Goal: Contribute content: Contribute content

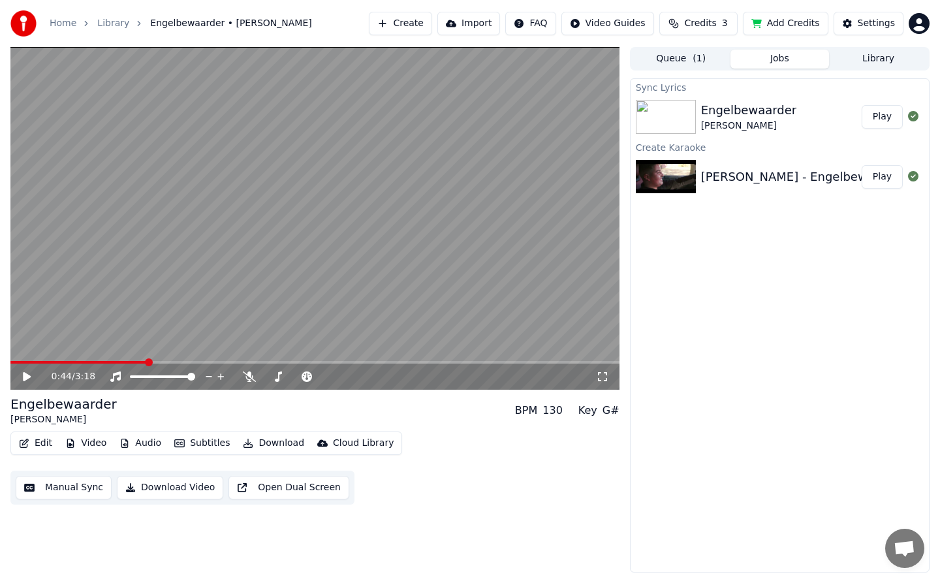
click at [19, 359] on video at bounding box center [314, 218] width 609 height 343
click at [17, 364] on div "0:44 / 3:18" at bounding box center [314, 377] width 609 height 26
click at [10, 363] on span at bounding box center [14, 362] width 8 height 8
click at [14, 365] on div "0:50 / 3:18" at bounding box center [314, 377] width 609 height 26
click at [16, 362] on span at bounding box center [87, 362] width 155 height 3
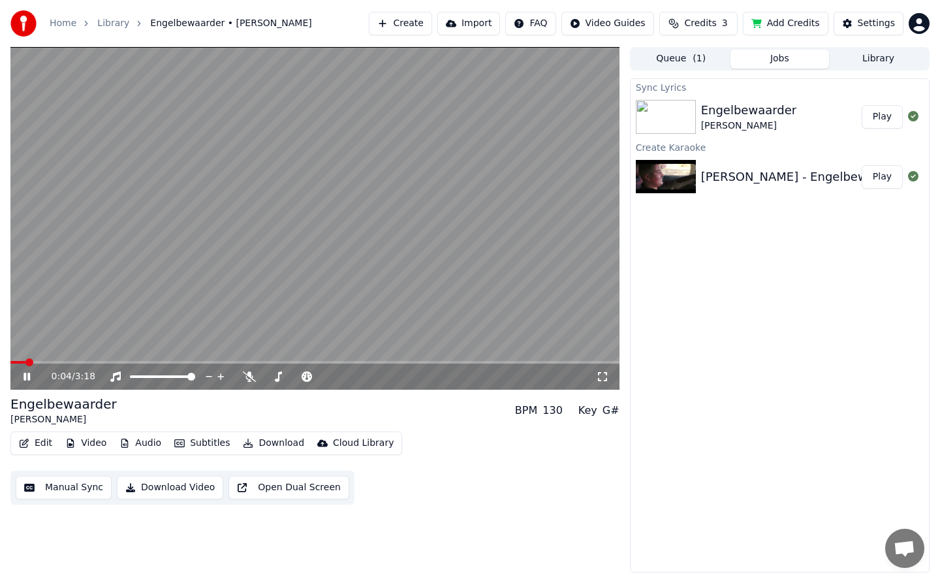
click at [25, 366] on span at bounding box center [29, 362] width 8 height 8
click at [13, 364] on div "0:05 / 3:18" at bounding box center [314, 377] width 609 height 26
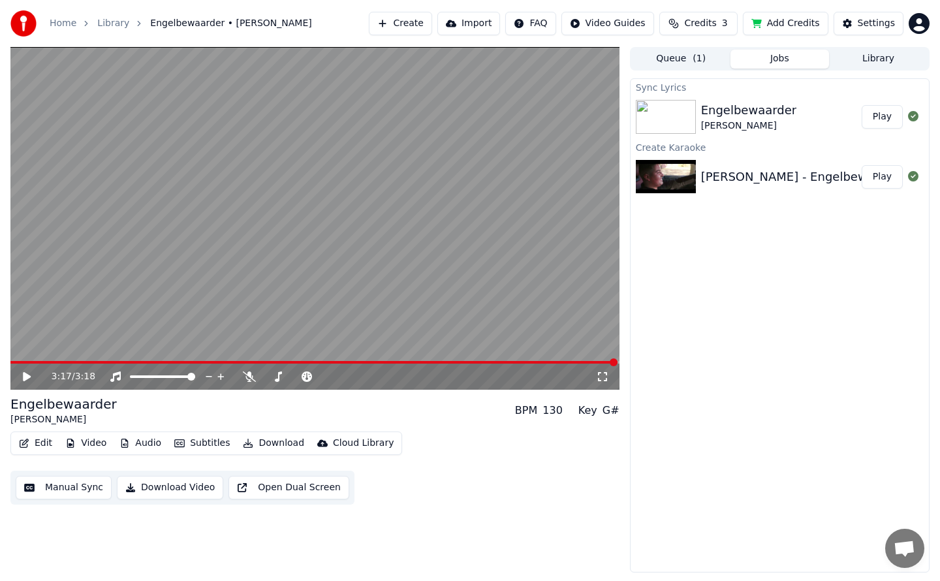
click at [44, 442] on button "Edit" at bounding box center [36, 443] width 44 height 18
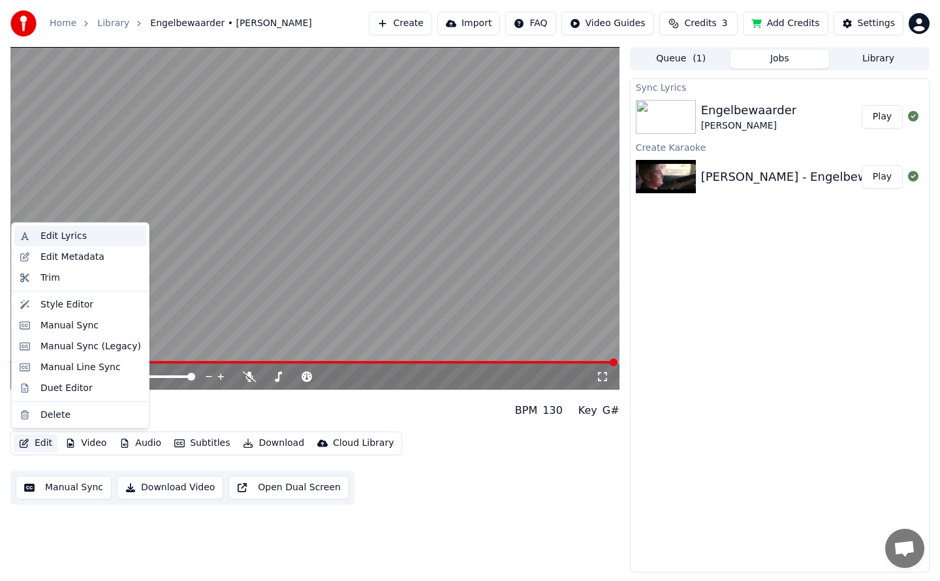
click at [60, 234] on div "Edit Lyrics" at bounding box center [63, 236] width 46 height 13
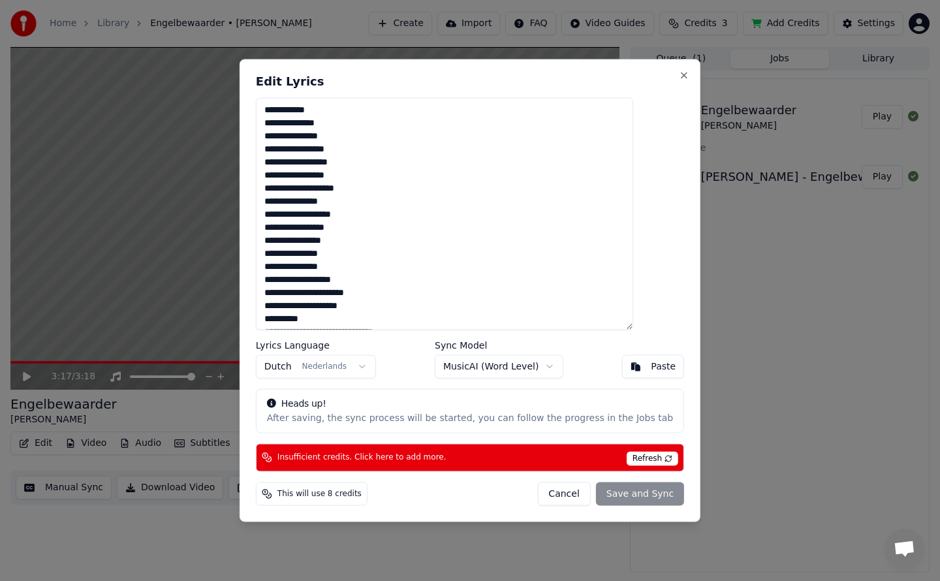
click at [290, 123] on textarea at bounding box center [444, 214] width 377 height 232
click at [293, 108] on textarea at bounding box center [444, 214] width 377 height 232
click at [291, 123] on textarea at bounding box center [444, 214] width 377 height 232
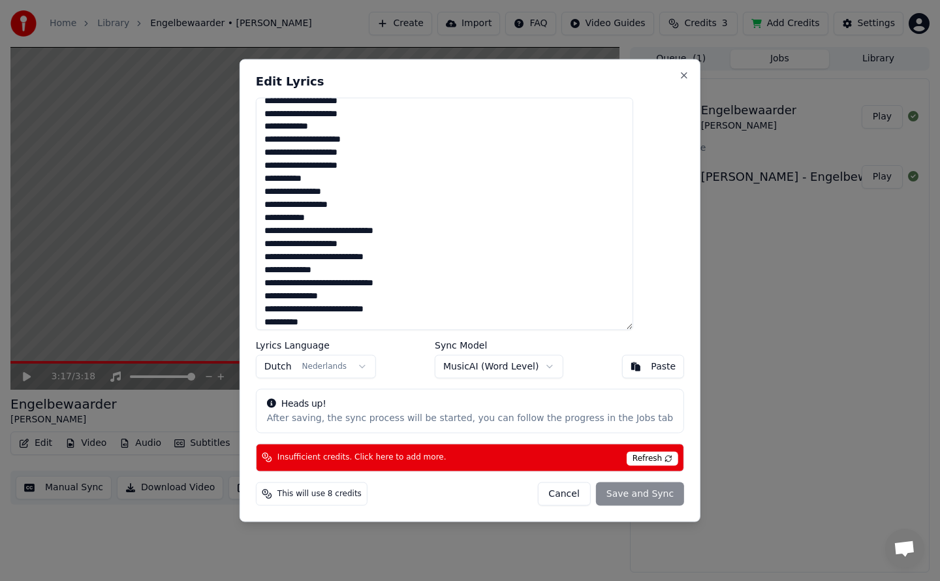
scroll to position [414, 0]
click at [290, 216] on textarea at bounding box center [444, 214] width 377 height 232
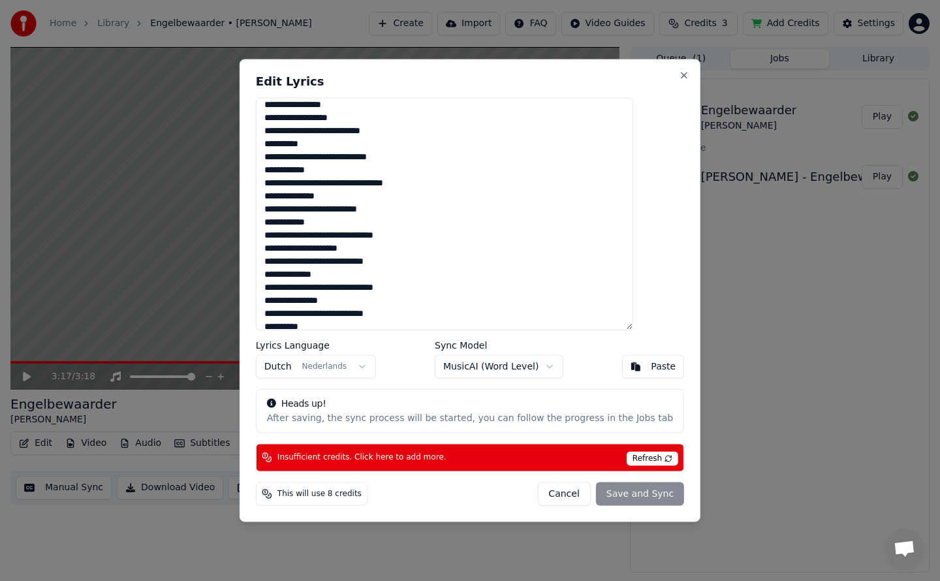
scroll to position [488, 0]
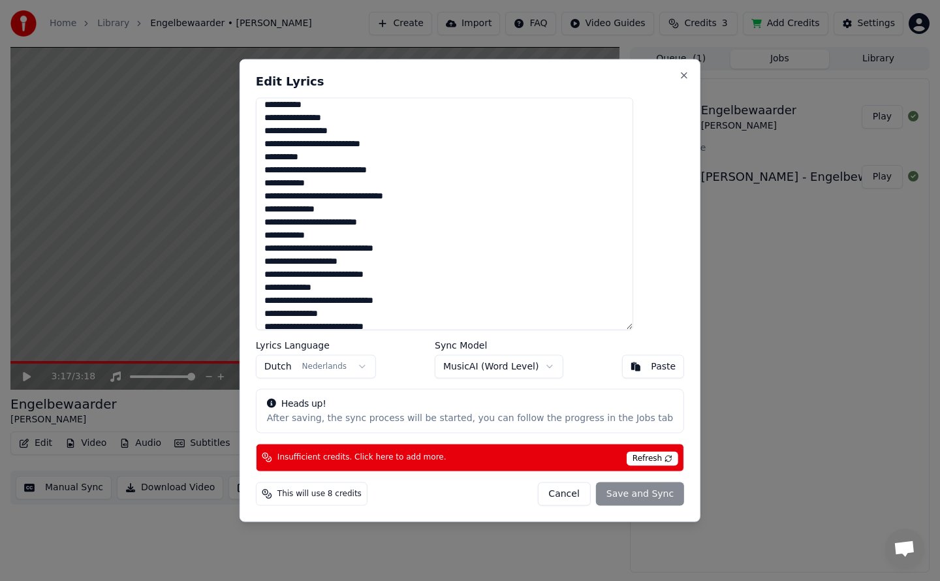
type textarea "**********"
click at [337, 357] on button "Dutch Nederlands" at bounding box center [316, 366] width 120 height 23
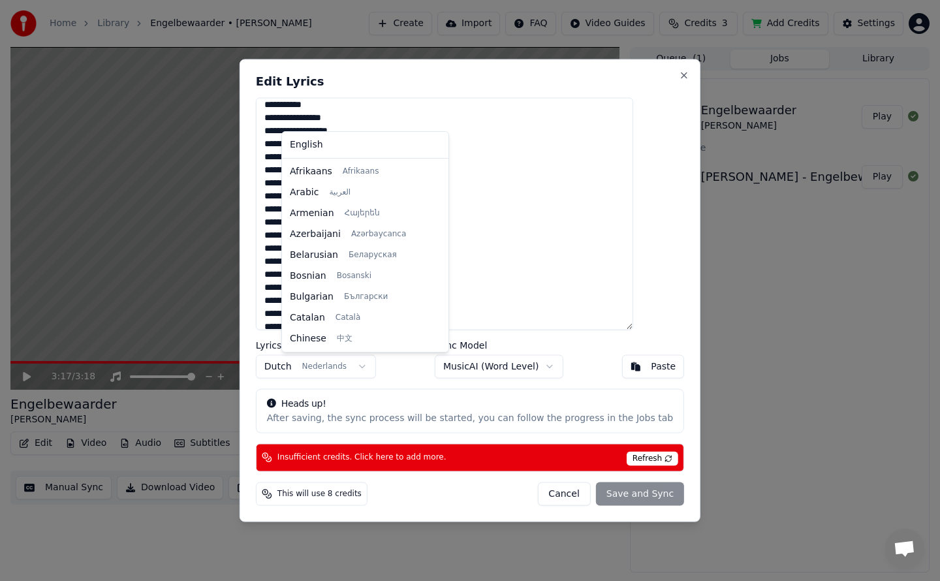
scroll to position [84, 0]
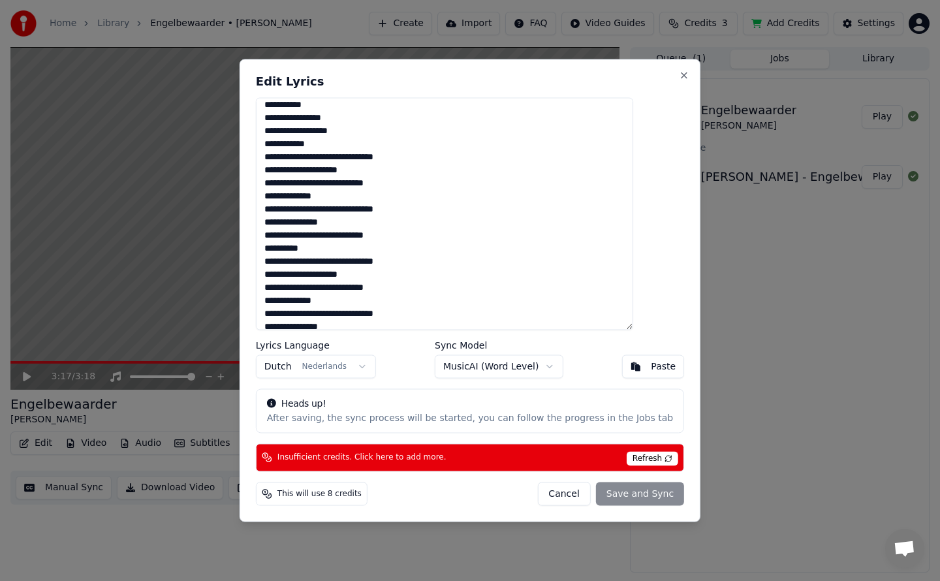
click at [289, 143] on textarea at bounding box center [444, 214] width 377 height 232
click at [356, 149] on textarea at bounding box center [444, 214] width 377 height 232
click at [290, 157] on textarea at bounding box center [444, 214] width 377 height 232
paste textarea "**********"
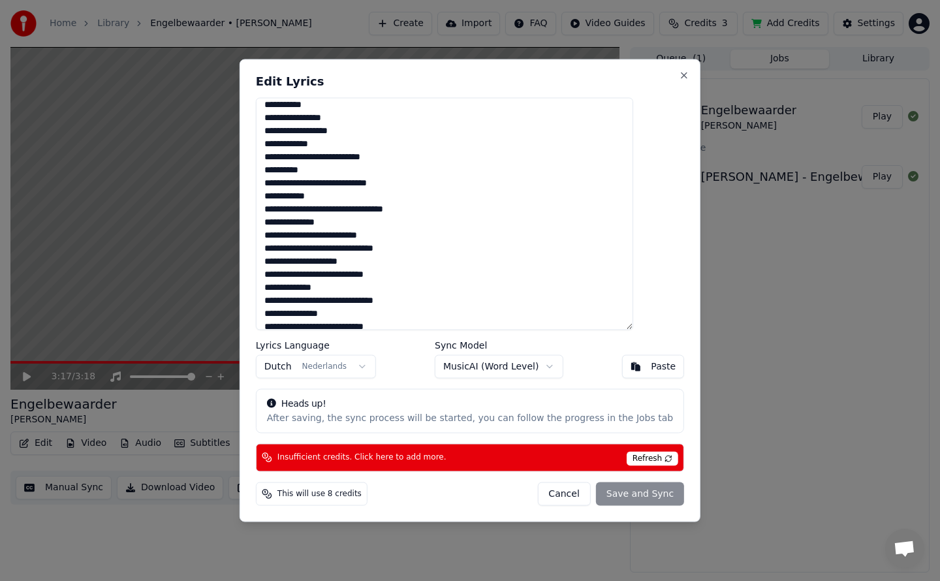
click at [298, 146] on textarea at bounding box center [444, 214] width 377 height 232
click at [289, 248] on textarea at bounding box center [444, 214] width 377 height 232
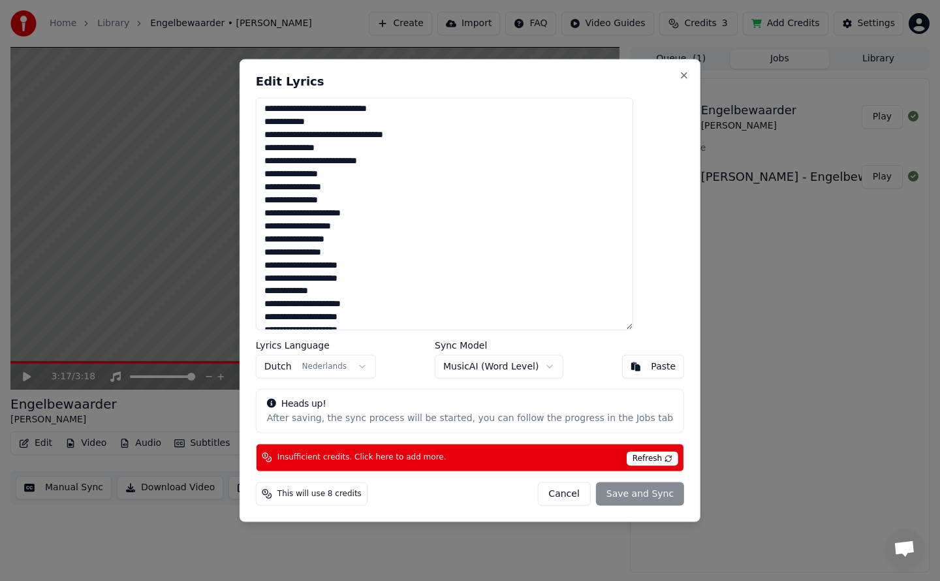
scroll to position [197, 0]
click at [288, 124] on textarea at bounding box center [444, 214] width 377 height 232
drag, startPoint x: 292, startPoint y: 123, endPoint x: 349, endPoint y: 233, distance: 124.1
click at [349, 233] on textarea at bounding box center [444, 214] width 377 height 232
click at [430, 269] on textarea at bounding box center [444, 214] width 377 height 232
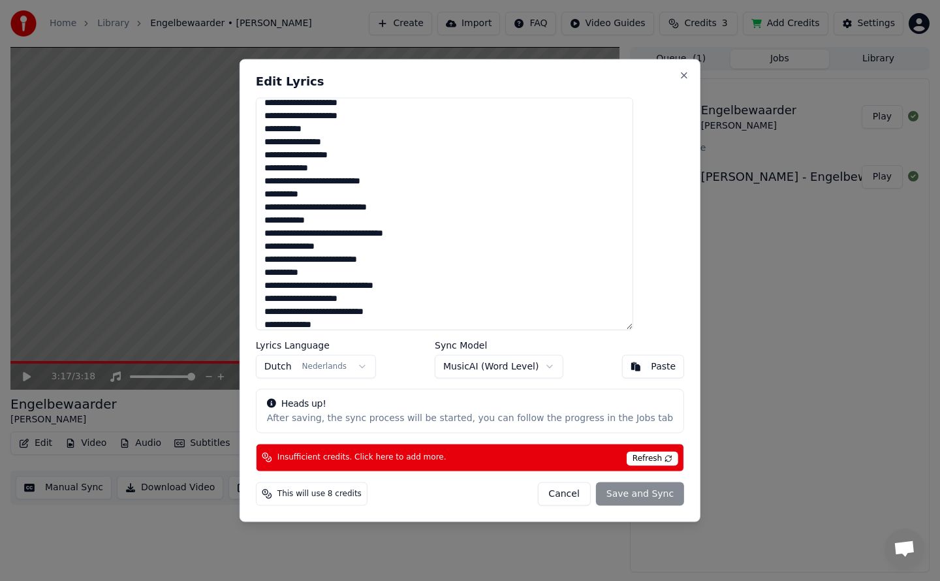
scroll to position [473, 0]
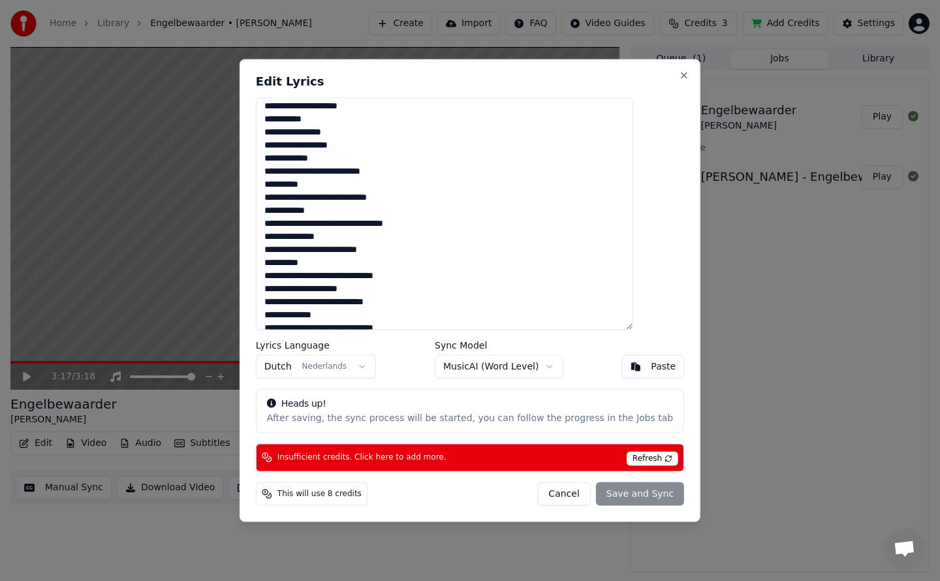
drag, startPoint x: 290, startPoint y: 160, endPoint x: 411, endPoint y: 247, distance: 149.1
click at [411, 247] on textarea at bounding box center [444, 214] width 377 height 232
click at [290, 263] on textarea at bounding box center [444, 214] width 377 height 232
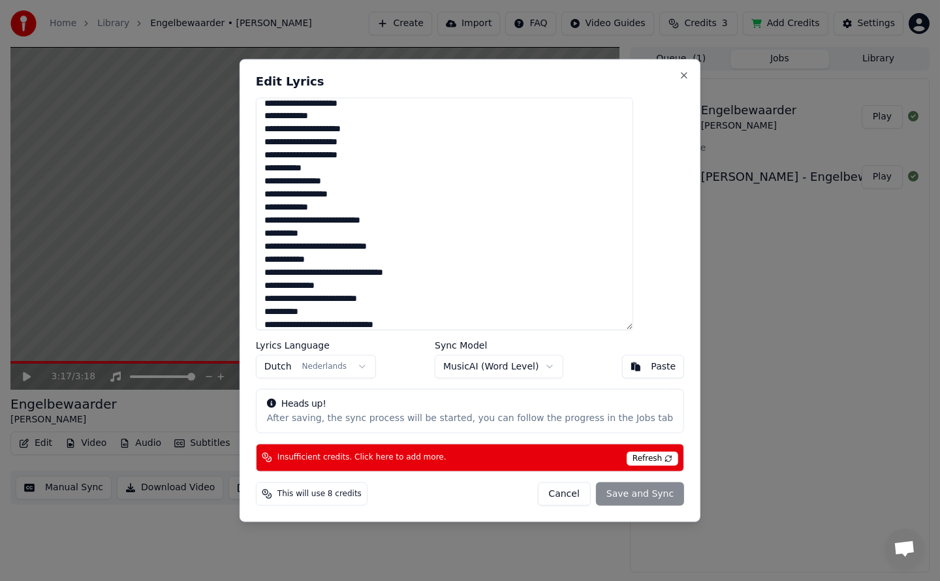
scroll to position [424, 0]
click at [289, 208] on textarea at bounding box center [444, 214] width 377 height 232
drag, startPoint x: 289, startPoint y: 208, endPoint x: 403, endPoint y: 302, distance: 147.5
click at [403, 302] on textarea at bounding box center [444, 214] width 377 height 232
click at [288, 313] on textarea at bounding box center [444, 214] width 377 height 232
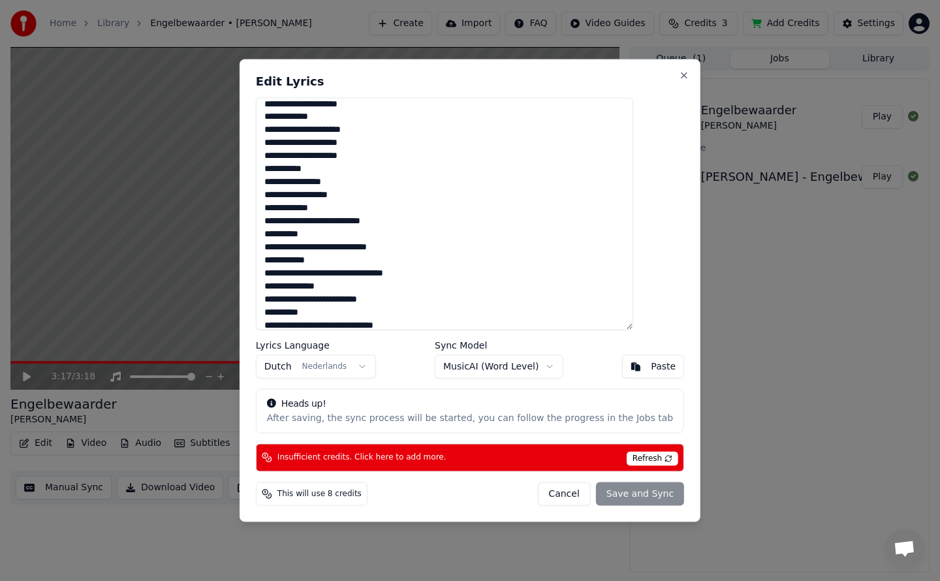
paste textarea "**********"
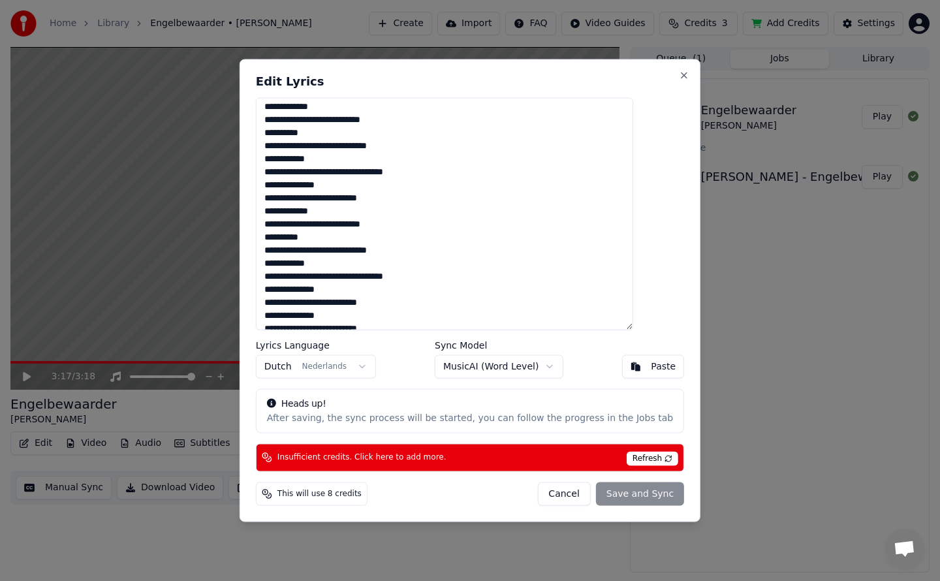
scroll to position [536, 0]
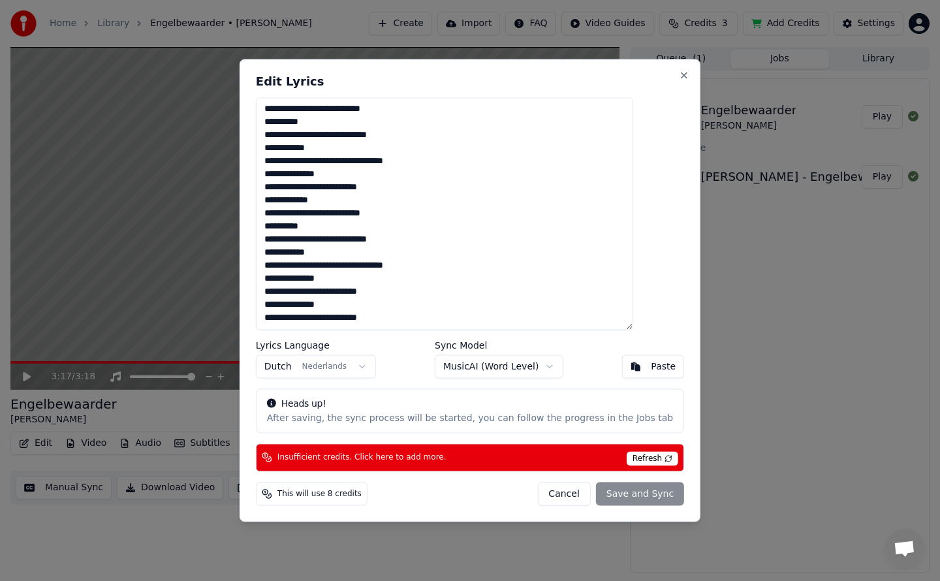
click at [618, 495] on div "Cancel Save and Sync" at bounding box center [610, 493] width 147 height 23
click at [628, 457] on span "Refresh" at bounding box center [653, 458] width 52 height 14
click at [639, 456] on span "Refresh" at bounding box center [653, 458] width 52 height 14
click at [617, 499] on div "Cancel Save and Sync" at bounding box center [610, 493] width 147 height 23
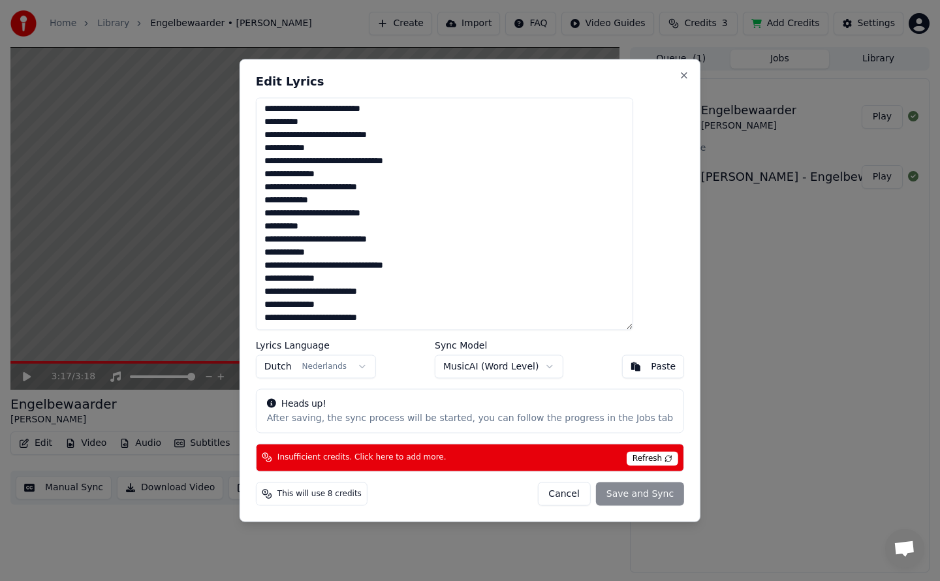
click at [617, 499] on div "Cancel Save and Sync" at bounding box center [610, 493] width 147 height 23
click at [651, 367] on div "Paste" at bounding box center [663, 366] width 25 height 13
type textarea "**********"
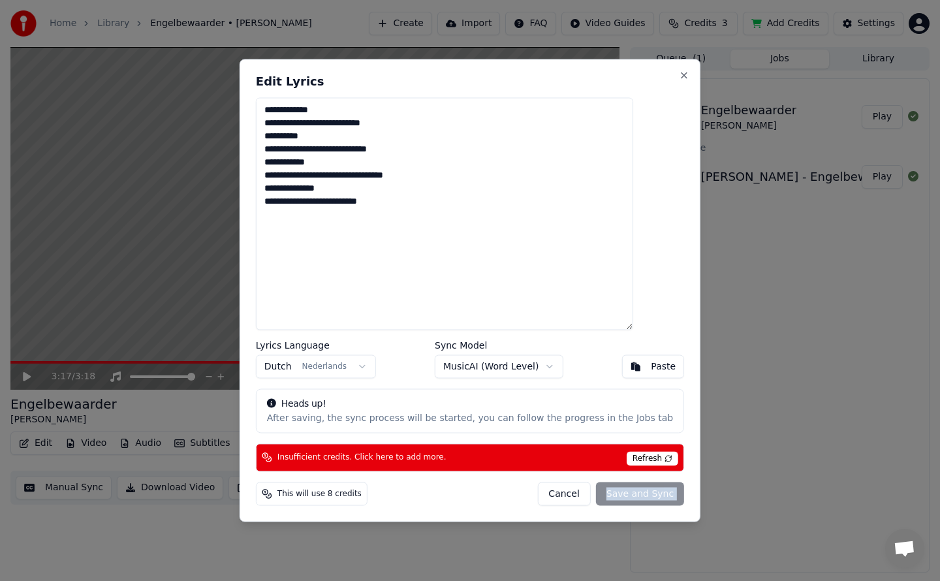
scroll to position [0, 0]
click at [478, 242] on textarea "**********" at bounding box center [444, 214] width 377 height 232
click at [636, 458] on span "Refresh" at bounding box center [653, 458] width 52 height 14
click at [405, 200] on textarea "**********" at bounding box center [444, 214] width 377 height 232
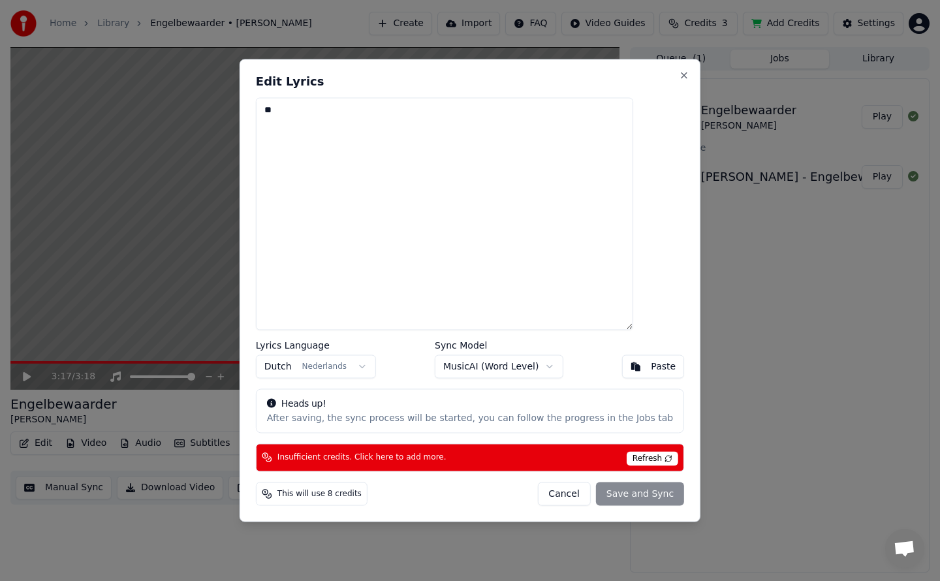
type textarea "*"
click at [420, 454] on span "Insufficient credits. Click here to add more." at bounding box center [361, 457] width 169 height 10
click at [627, 459] on span "Refresh" at bounding box center [653, 458] width 52 height 14
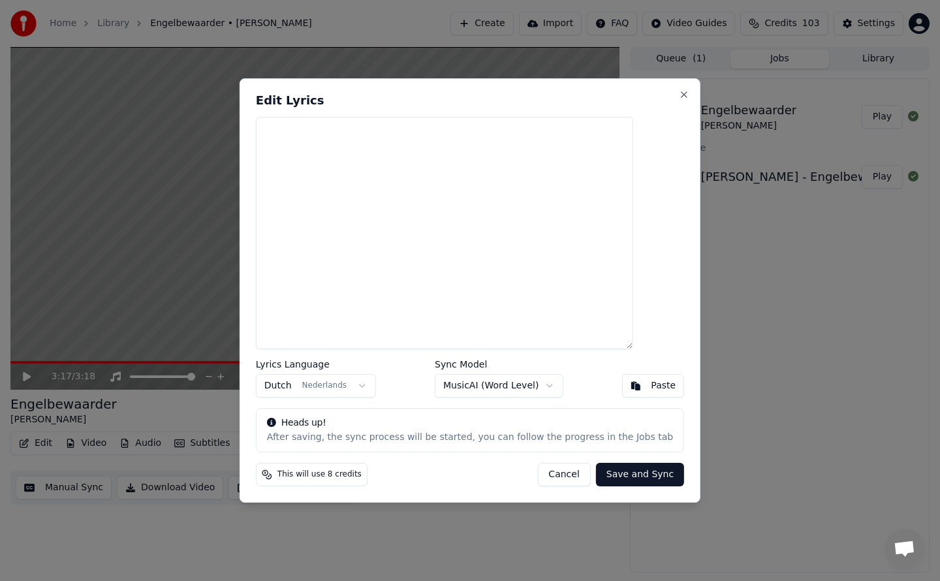
click at [358, 396] on button "Dutch Nederlands" at bounding box center [316, 385] width 120 height 23
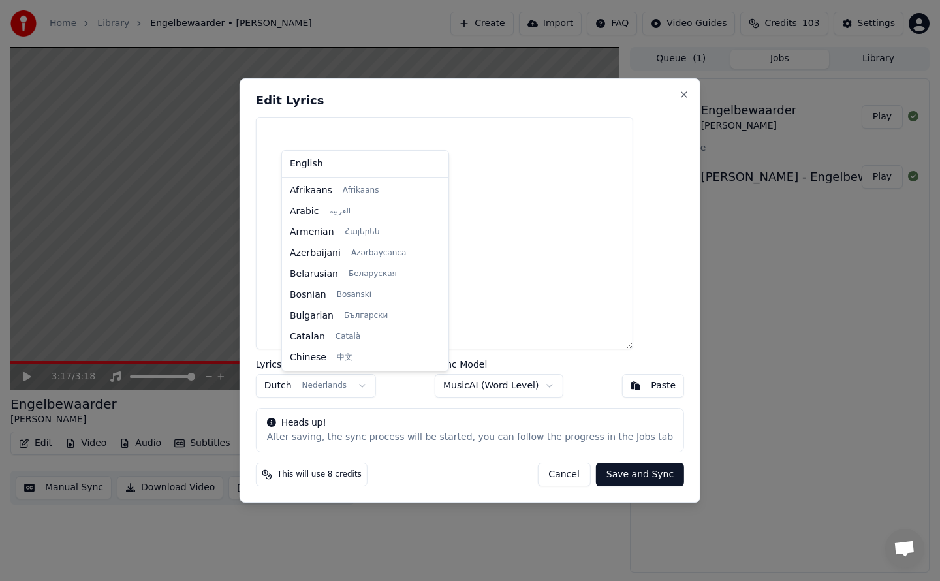
scroll to position [84, 0]
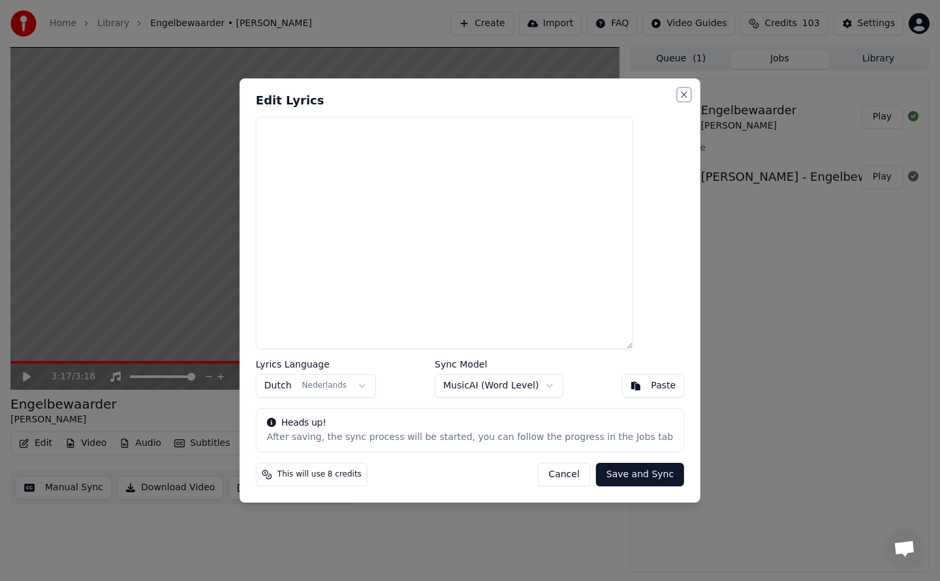
click at [679, 94] on button "Close" at bounding box center [684, 94] width 10 height 10
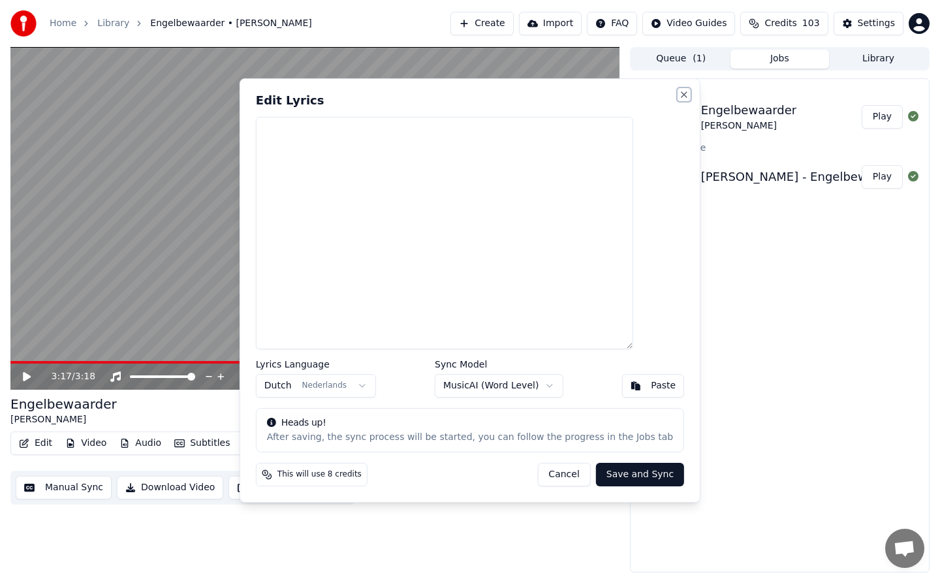
type textarea "**********"
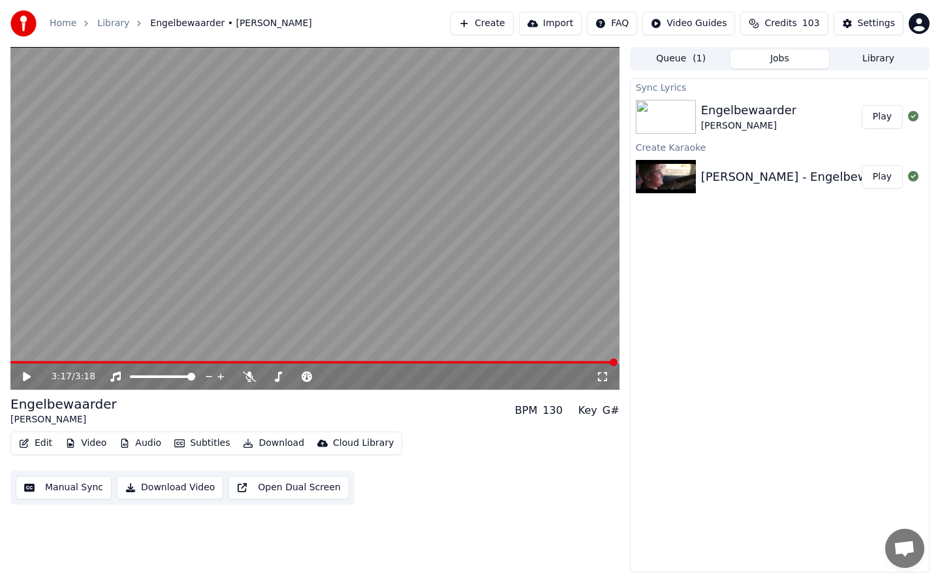
click at [886, 114] on button "Play" at bounding box center [882, 116] width 41 height 23
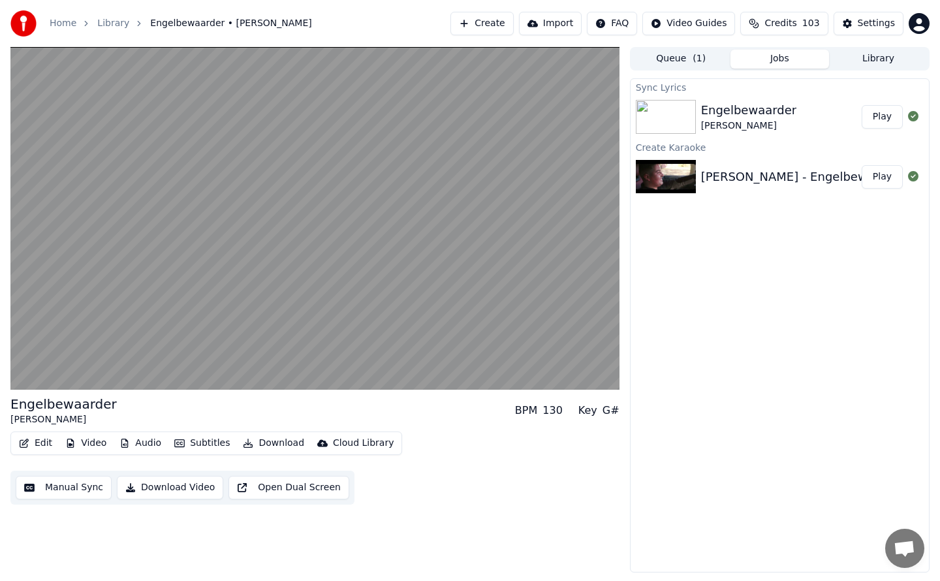
click at [21, 376] on video at bounding box center [314, 218] width 609 height 343
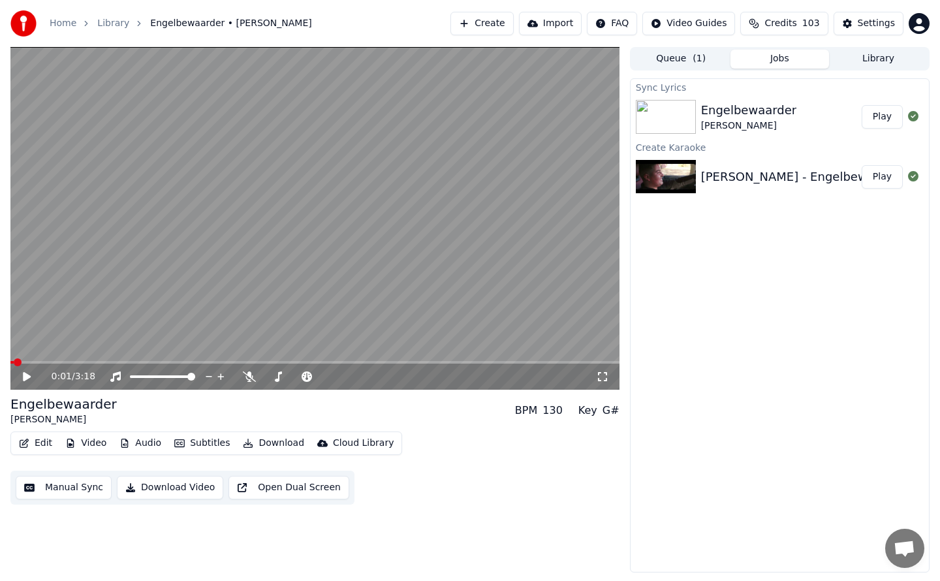
click at [63, 488] on button "Manual Sync" at bounding box center [64, 487] width 96 height 23
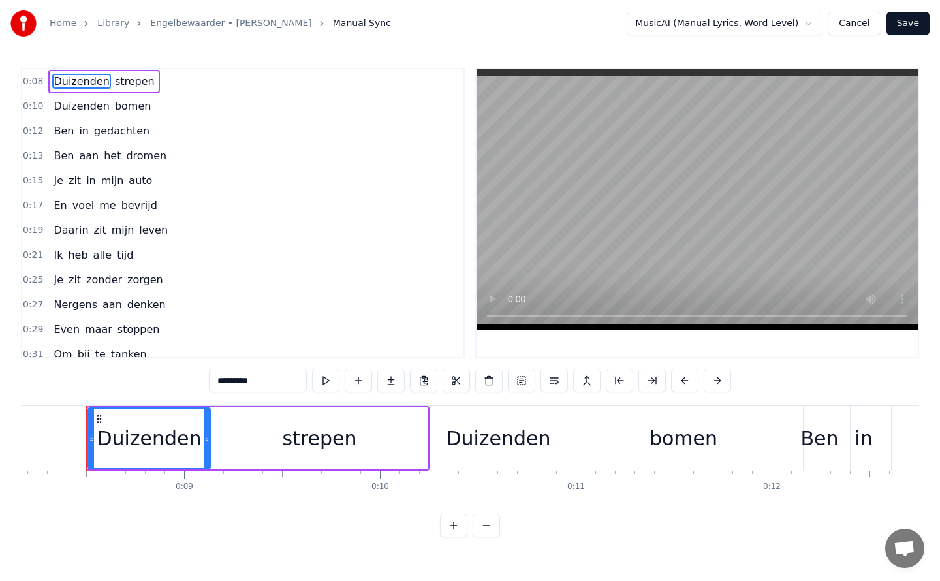
click at [136, 83] on span "strepen" at bounding box center [135, 81] width 42 height 15
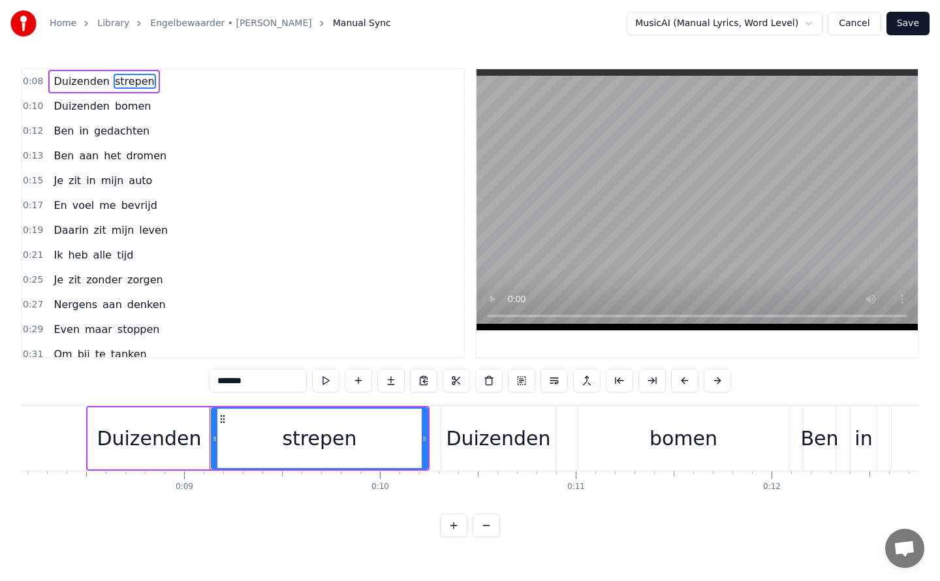
type input "*******"
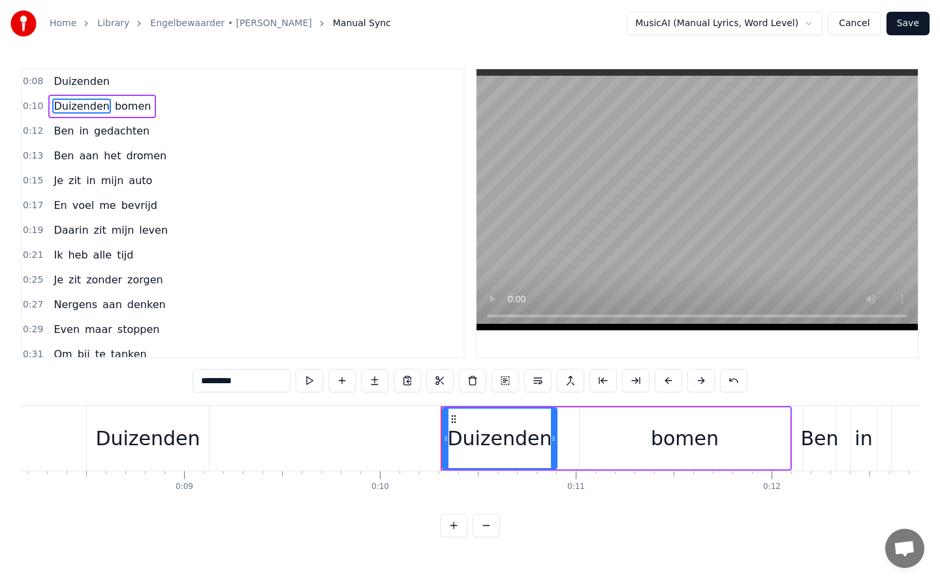
click at [108, 82] on div "0:08 Duizenden" at bounding box center [242, 81] width 441 height 25
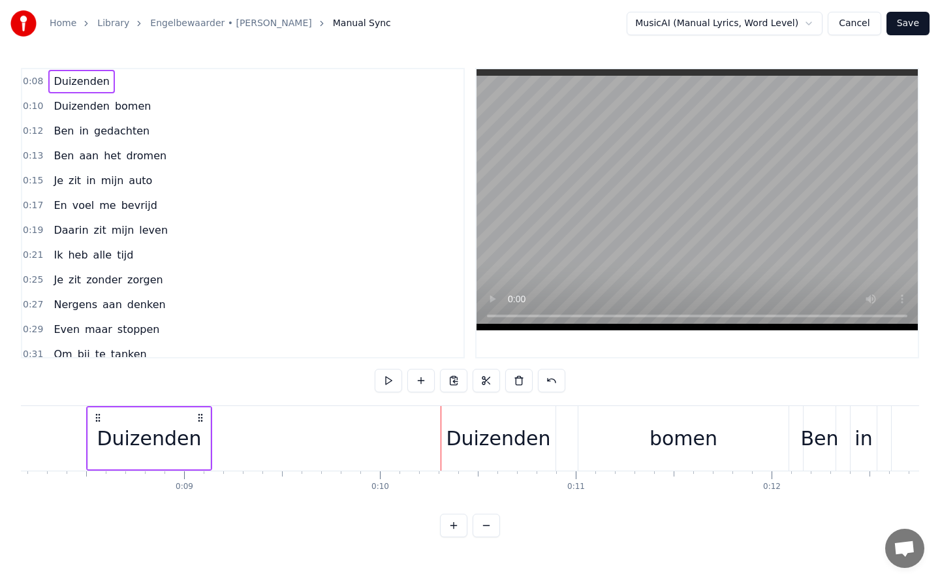
click at [76, 80] on span "Duizenden" at bounding box center [81, 81] width 58 height 15
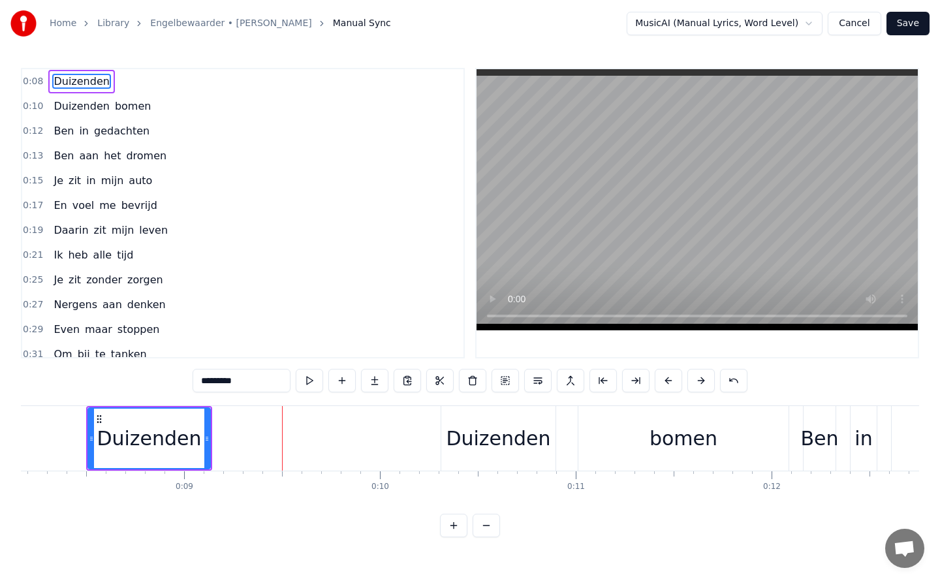
click at [84, 83] on span "Duizenden" at bounding box center [81, 81] width 58 height 15
click at [85, 106] on span "Duizenden" at bounding box center [81, 106] width 58 height 15
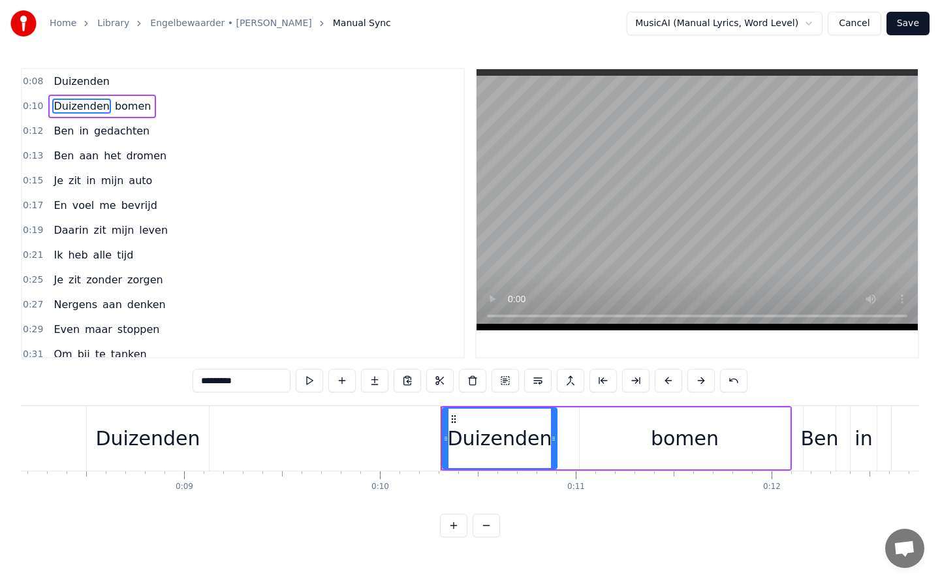
click at [116, 110] on span "bomen" at bounding box center [133, 106] width 39 height 15
type input "*****"
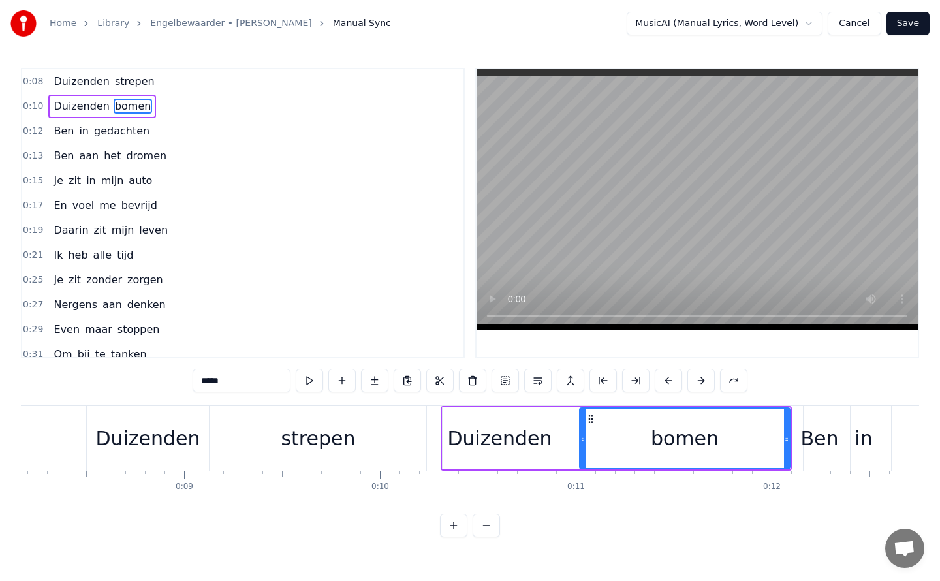
click at [176, 82] on div "0:08 Duizenden strepen" at bounding box center [242, 81] width 441 height 25
click at [176, 109] on div "0:10 Duizenden bomen" at bounding box center [242, 106] width 441 height 25
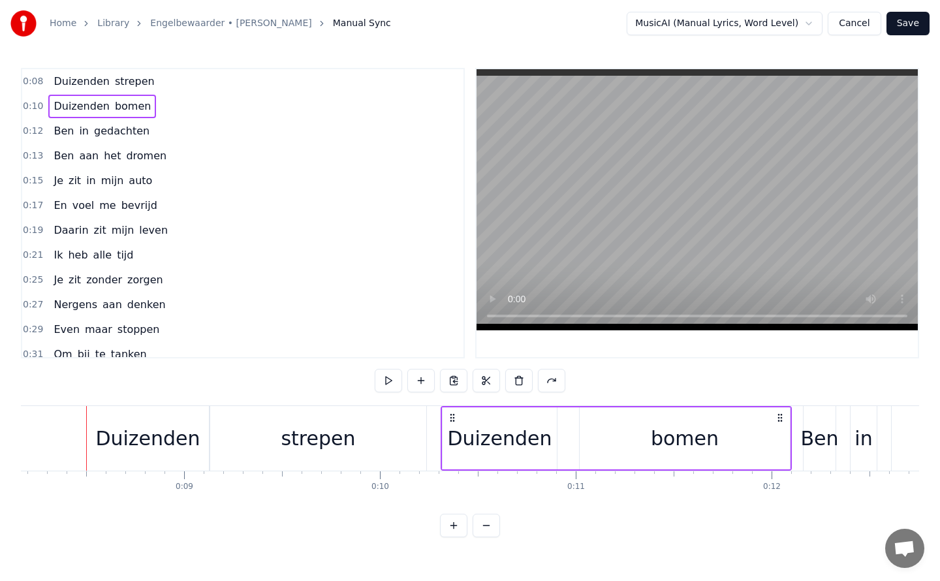
click at [67, 83] on span "Duizenden" at bounding box center [81, 81] width 58 height 15
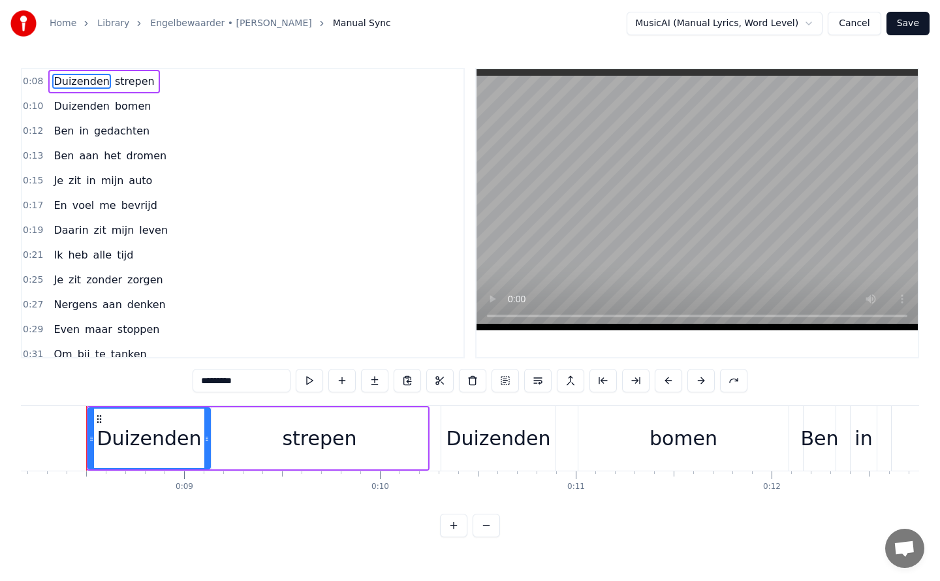
click at [53, 76] on span "Duizenden" at bounding box center [81, 81] width 58 height 15
click at [53, 79] on span "Duizenden" at bounding box center [81, 81] width 58 height 15
click at [108, 446] on div "Duizenden" at bounding box center [149, 438] width 104 height 29
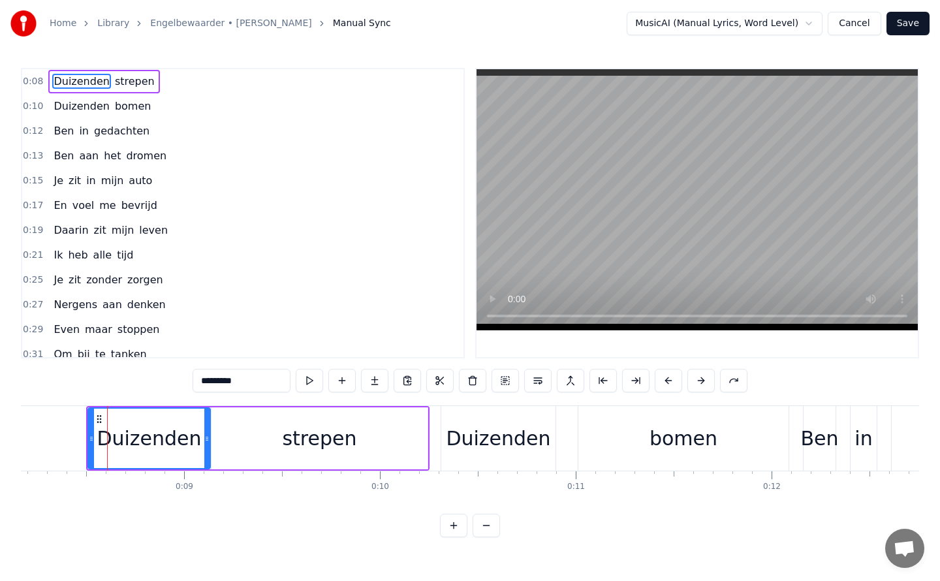
click at [862, 29] on button "Cancel" at bounding box center [854, 23] width 53 height 23
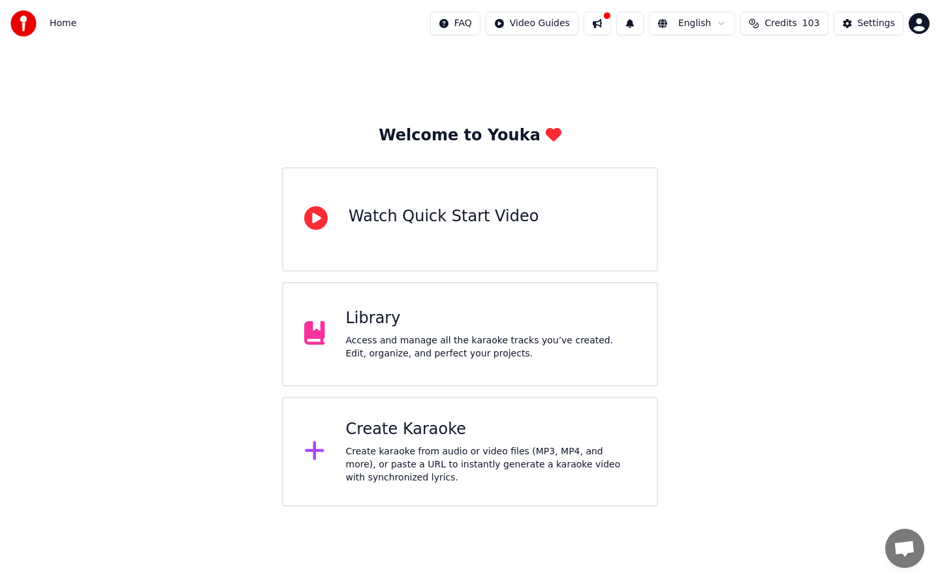
click at [411, 340] on div "Access and manage all the karaoke tracks you’ve created. Edit, organize, and pe…" at bounding box center [491, 347] width 290 height 26
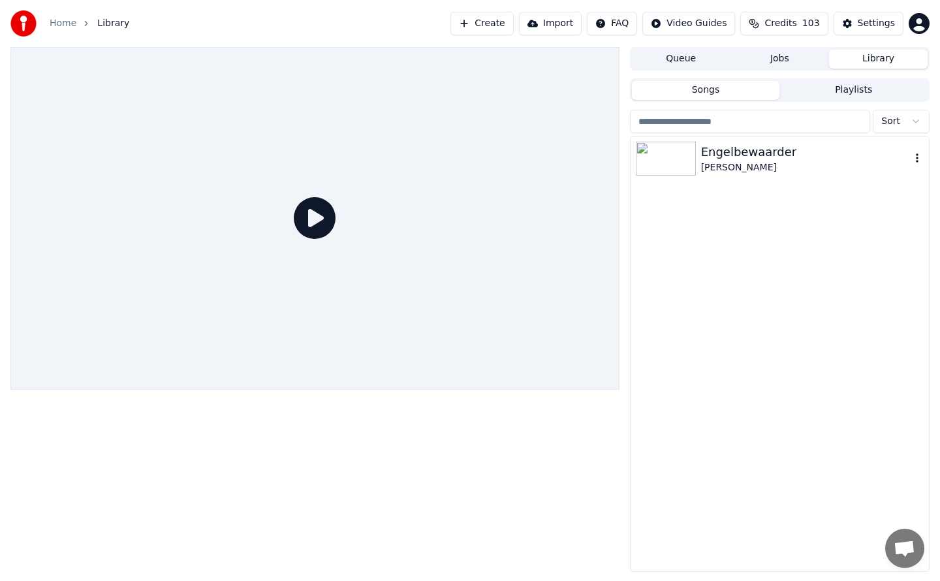
click at [732, 161] on div "[PERSON_NAME]" at bounding box center [806, 167] width 210 height 13
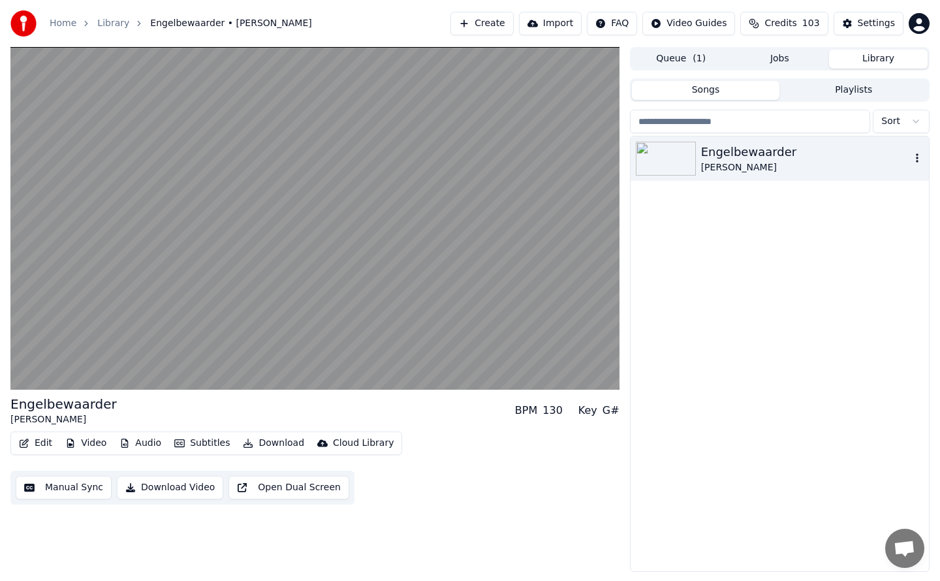
click at [914, 161] on icon "button" at bounding box center [916, 158] width 13 height 10
click at [203, 443] on button "Subtitles" at bounding box center [202, 443] width 66 height 18
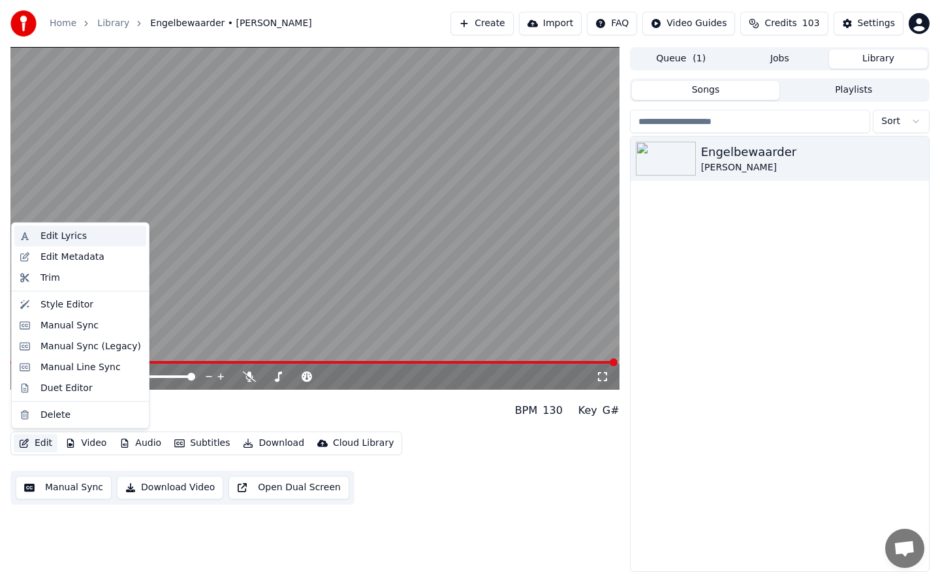
click at [56, 236] on div "Edit Lyrics" at bounding box center [63, 236] width 46 height 13
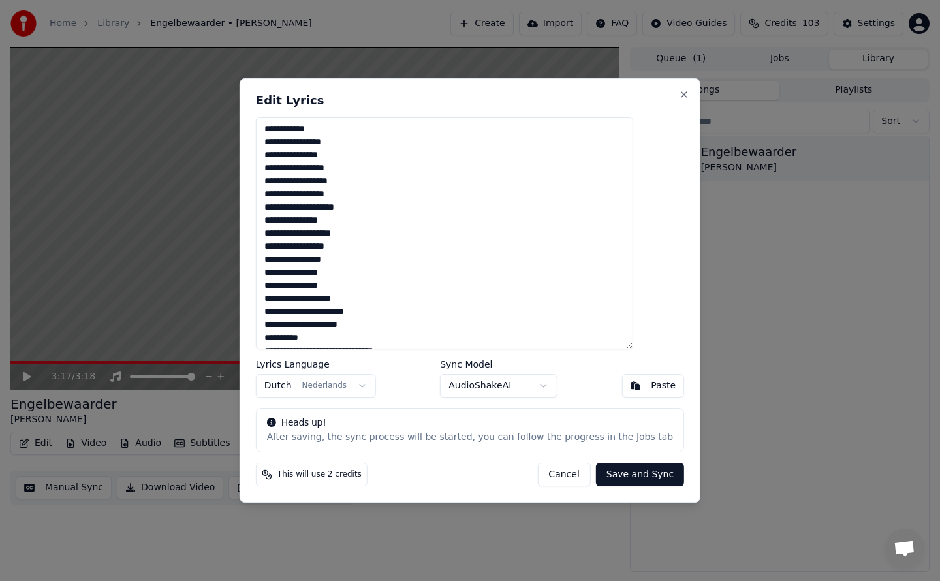
click at [291, 152] on textarea at bounding box center [444, 233] width 377 height 232
click at [309, 219] on textarea at bounding box center [444, 233] width 377 height 232
type textarea "**********"
click at [625, 478] on button "Save and Sync" at bounding box center [640, 474] width 88 height 23
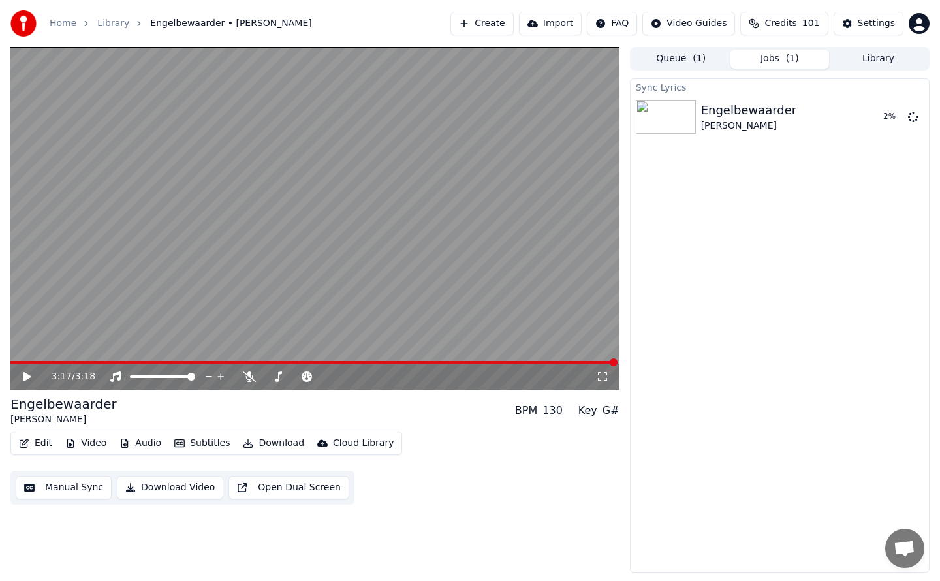
click at [29, 377] on icon at bounding box center [27, 376] width 8 height 9
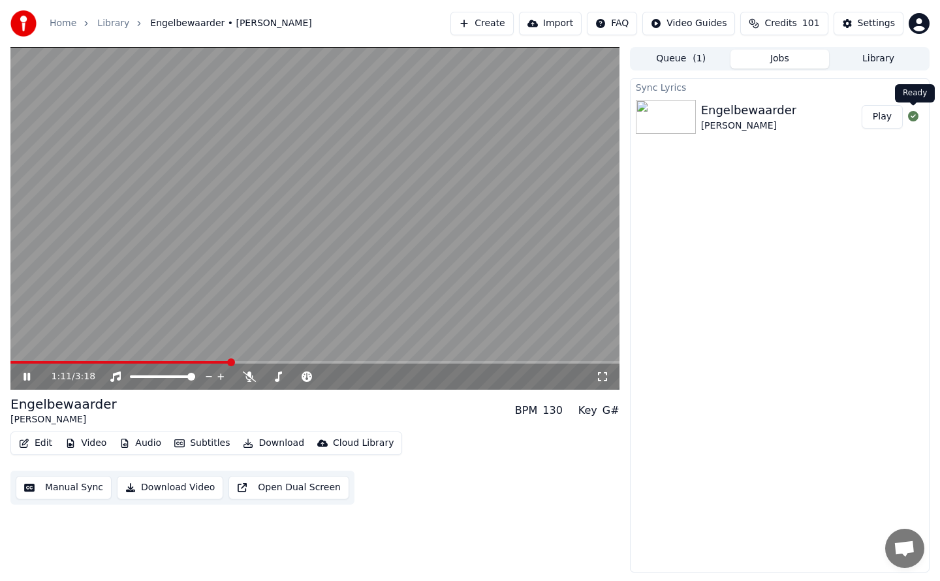
click at [911, 117] on icon at bounding box center [913, 116] width 10 height 10
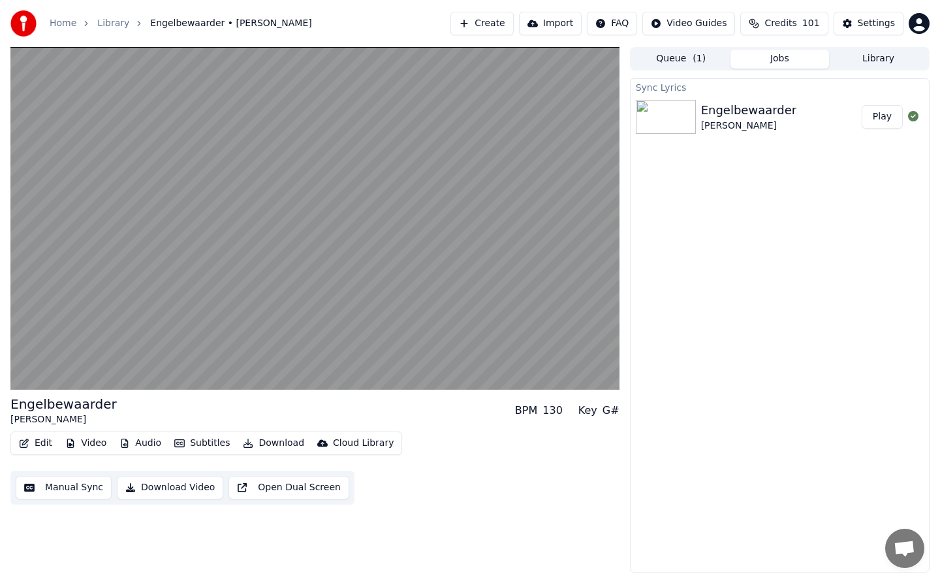
click at [75, 488] on button "Manual Sync" at bounding box center [64, 487] width 96 height 23
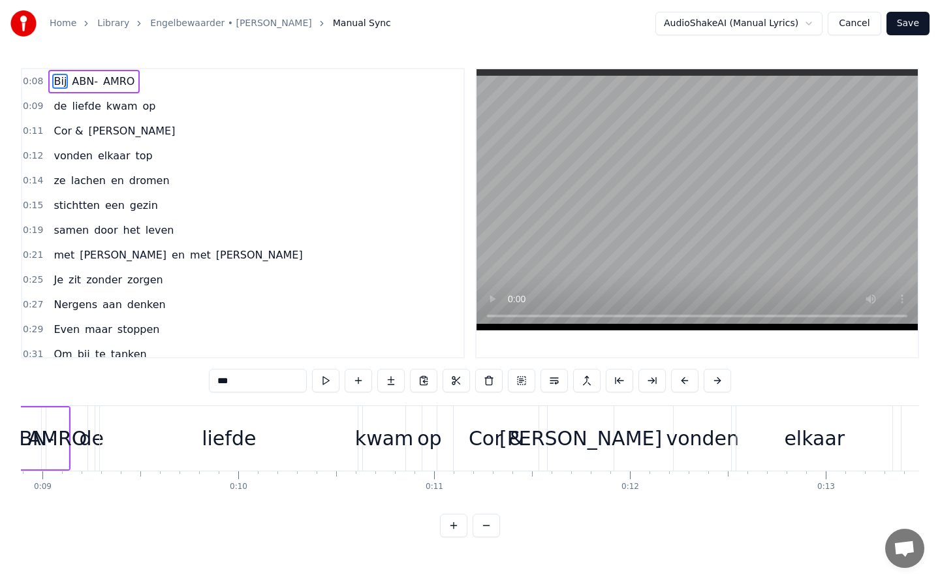
scroll to position [0, 1765]
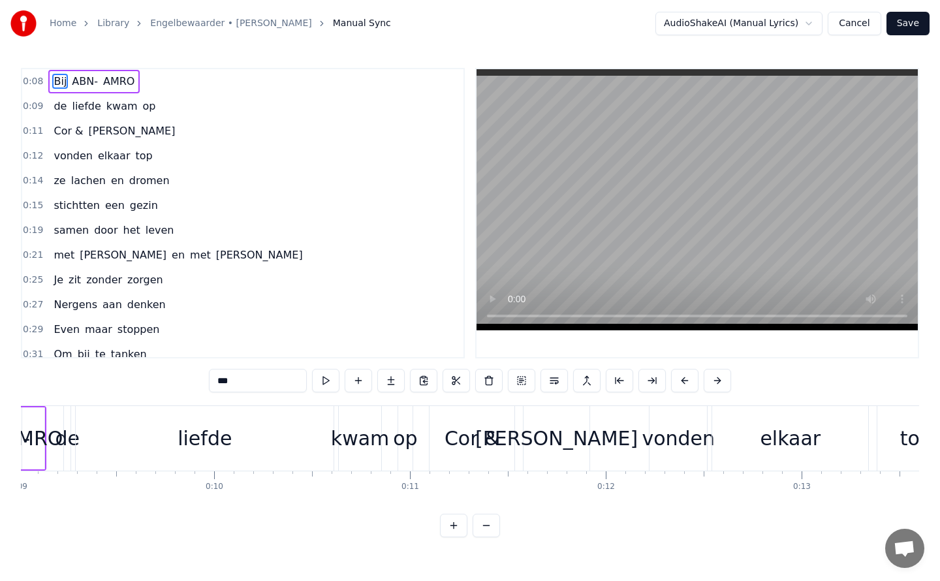
click at [869, 26] on button "Cancel" at bounding box center [854, 23] width 53 height 23
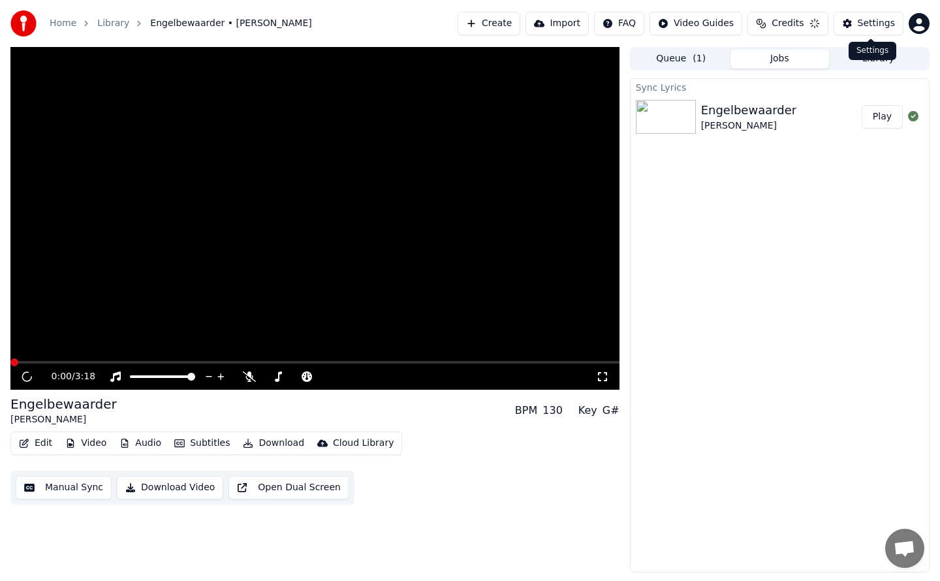
click at [713, 114] on div "Engelbewaarder" at bounding box center [749, 110] width 96 height 18
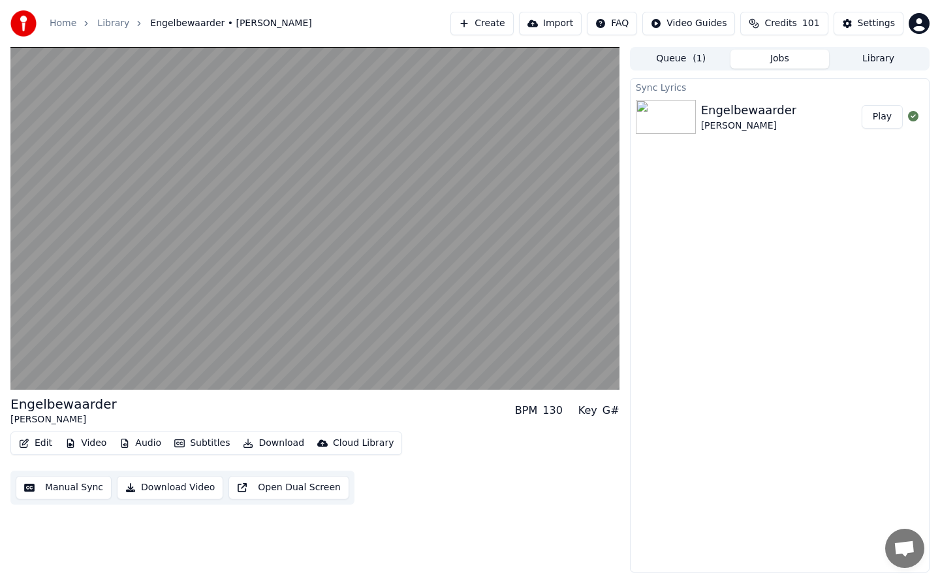
click at [730, 112] on div "Engelbewaarder" at bounding box center [749, 110] width 96 height 18
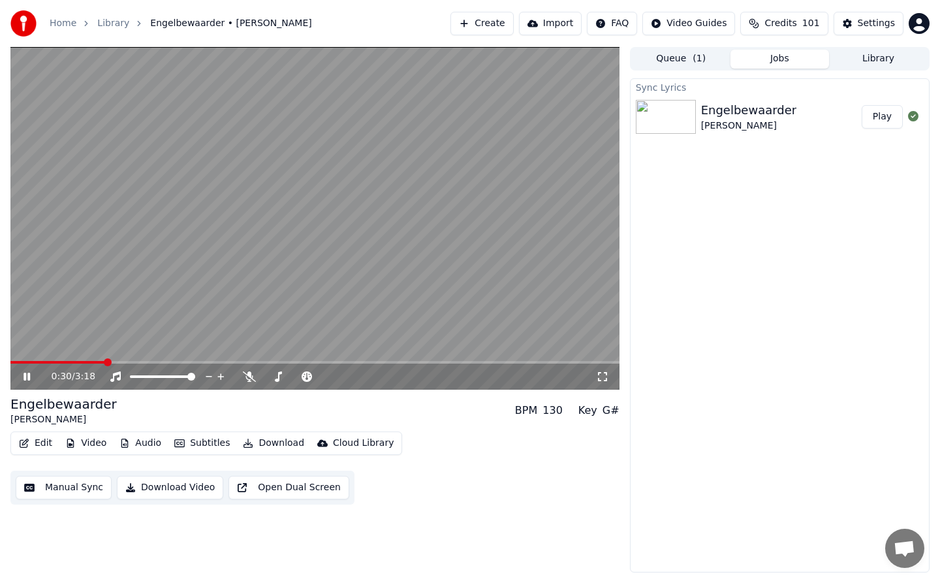
click at [16, 362] on span at bounding box center [57, 362] width 95 height 3
click at [12, 363] on span at bounding box center [11, 362] width 3 height 3
click at [12, 363] on span at bounding box center [83, 362] width 146 height 3
click at [369, 364] on div "0:05 / 3:18" at bounding box center [314, 377] width 609 height 26
click at [317, 378] on div at bounding box center [337, 376] width 105 height 13
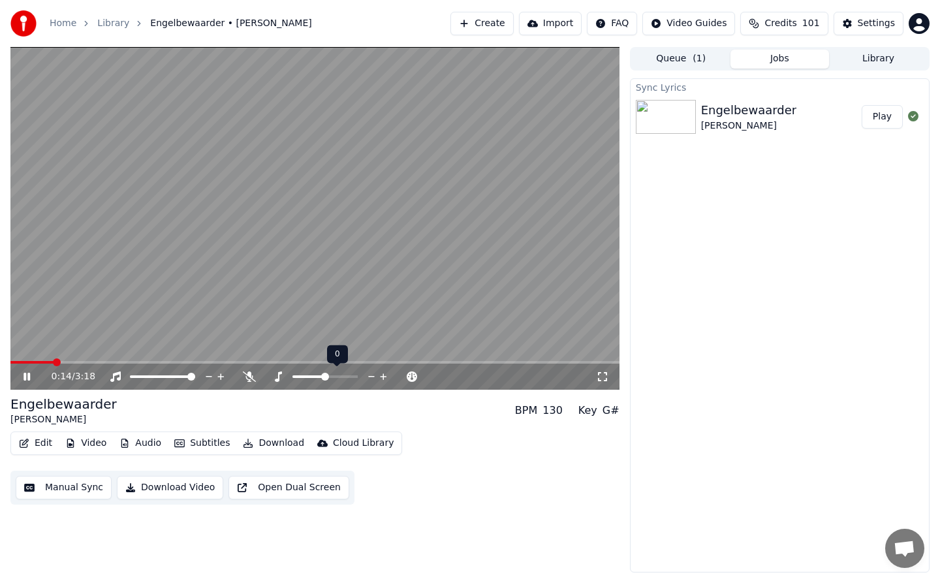
click at [315, 375] on span at bounding box center [308, 376] width 33 height 3
click at [303, 378] on div at bounding box center [337, 376] width 105 height 13
click at [300, 373] on div at bounding box center [337, 376] width 105 height 13
click at [305, 375] on span at bounding box center [303, 376] width 22 height 3
click at [298, 374] on div at bounding box center [337, 376] width 105 height 13
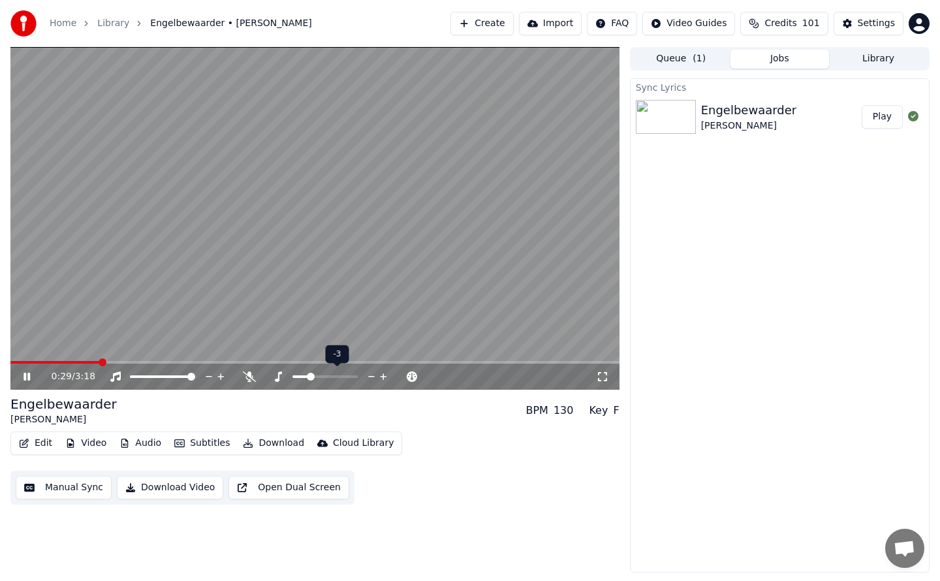
click at [296, 375] on span at bounding box center [300, 376] width 16 height 3
click at [324, 376] on span at bounding box center [324, 376] width 65 height 3
click at [384, 376] on icon at bounding box center [383, 376] width 7 height 7
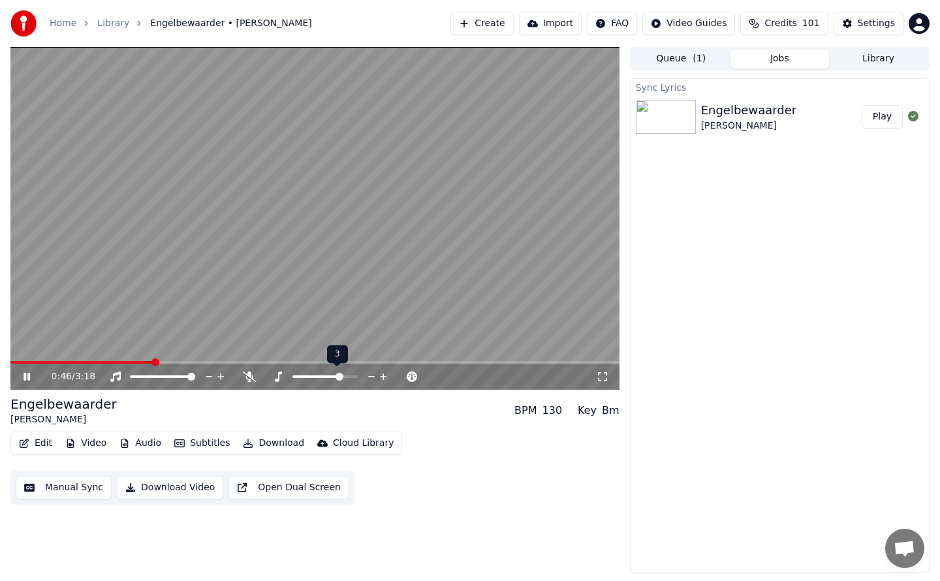
click at [374, 376] on icon at bounding box center [371, 376] width 7 height 1
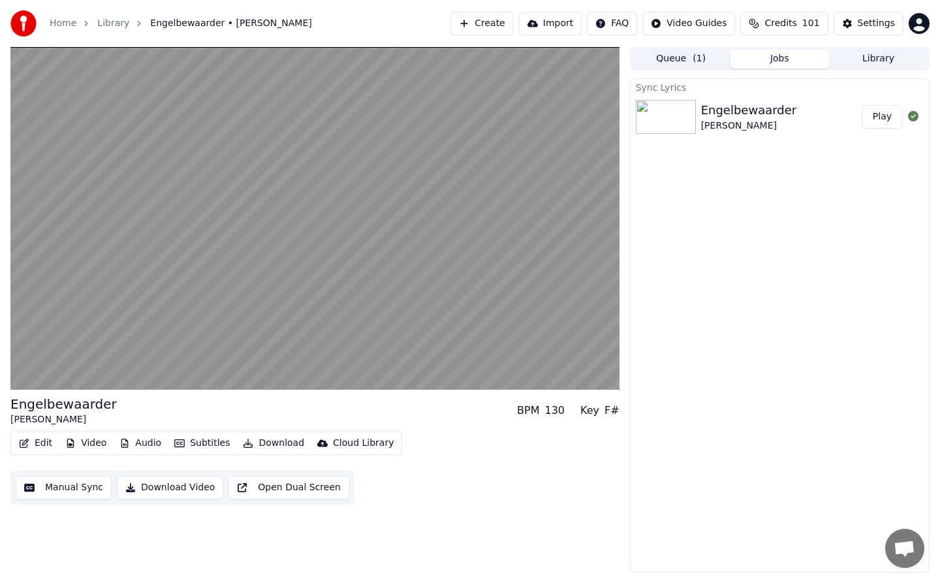
click at [688, 61] on button "Queue ( 1 )" at bounding box center [681, 59] width 99 height 19
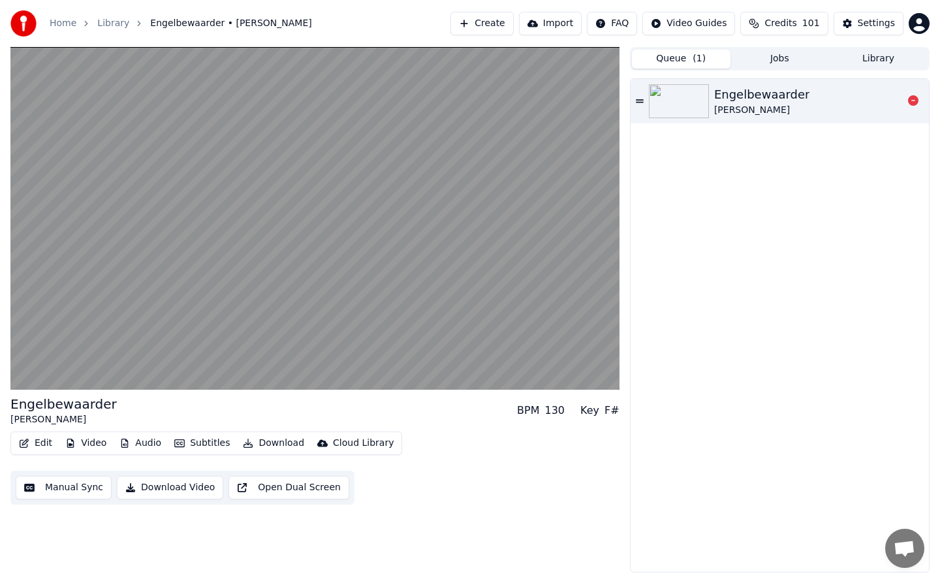
click at [639, 101] on icon at bounding box center [640, 101] width 8 height 9
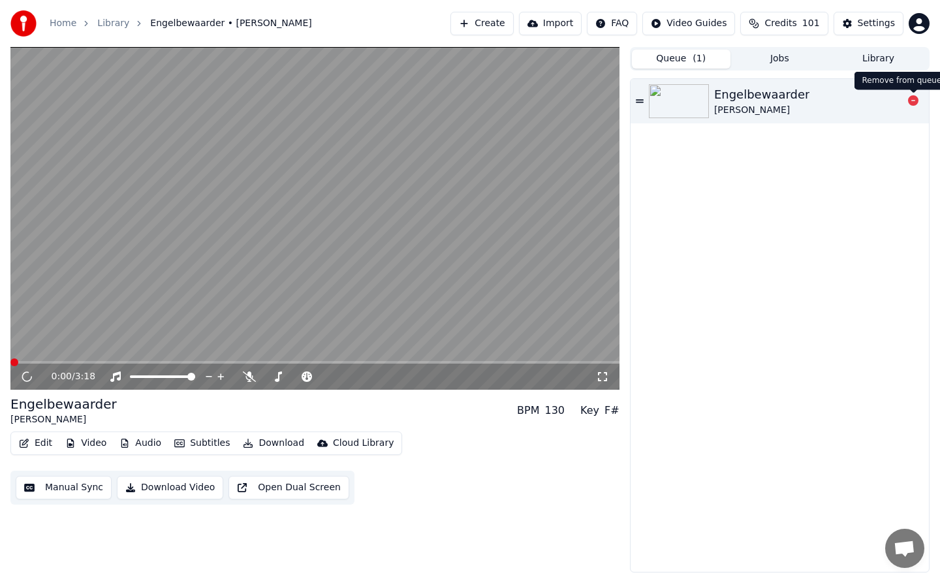
click at [914, 99] on icon at bounding box center [913, 100] width 10 height 10
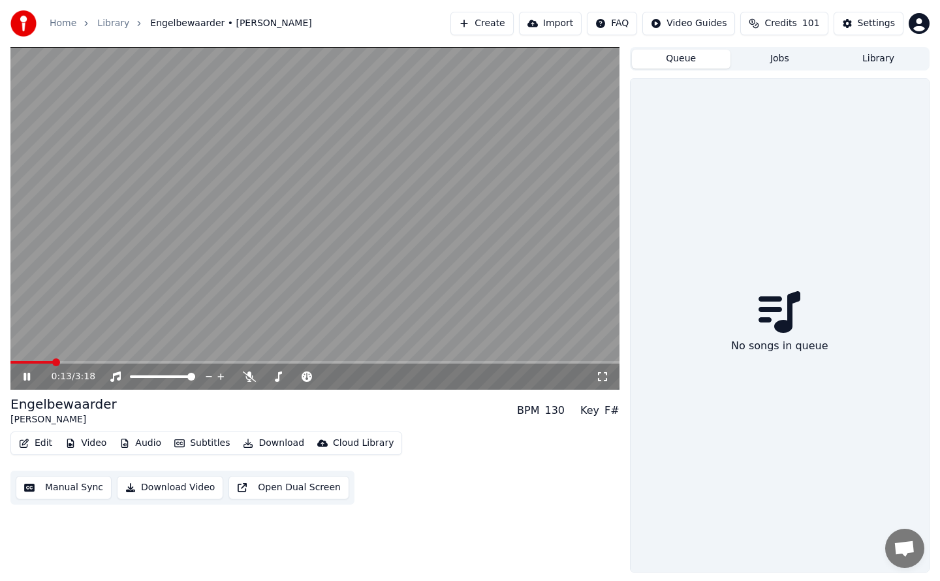
click at [505, 25] on button "Create" at bounding box center [481, 23] width 63 height 23
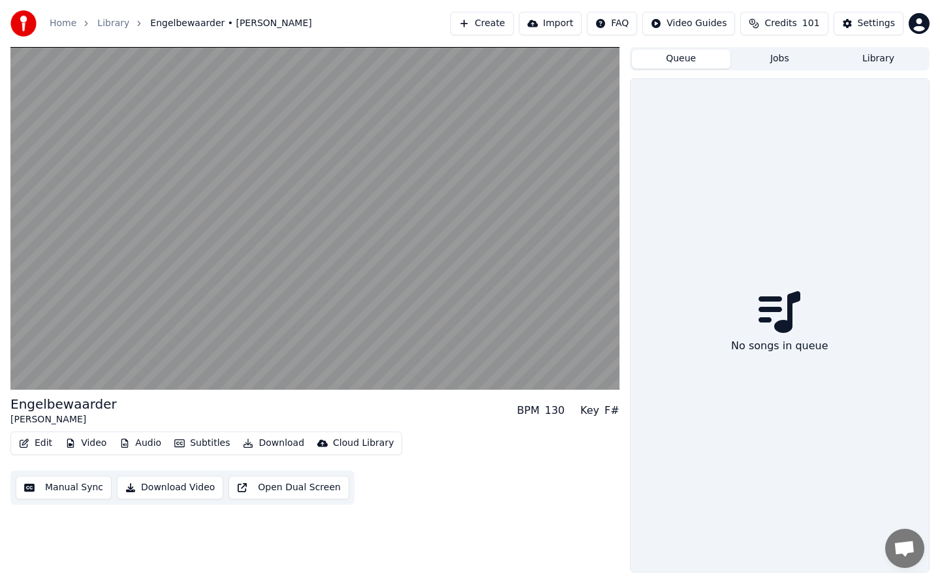
click at [580, 25] on button "Import" at bounding box center [550, 23] width 63 height 23
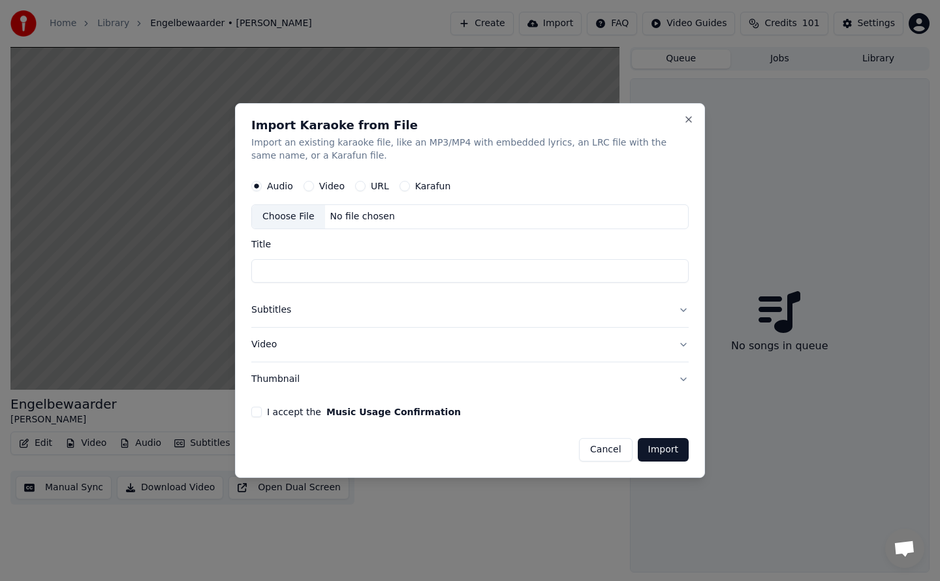
click at [358, 187] on button "URL" at bounding box center [360, 186] width 10 height 10
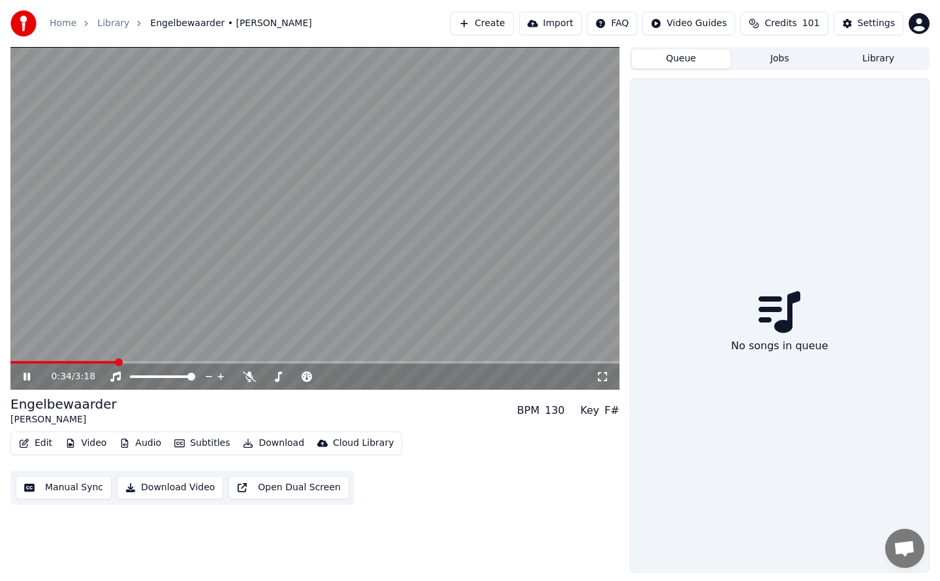
click at [18, 386] on div "0:34 / 3:18" at bounding box center [314, 377] width 609 height 26
click at [30, 375] on icon at bounding box center [26, 377] width 7 height 8
click at [144, 443] on button "Audio" at bounding box center [140, 443] width 52 height 18
click at [694, 62] on button "Queue" at bounding box center [681, 59] width 99 height 19
click at [582, 24] on button "Import" at bounding box center [550, 23] width 63 height 23
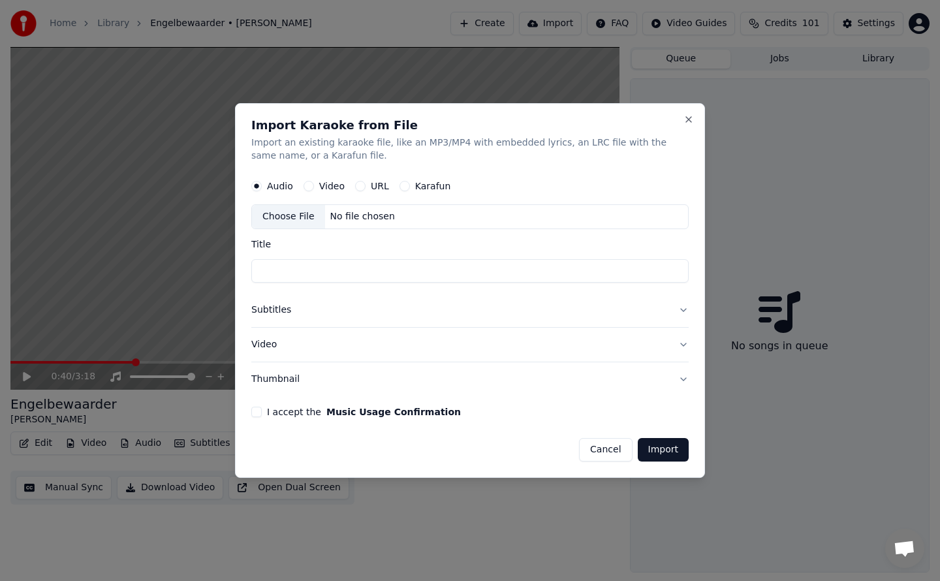
click at [360, 187] on button "URL" at bounding box center [360, 186] width 10 height 10
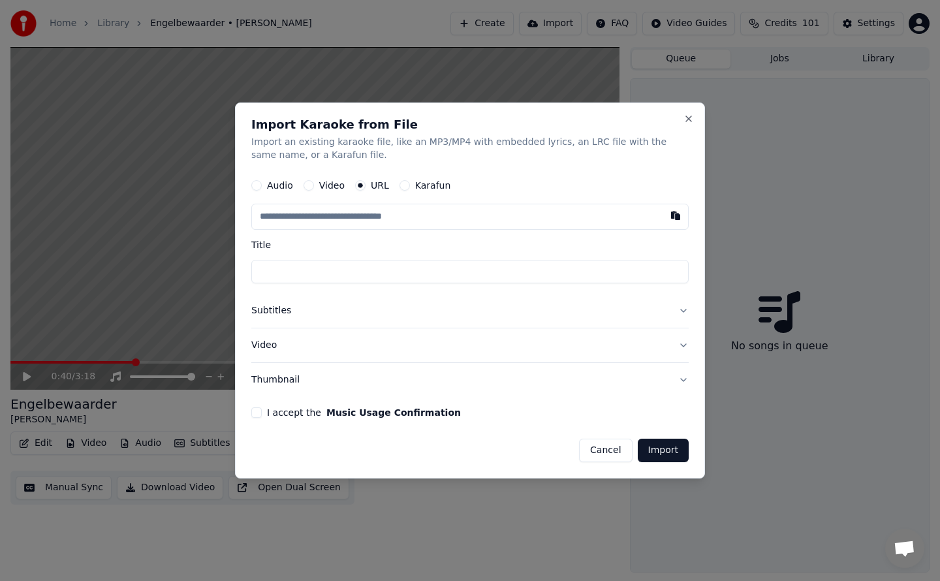
click at [288, 272] on input "Title" at bounding box center [469, 271] width 437 height 23
type input "**********"
click at [364, 215] on input "text" at bounding box center [469, 217] width 437 height 26
click at [659, 452] on button "Import" at bounding box center [663, 450] width 51 height 23
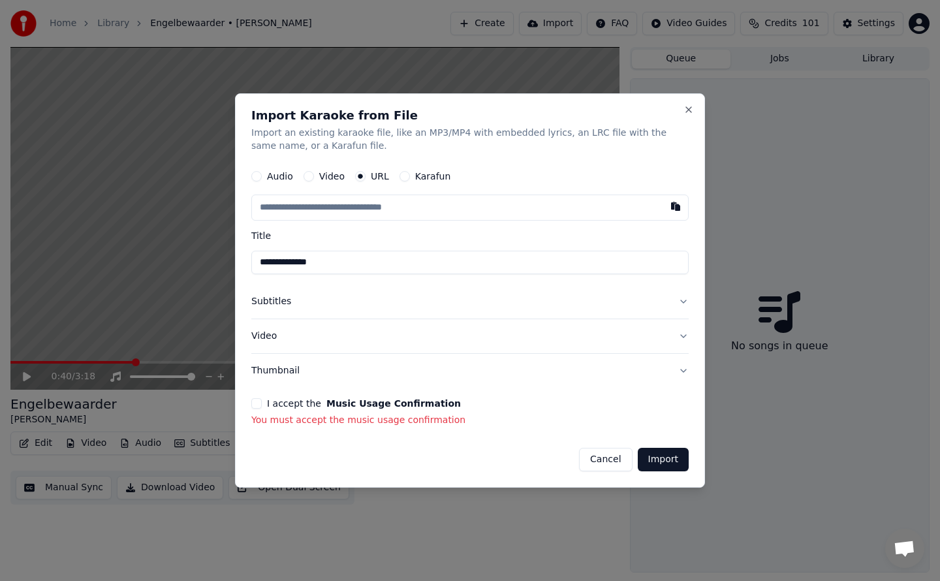
click at [664, 461] on button "Import" at bounding box center [663, 459] width 51 height 23
click at [281, 302] on button "Subtitles" at bounding box center [469, 302] width 437 height 34
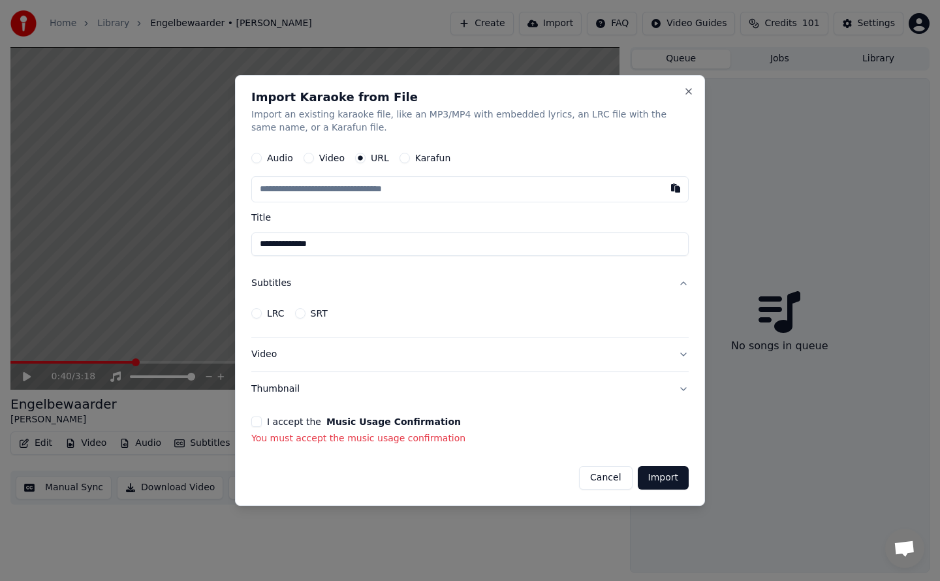
click at [267, 358] on button "Video" at bounding box center [469, 354] width 437 height 34
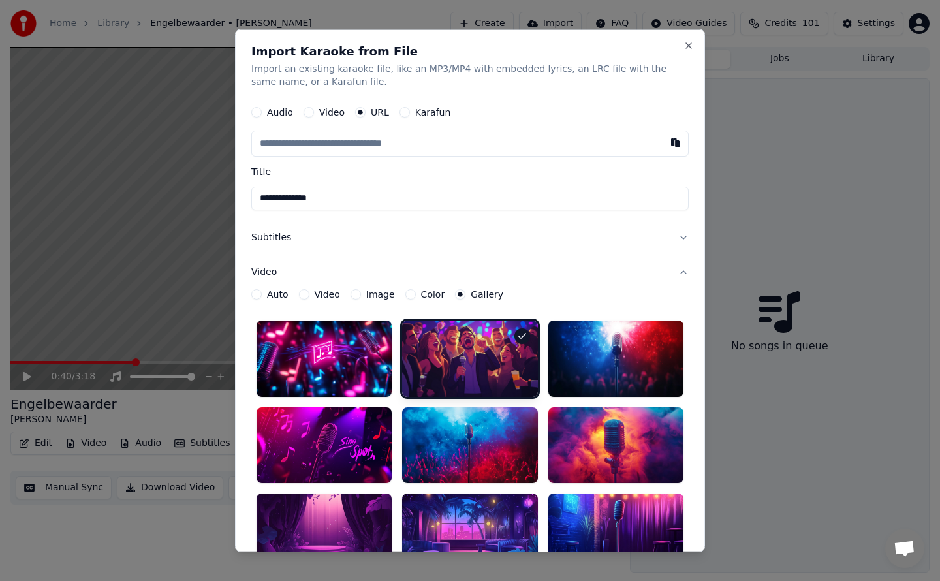
click at [465, 352] on div at bounding box center [469, 358] width 135 height 76
click at [480, 367] on div at bounding box center [469, 358] width 135 height 76
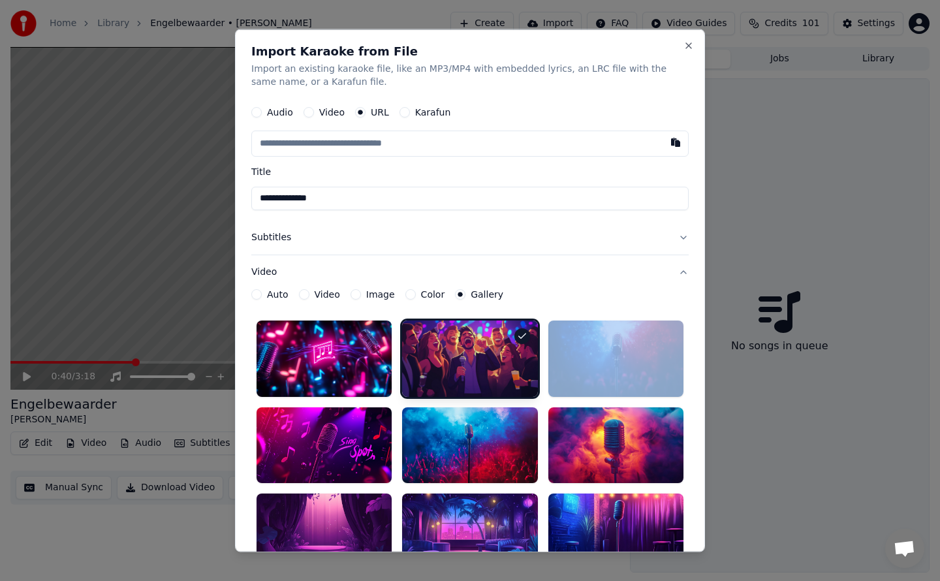
click at [480, 367] on div at bounding box center [469, 358] width 135 height 76
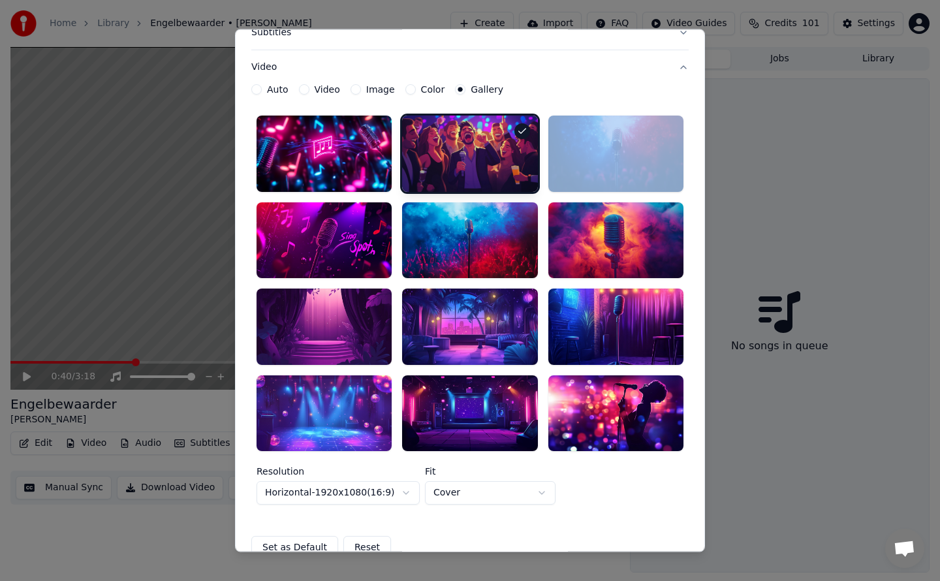
scroll to position [205, 0]
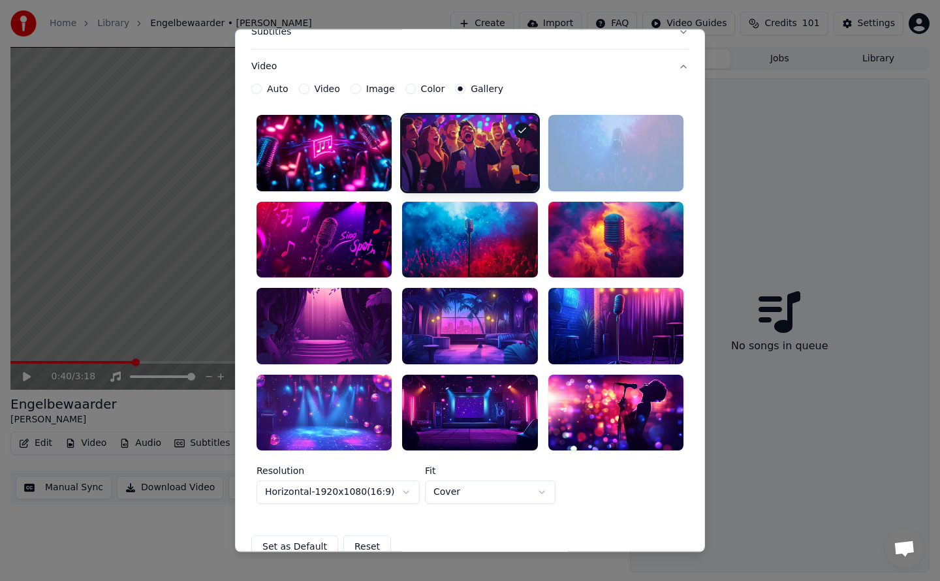
click at [469, 150] on div at bounding box center [469, 153] width 135 height 76
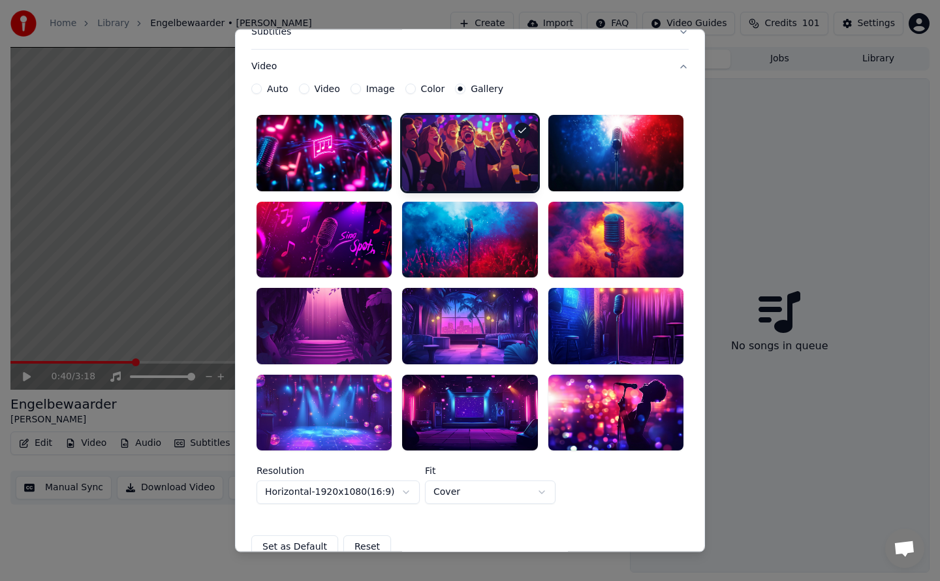
click at [357, 89] on button "Image" at bounding box center [355, 89] width 10 height 10
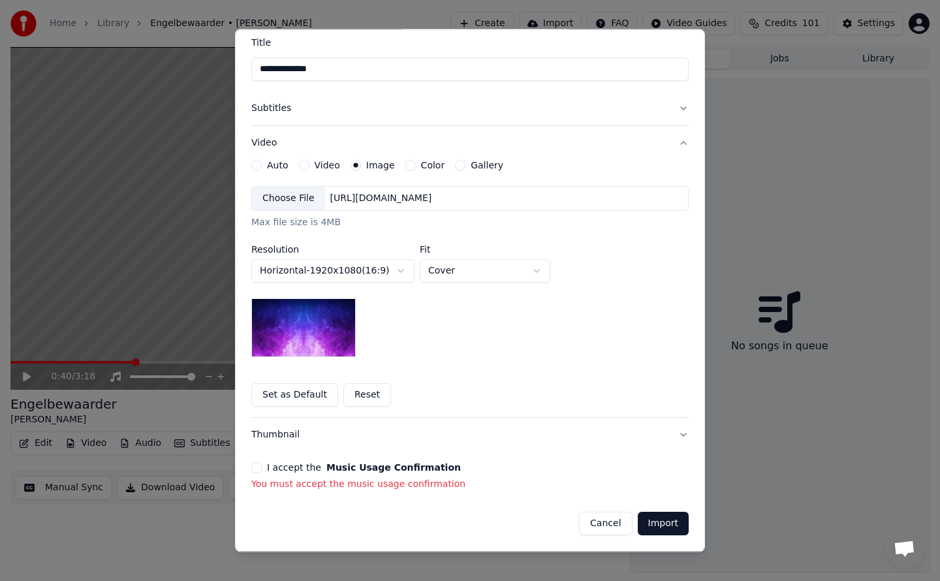
scroll to position [129, 0]
click at [455, 166] on button "Gallery" at bounding box center [460, 165] width 10 height 10
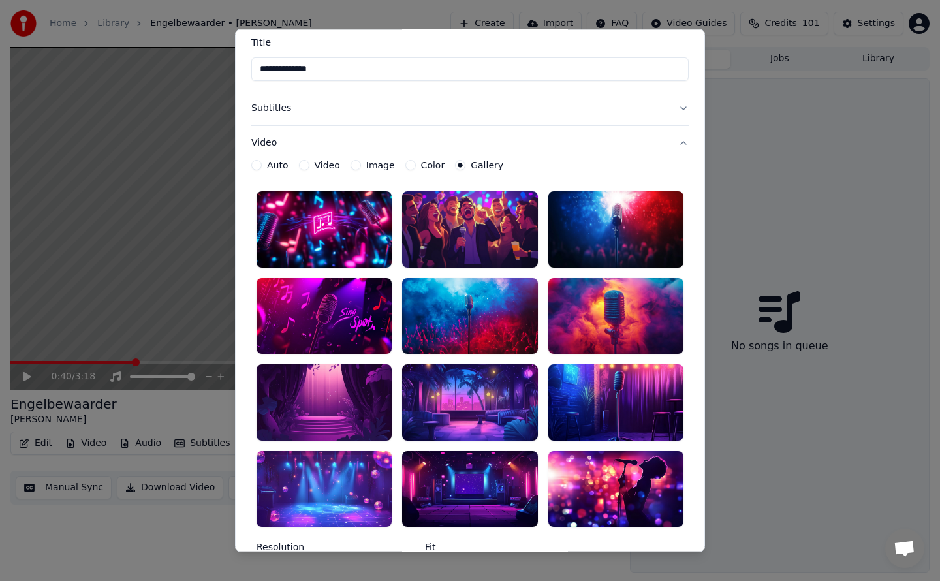
click at [467, 230] on div at bounding box center [469, 229] width 135 height 76
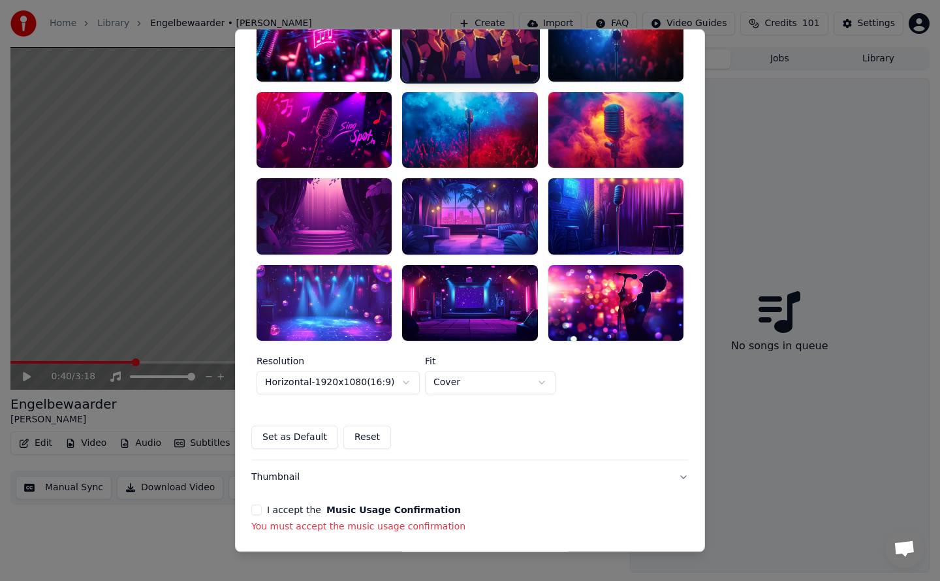
scroll to position [349, 0]
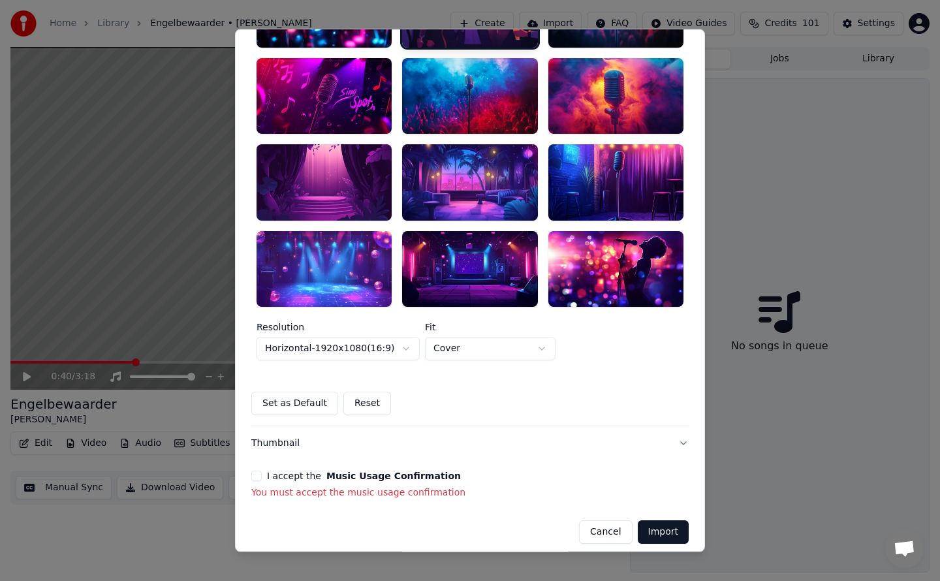
click at [306, 396] on button "Set as Default" at bounding box center [294, 403] width 87 height 23
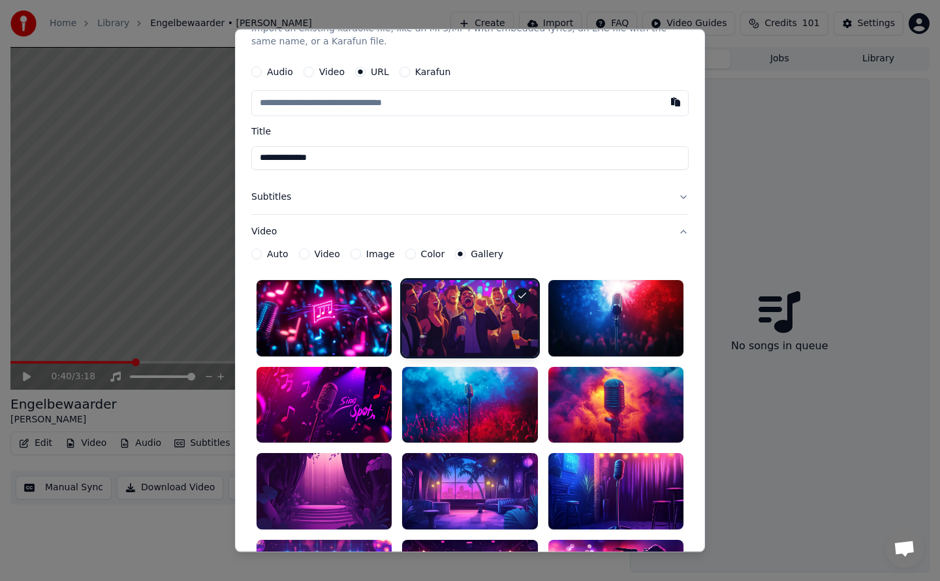
scroll to position [0, 0]
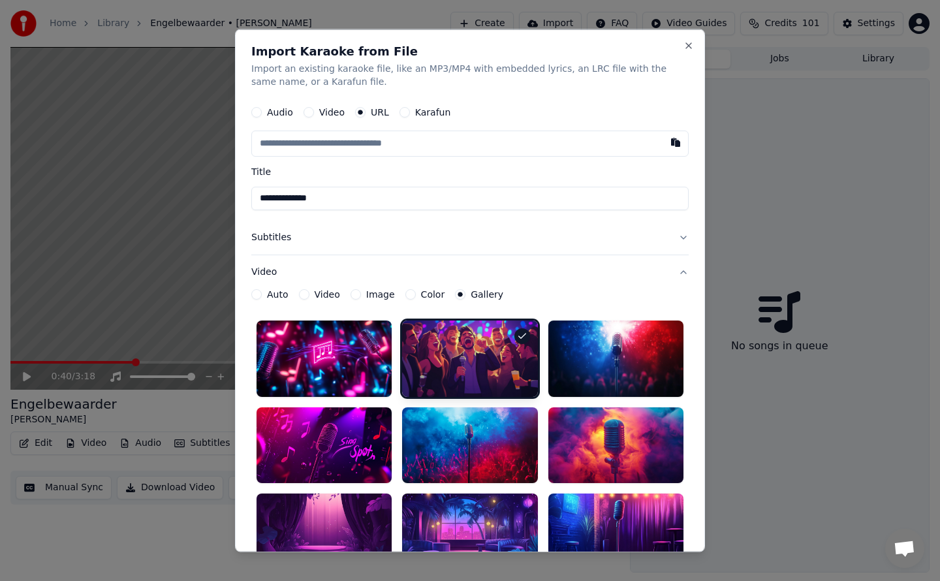
click at [293, 140] on input "text" at bounding box center [469, 143] width 437 height 26
click at [666, 140] on button "button" at bounding box center [675, 141] width 26 height 23
type input "**********"
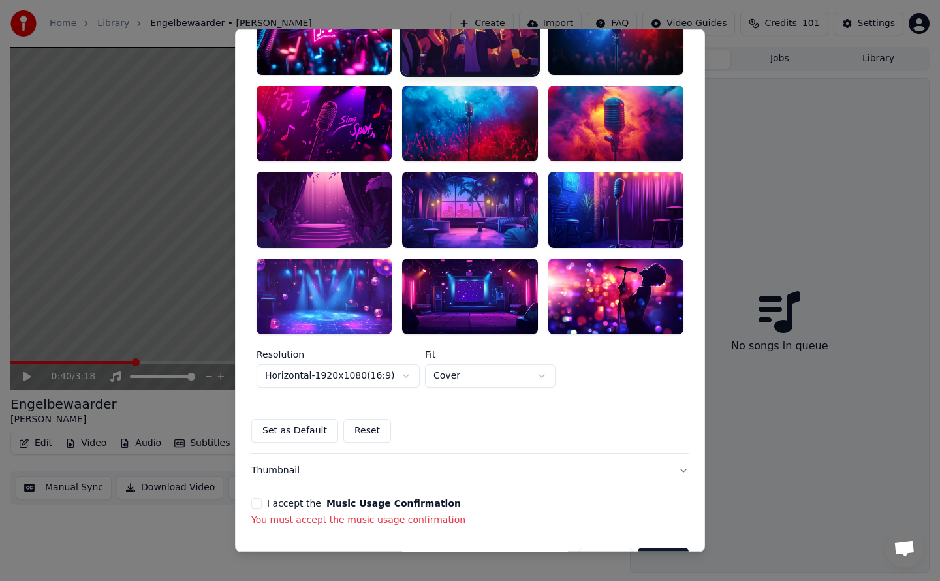
scroll to position [349, 0]
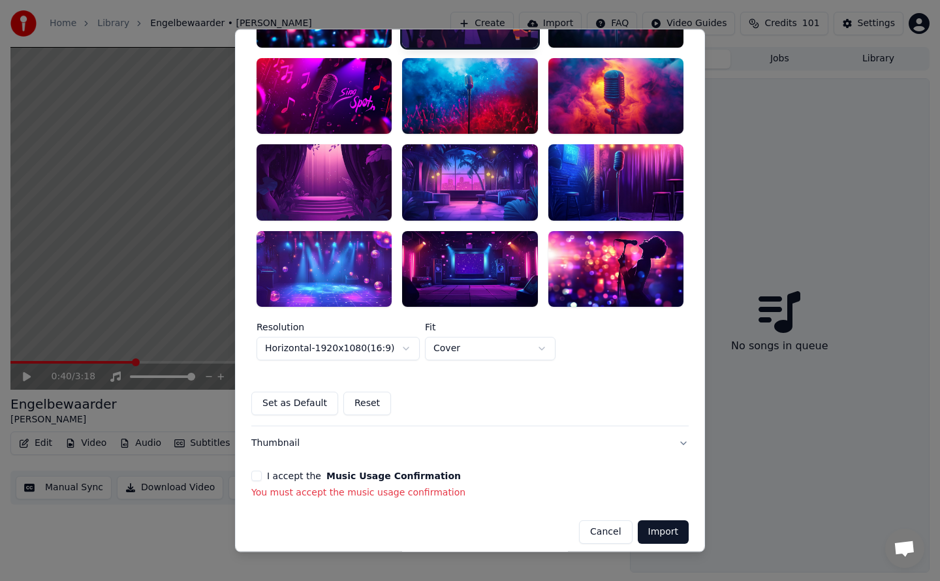
click at [257, 471] on button "I accept the Music Usage Confirmation" at bounding box center [256, 476] width 10 height 10
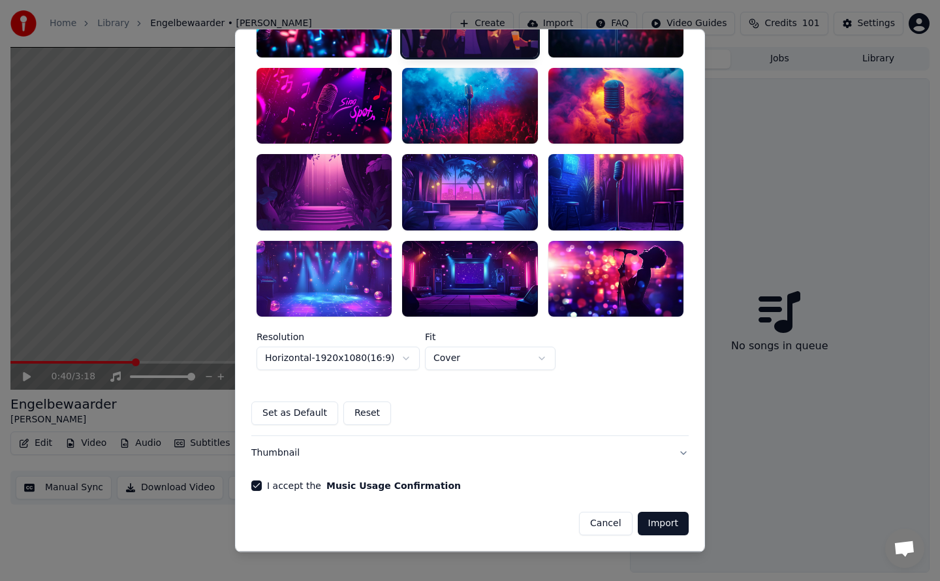
scroll to position [330, 0]
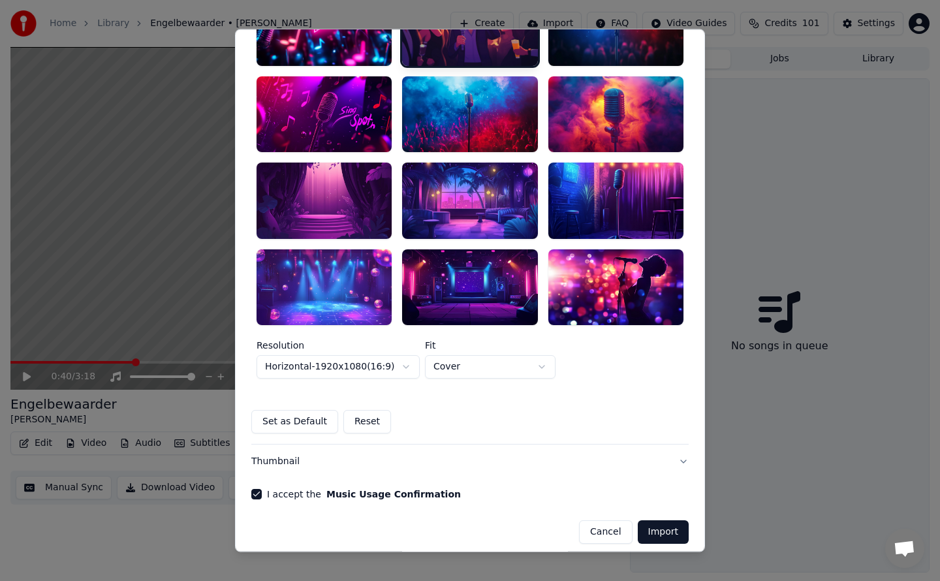
click at [655, 525] on button "Import" at bounding box center [663, 532] width 51 height 23
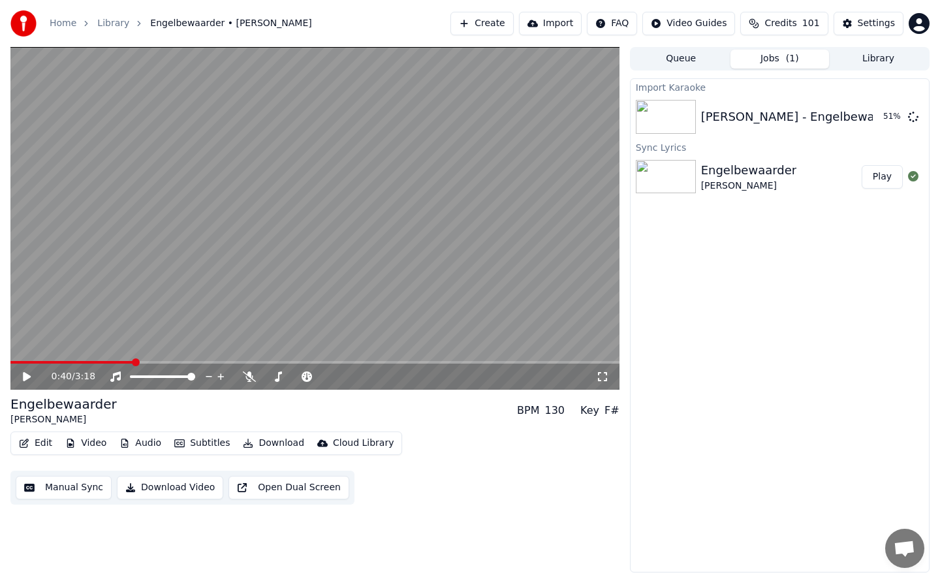
click at [260, 445] on button "Download" at bounding box center [274, 443] width 72 height 18
click at [538, 516] on div "0:40 / 3:18 Engelbewaarder Marco Schuitmaker BPM 130 Key F# Edit Video Audio Su…" at bounding box center [314, 309] width 609 height 525
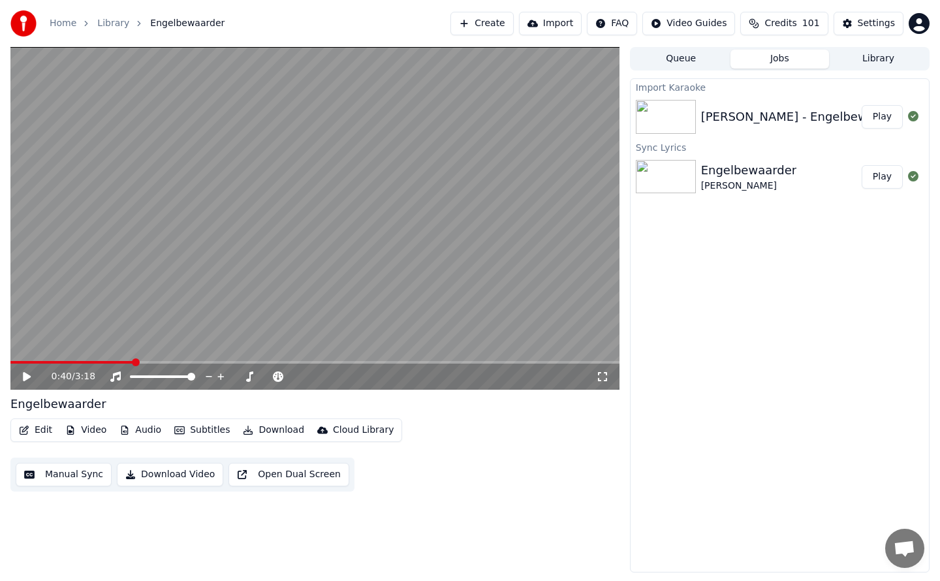
click at [884, 114] on button "Play" at bounding box center [882, 116] width 41 height 23
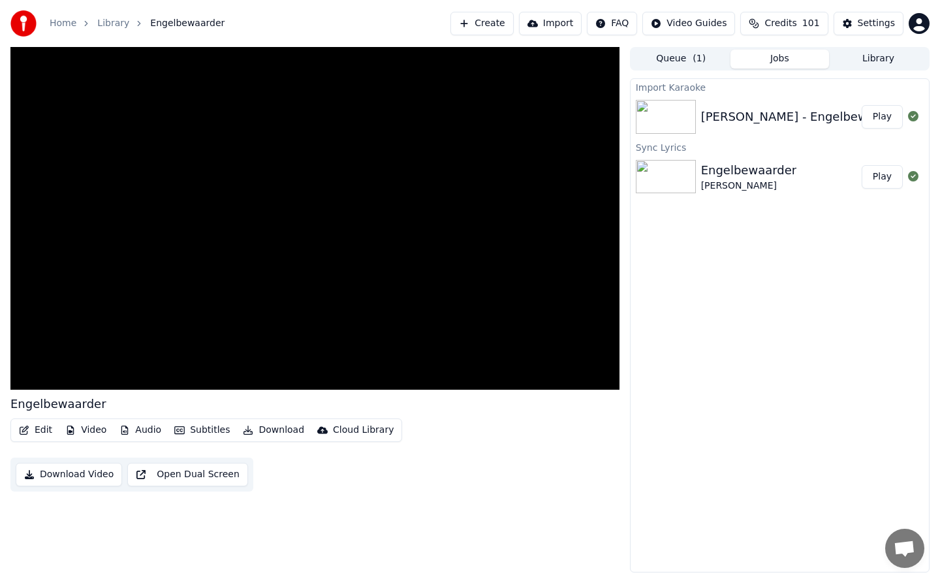
click at [42, 431] on button "Edit" at bounding box center [36, 430] width 44 height 18
click at [418, 480] on div "Open Cloud Library" at bounding box center [381, 478] width 108 height 13
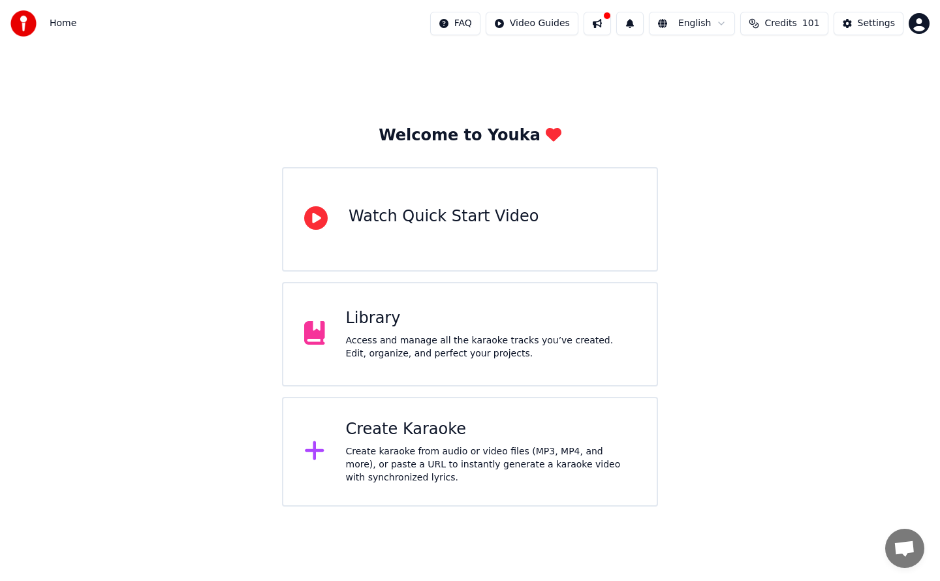
click at [436, 217] on div "Watch Quick Start Video" at bounding box center [444, 216] width 190 height 21
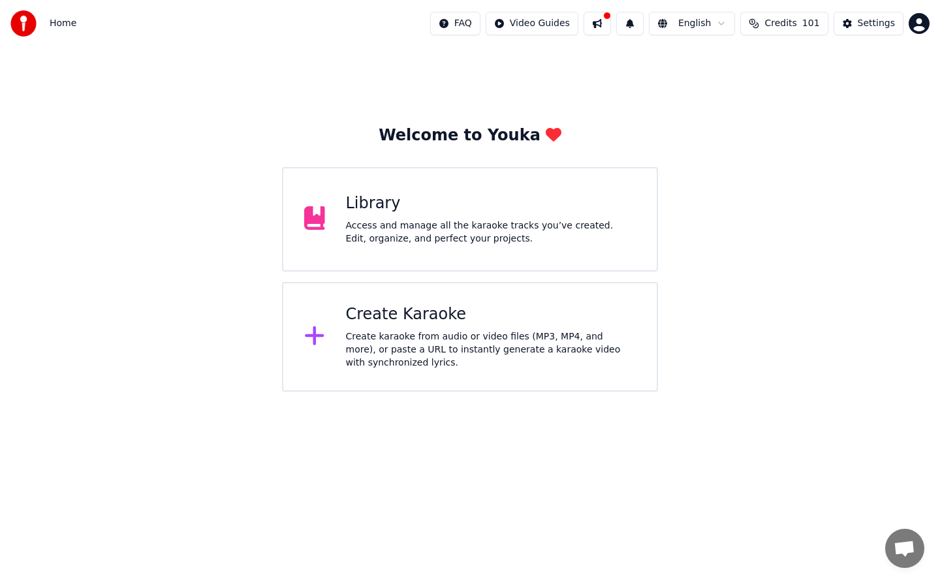
click at [435, 326] on div "Create Karaoke Create karaoke from audio or video files (MP3, MP4, and more), o…" at bounding box center [491, 336] width 290 height 65
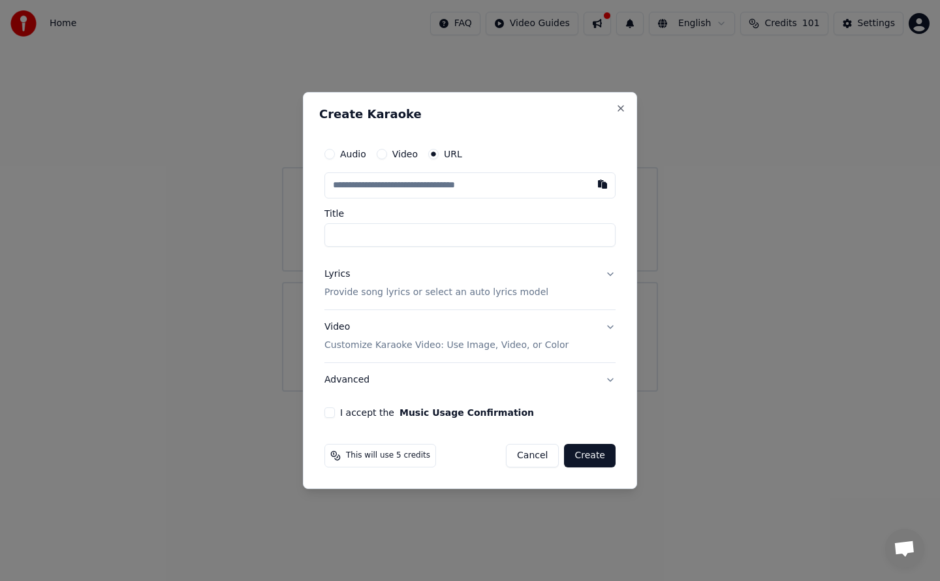
click at [405, 336] on div "Video Customize Karaoke Video: Use Image, Video, or Color" at bounding box center [446, 335] width 244 height 31
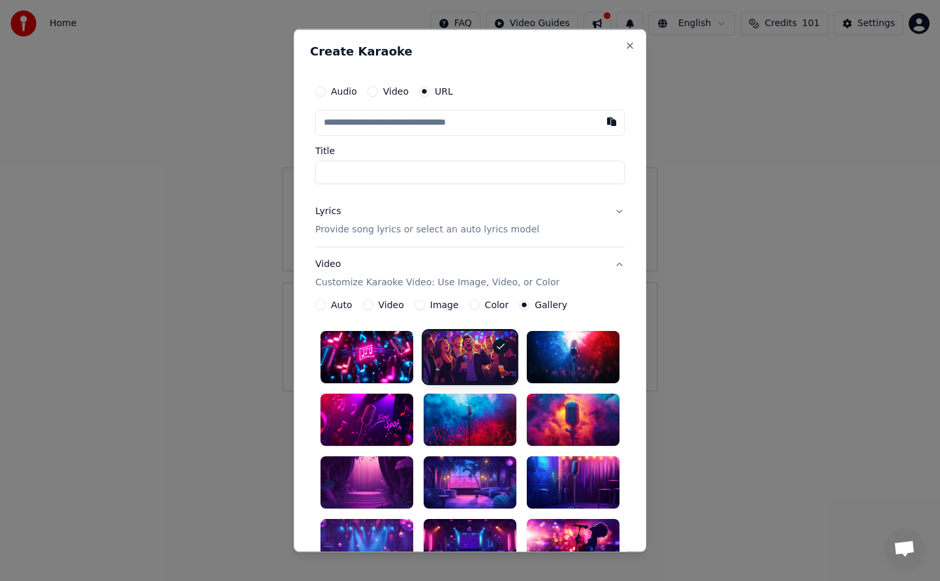
click at [422, 89] on circle "button" at bounding box center [424, 91] width 5 height 5
click at [448, 123] on input "text" at bounding box center [469, 123] width 309 height 26
click at [607, 119] on button "button" at bounding box center [611, 121] width 26 height 23
type input "**********"
click at [361, 166] on input "Title" at bounding box center [469, 172] width 309 height 23
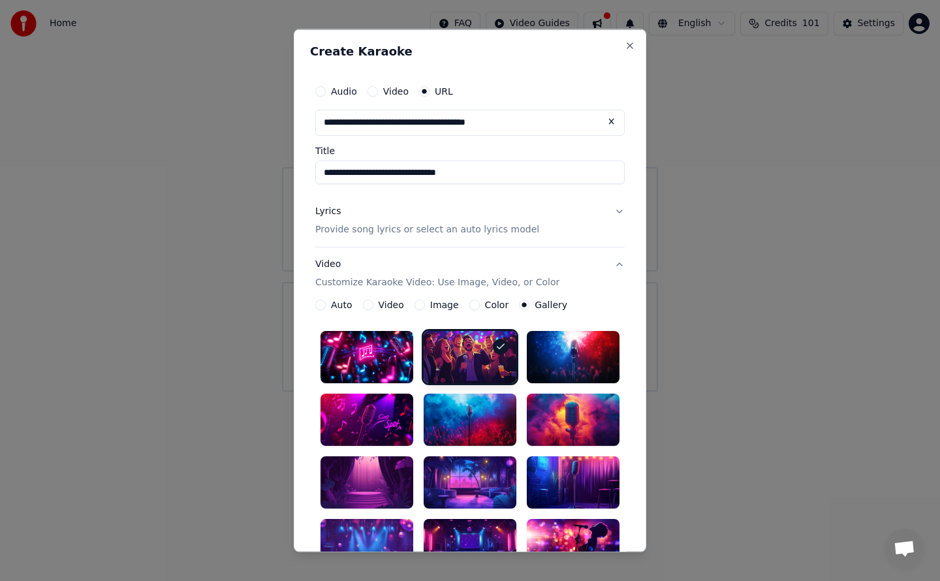
type input "**********"
click at [467, 228] on p "Provide song lyrics or select an auto lyrics model" at bounding box center [427, 229] width 224 height 13
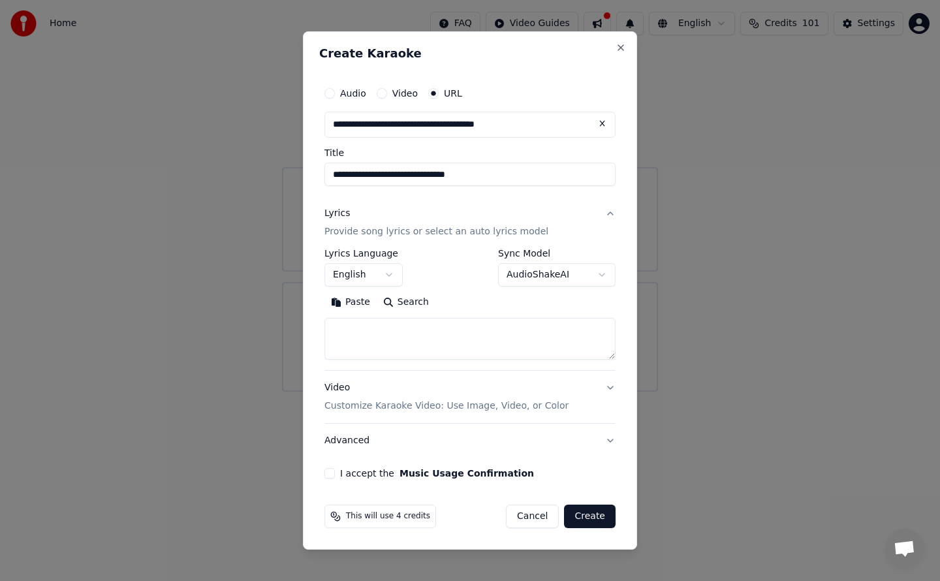
click at [389, 274] on button "English" at bounding box center [363, 274] width 78 height 23
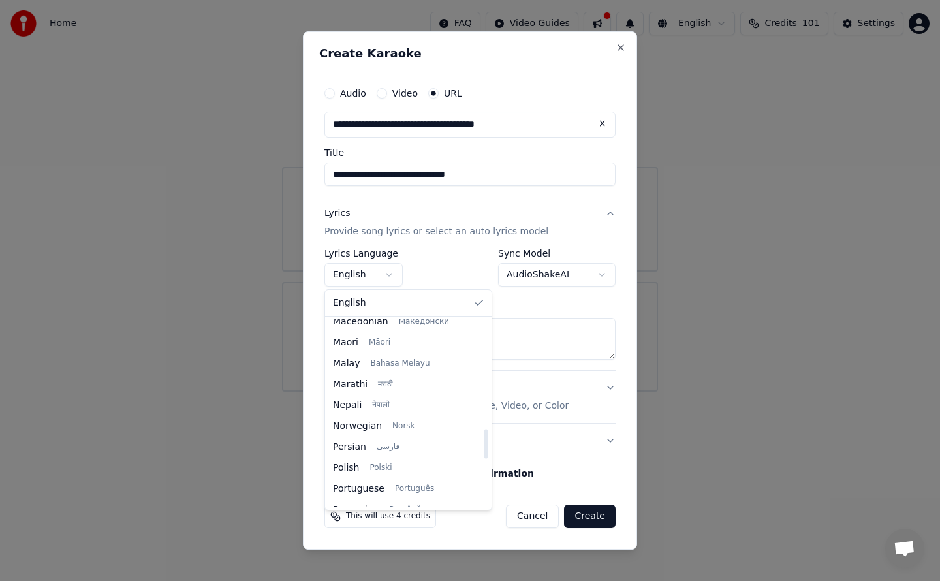
scroll to position [697, 0]
click at [603, 274] on div at bounding box center [470, 290] width 940 height 581
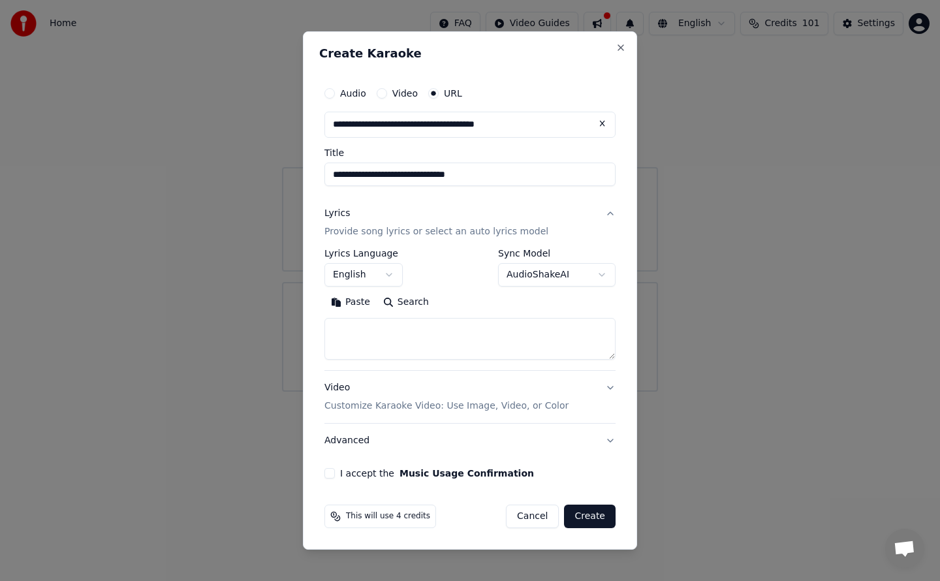
click at [603, 274] on button "AudioShakeAI" at bounding box center [556, 274] width 117 height 23
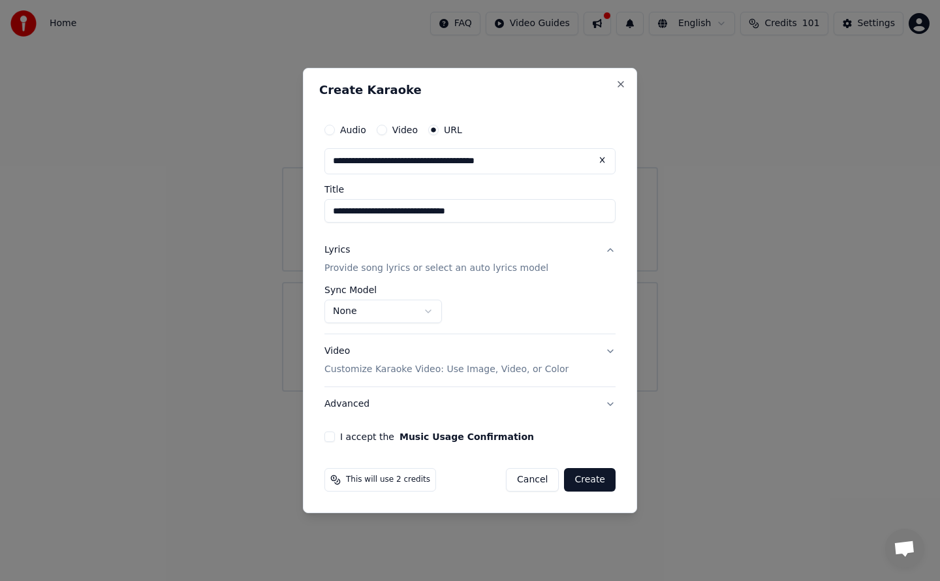
click at [329, 438] on button "I accept the Music Usage Confirmation" at bounding box center [329, 436] width 10 height 10
click at [427, 312] on button "None" at bounding box center [382, 311] width 117 height 23
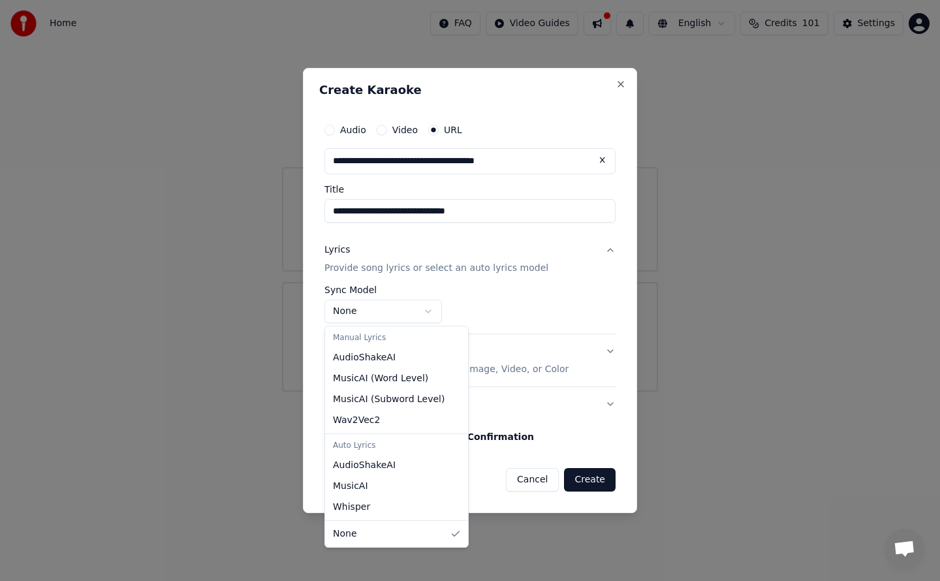
select select "**********"
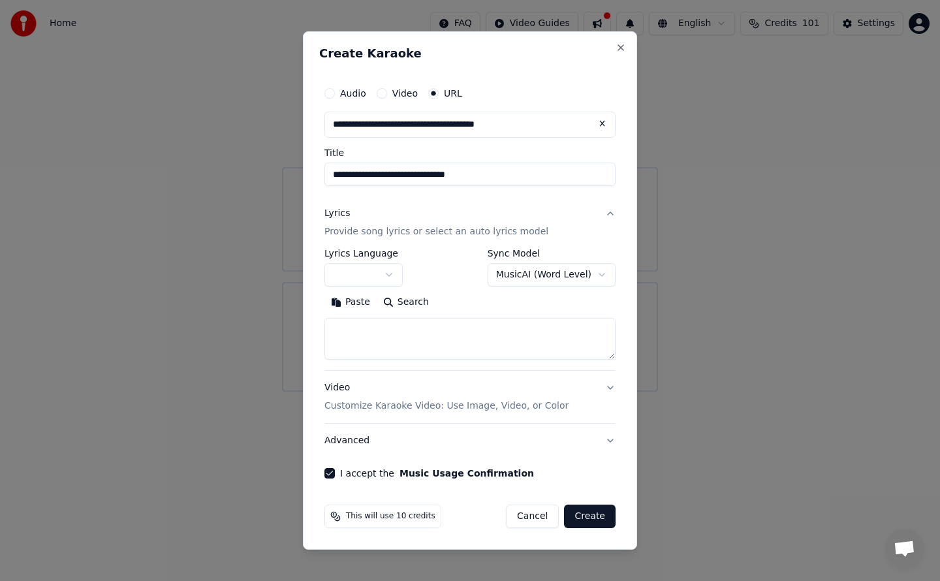
click at [597, 519] on button "Create" at bounding box center [590, 516] width 52 height 23
select select "**"
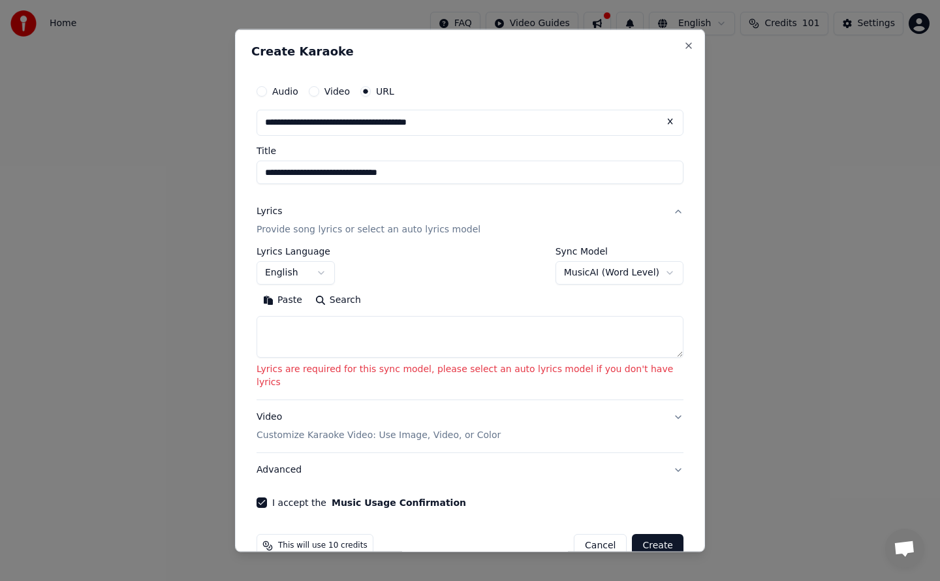
click at [296, 326] on textarea at bounding box center [469, 336] width 427 height 42
click at [642, 270] on button "MusicAI ( Word Level )" at bounding box center [619, 271] width 128 height 23
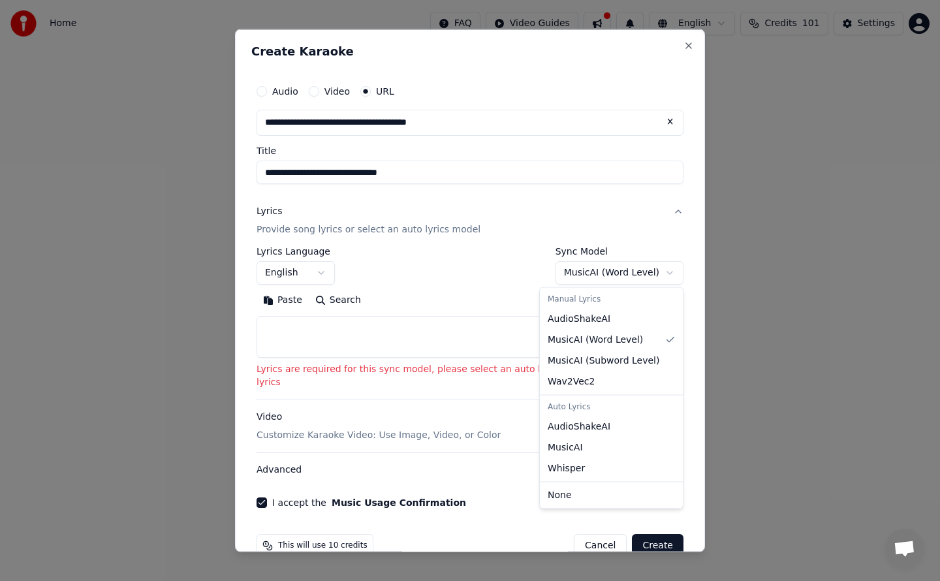
select select "**********"
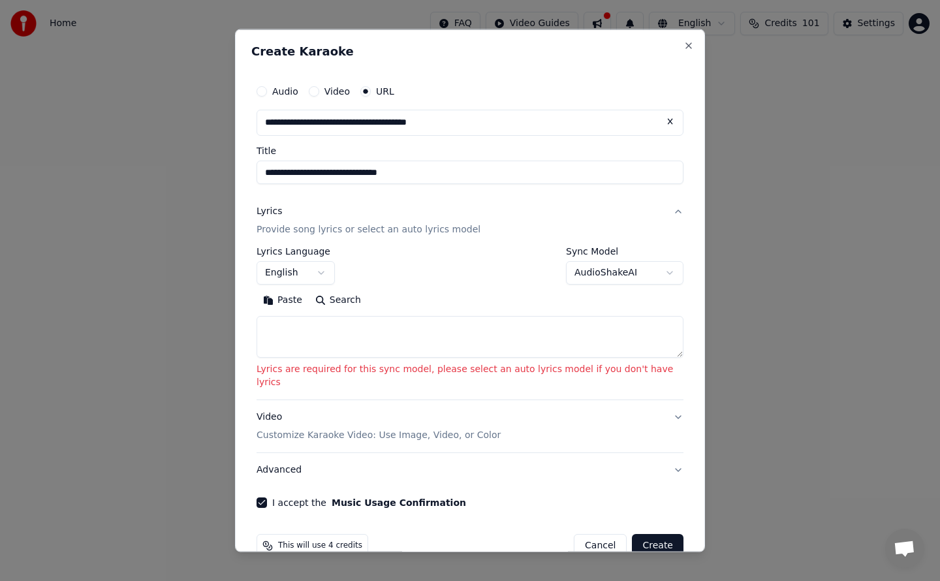
click at [653, 458] on button "Advanced" at bounding box center [469, 469] width 427 height 34
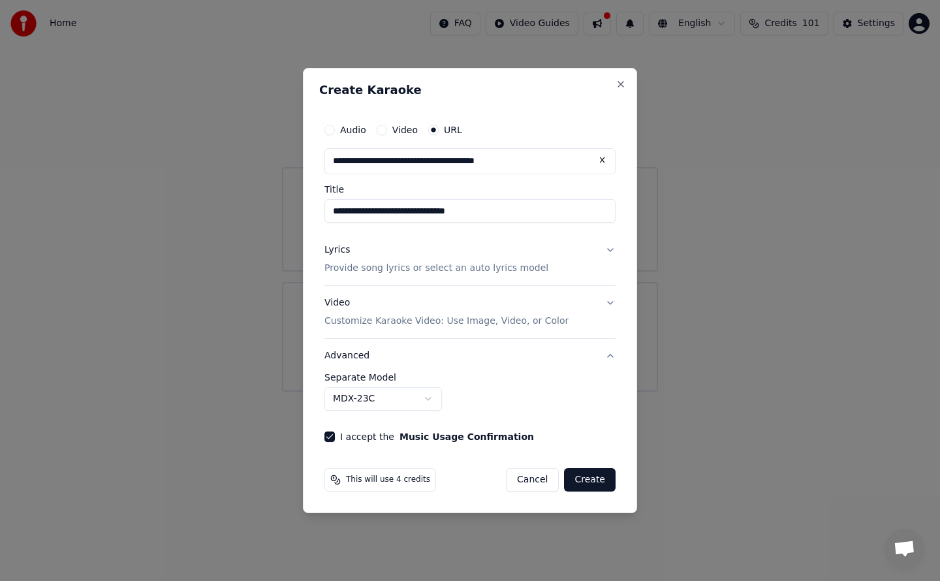
click at [610, 358] on button "Advanced" at bounding box center [469, 356] width 291 height 34
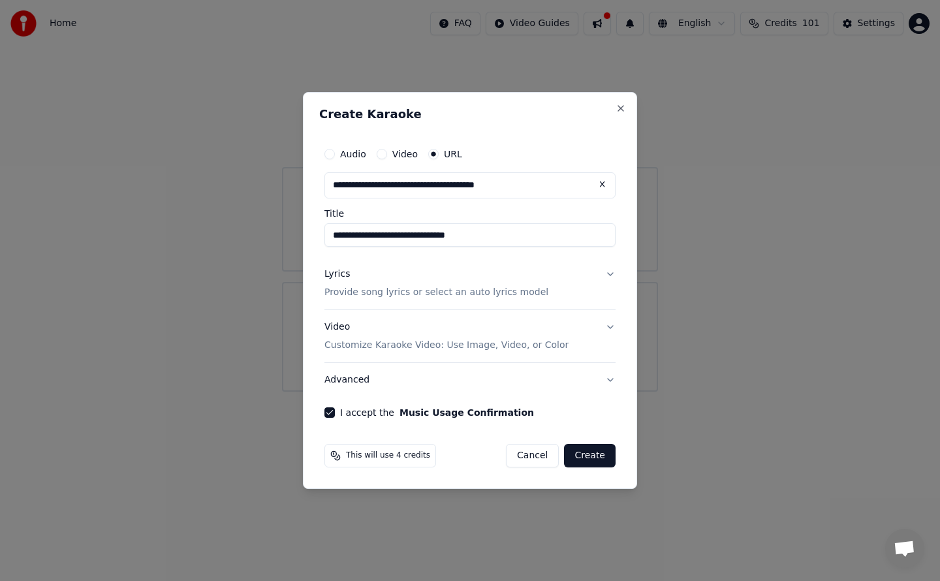
click at [609, 379] on button "Advanced" at bounding box center [469, 380] width 291 height 34
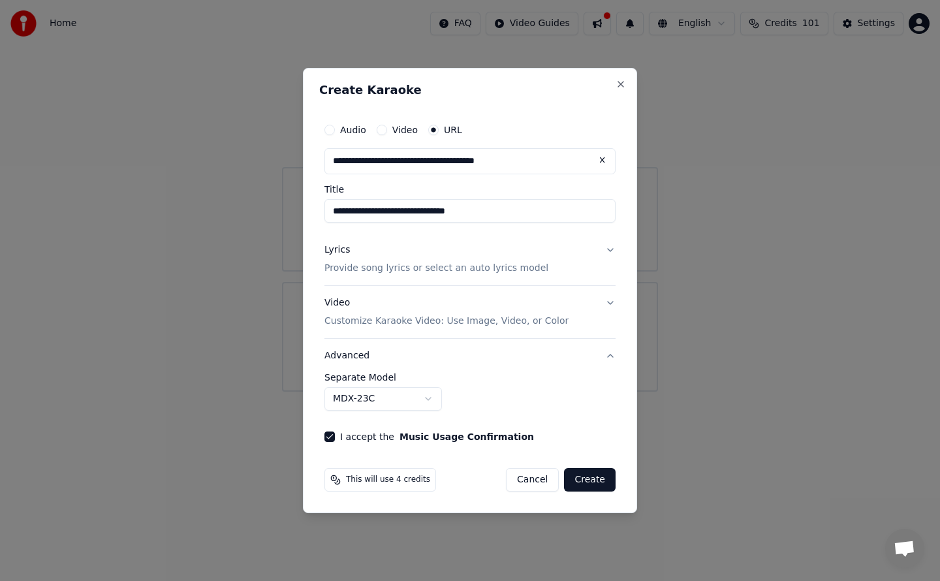
click at [427, 400] on button "MDX-23C" at bounding box center [382, 398] width 117 height 23
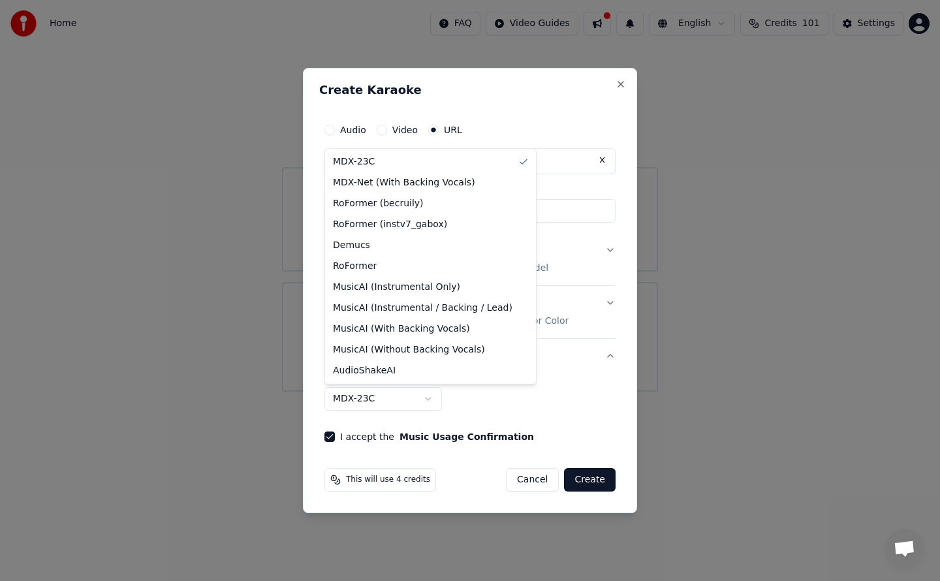
select select "**********"
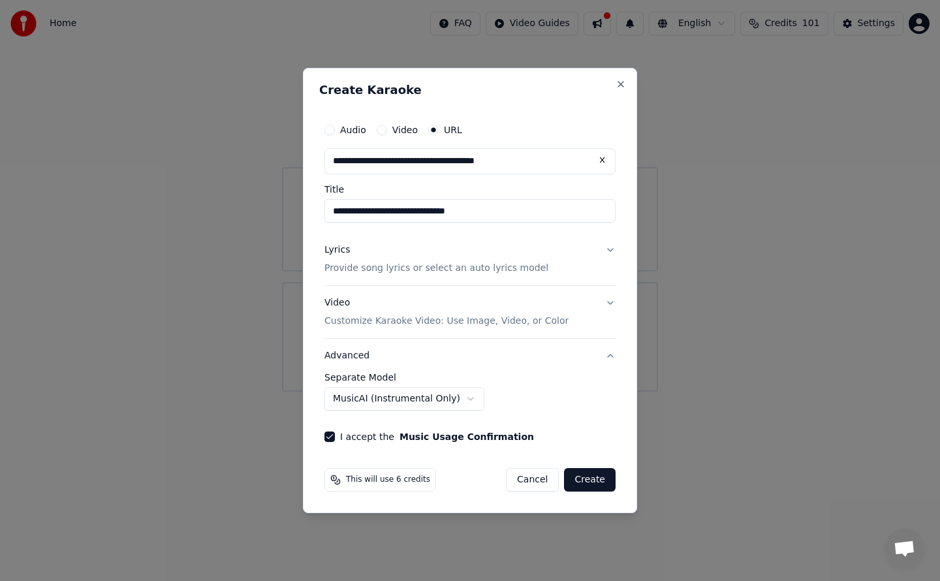
click at [608, 301] on button "Video Customize Karaoke Video: Use Image, Video, or Color" at bounding box center [469, 312] width 291 height 52
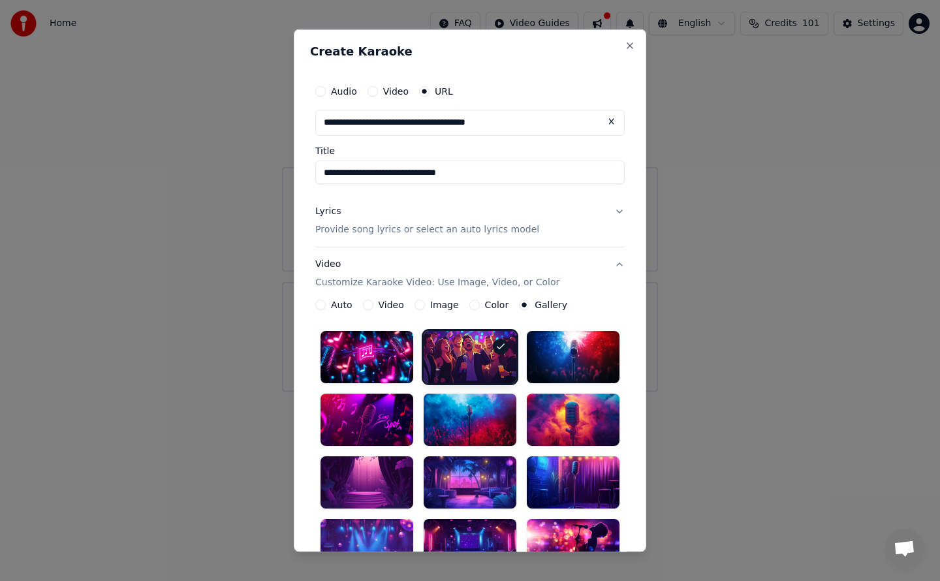
click at [320, 171] on input "**********" at bounding box center [469, 172] width 309 height 23
type input "**********"
click button at bounding box center [611, 121] width 26 height 23
click at [403, 126] on input "text" at bounding box center [469, 123] width 309 height 26
click at [445, 172] on input "**********" at bounding box center [469, 172] width 309 height 23
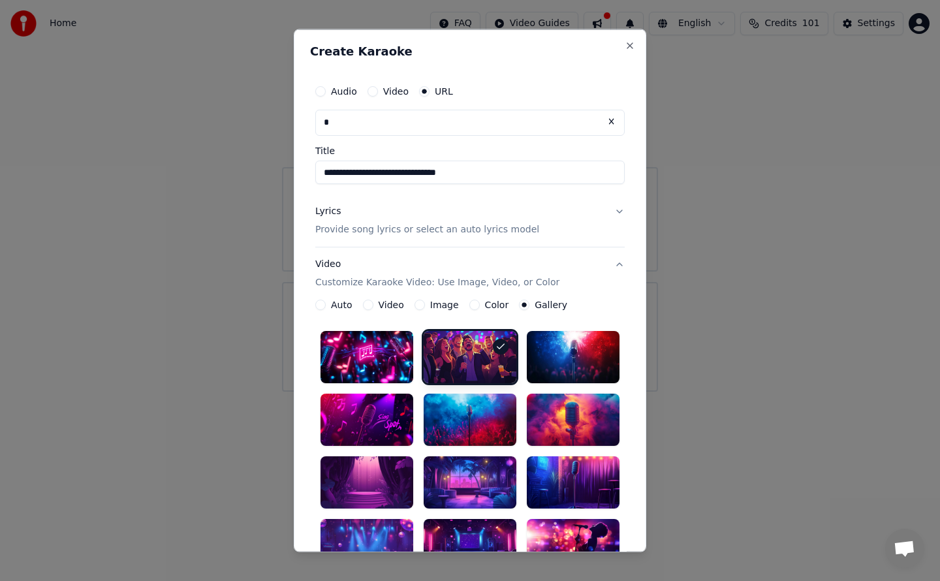
type input "**********"
click at [474, 119] on input "text" at bounding box center [469, 123] width 309 height 26
click at [422, 91] on icon "button" at bounding box center [424, 91] width 5 height 5
click at [422, 91] on circle "button" at bounding box center [424, 91] width 5 height 5
click at [465, 125] on input "text" at bounding box center [469, 123] width 309 height 26
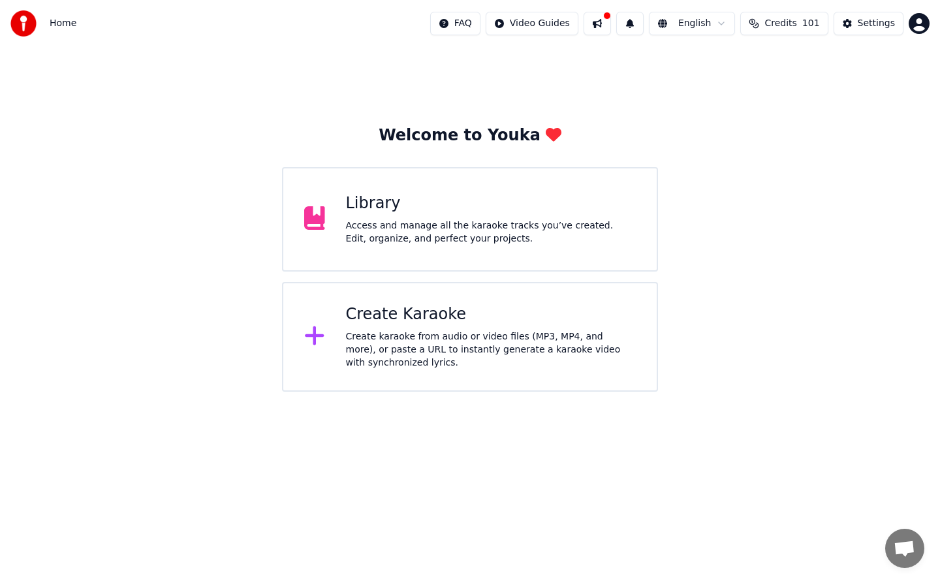
click at [420, 318] on div "Create Karaoke" at bounding box center [491, 314] width 290 height 21
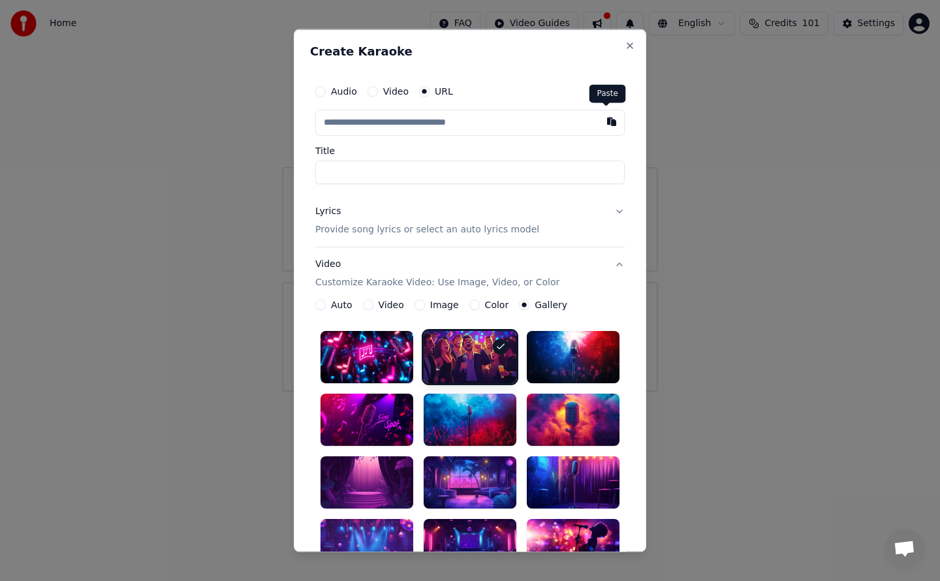
click at [606, 122] on button "button" at bounding box center [611, 121] width 26 height 23
type input "**********"
click at [614, 209] on button "Lyrics Provide song lyrics or select an auto lyrics model" at bounding box center [469, 220] width 309 height 52
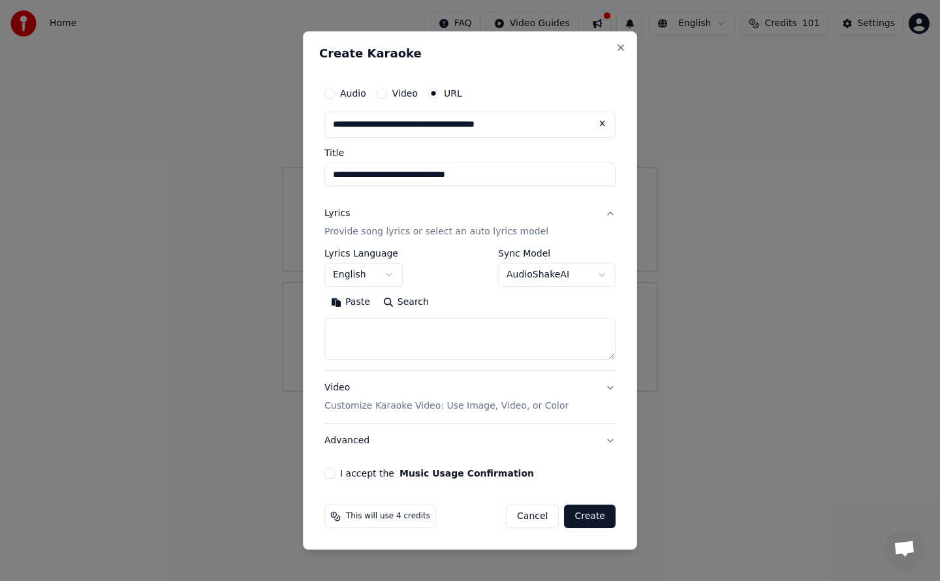
click at [600, 275] on button "AudioShakeAI" at bounding box center [556, 274] width 117 height 23
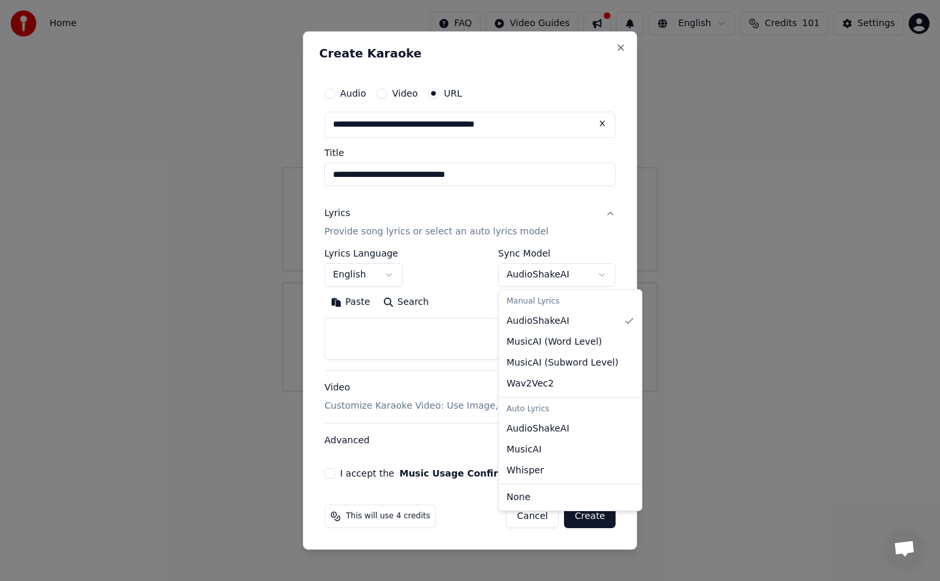
click at [388, 275] on body "**********" at bounding box center [470, 196] width 940 height 392
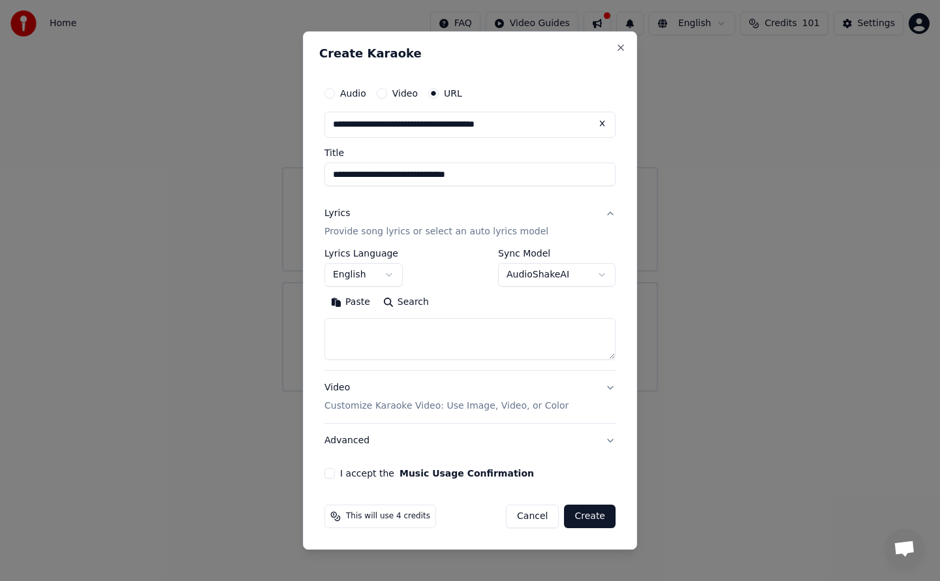
click at [331, 472] on button "I accept the Music Usage Confirmation" at bounding box center [329, 473] width 10 height 10
click at [587, 515] on button "Create" at bounding box center [590, 516] width 52 height 23
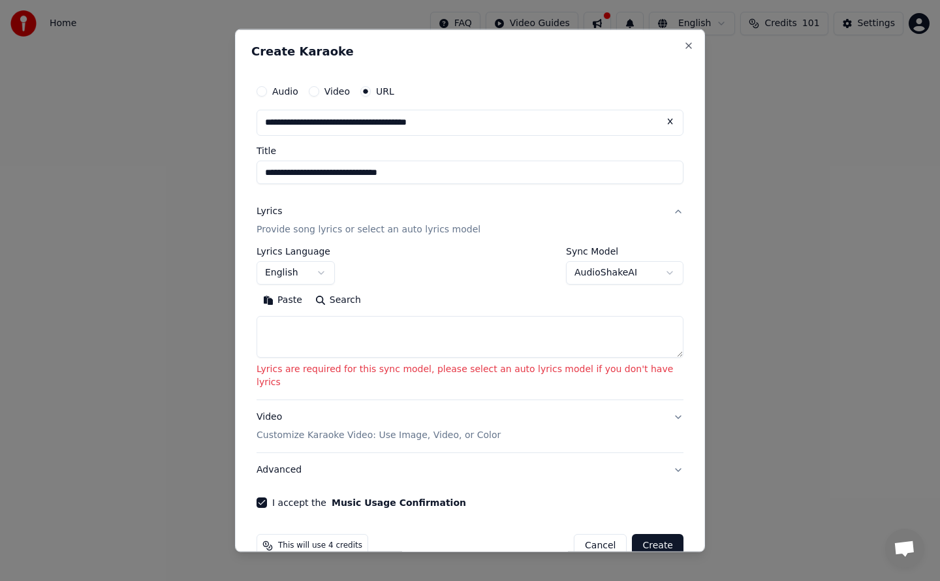
click at [648, 275] on button "AudioShakeAI" at bounding box center [624, 271] width 117 height 23
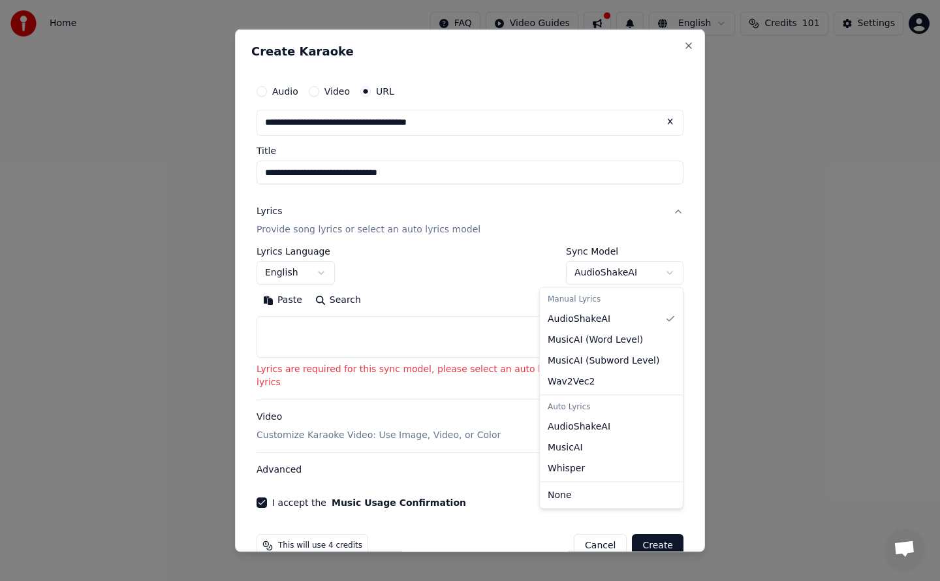
click at [643, 273] on body "**********" at bounding box center [470, 196] width 940 height 392
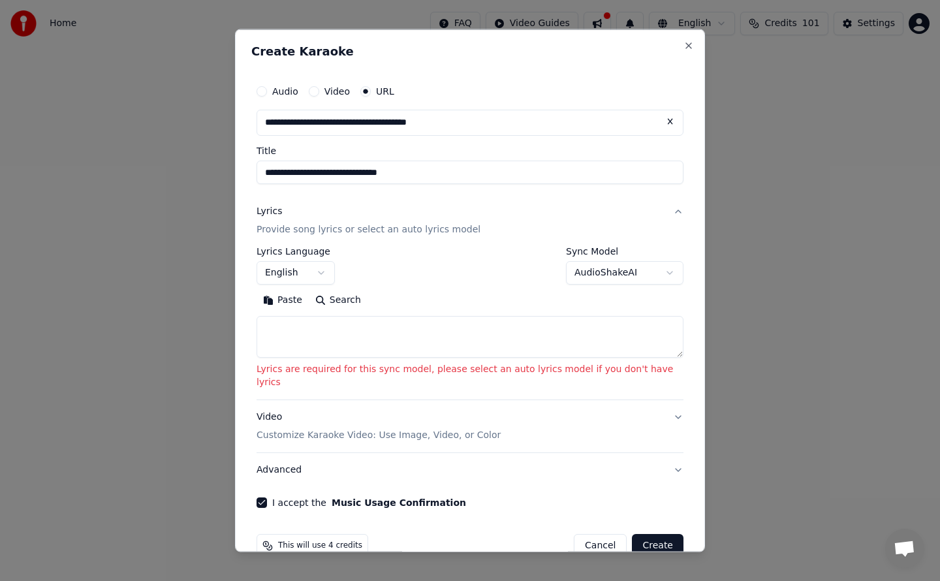
click at [643, 273] on body "**********" at bounding box center [470, 196] width 940 height 392
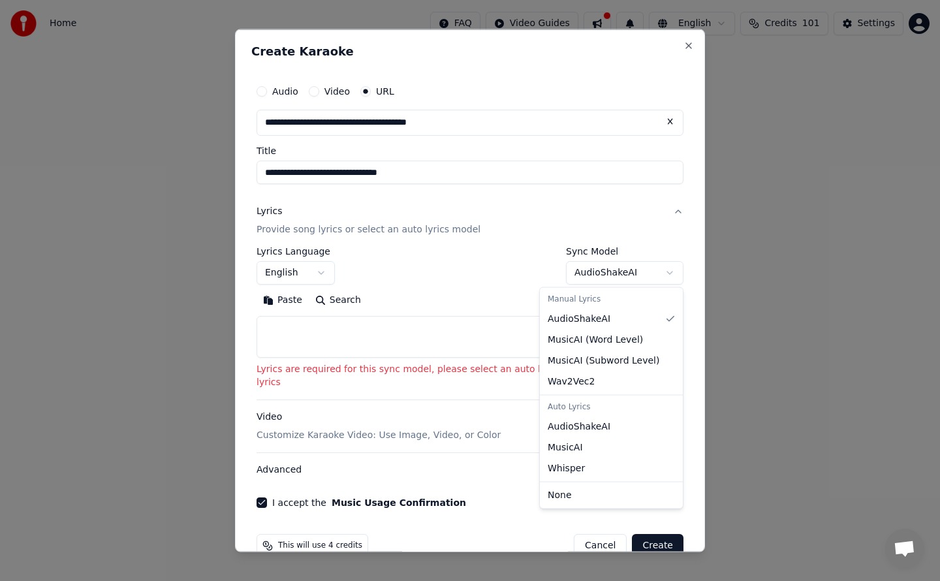
select select "********"
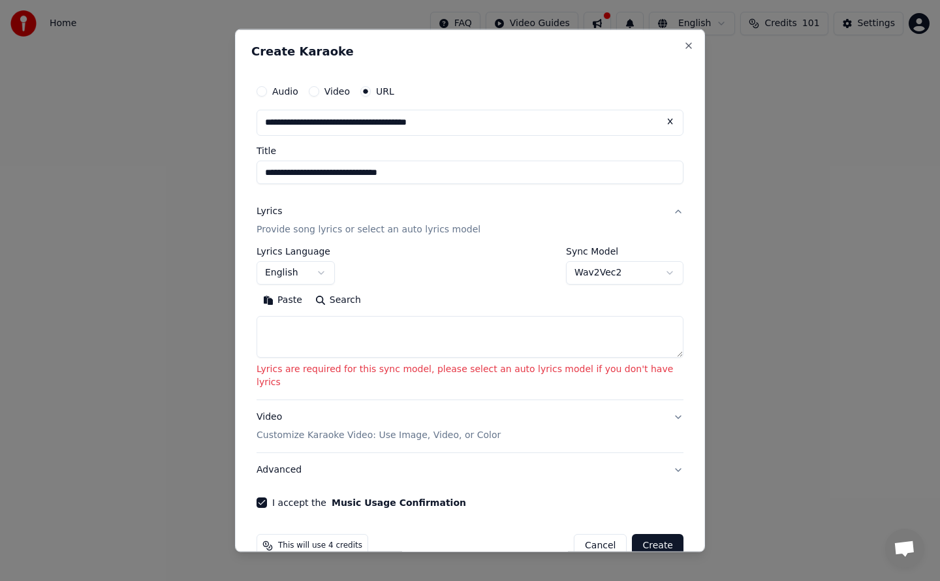
click at [634, 533] on button "Create" at bounding box center [658, 544] width 52 height 23
click at [652, 209] on button "Lyrics Provide song lyrics or select an auto lyrics model" at bounding box center [469, 220] width 427 height 52
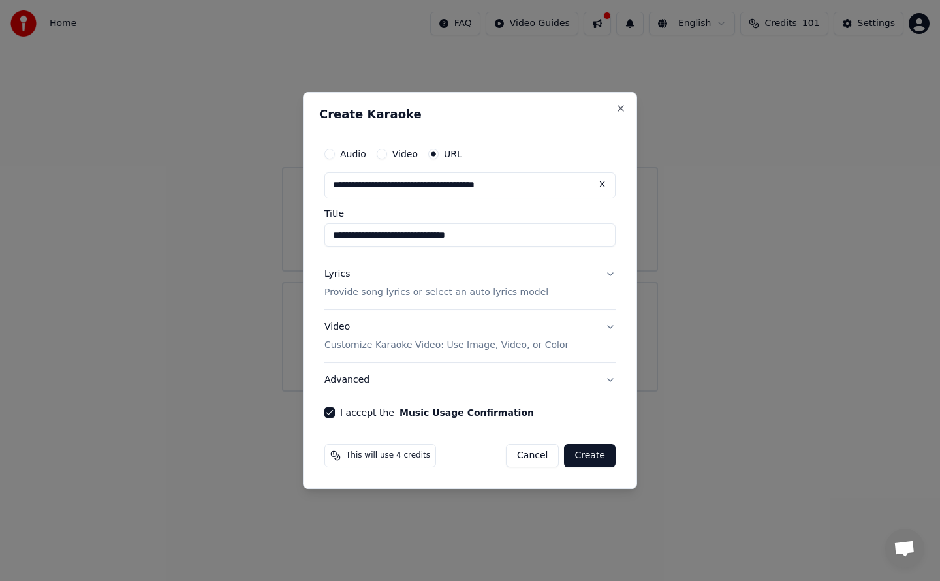
click at [612, 274] on button "Lyrics Provide song lyrics or select an auto lyrics model" at bounding box center [469, 283] width 291 height 52
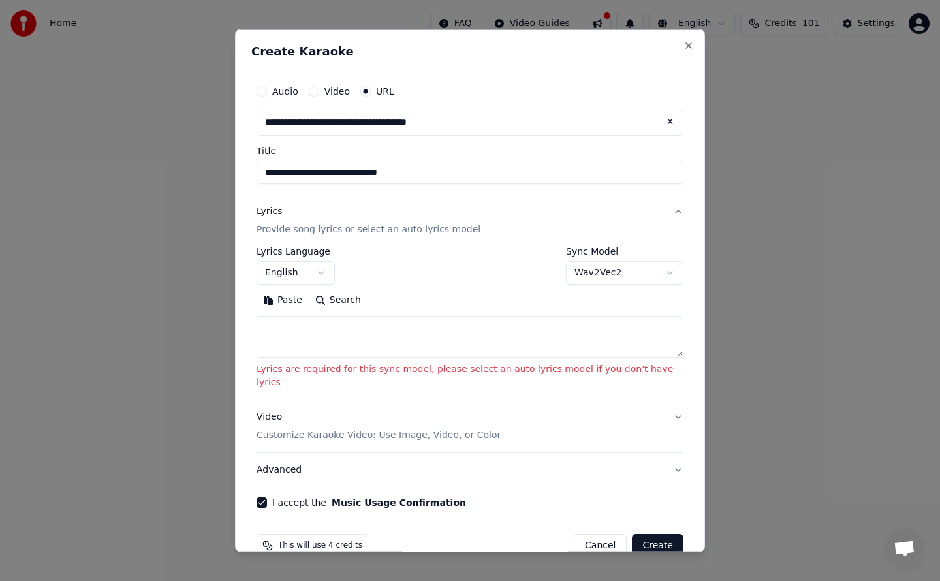
click at [298, 302] on button "Paste" at bounding box center [282, 299] width 52 height 21
type textarea "**********"
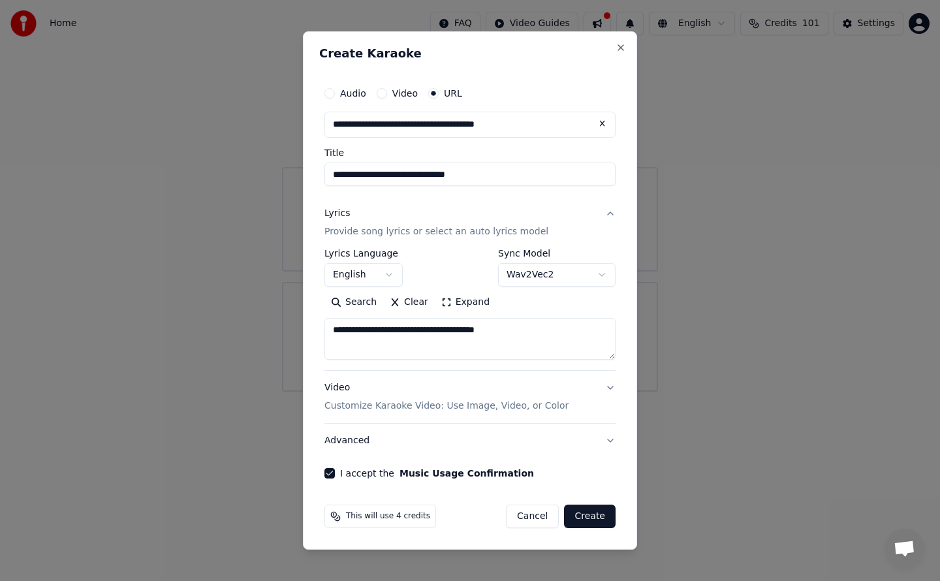
click at [600, 274] on button "Wav2Vec2" at bounding box center [556, 274] width 117 height 23
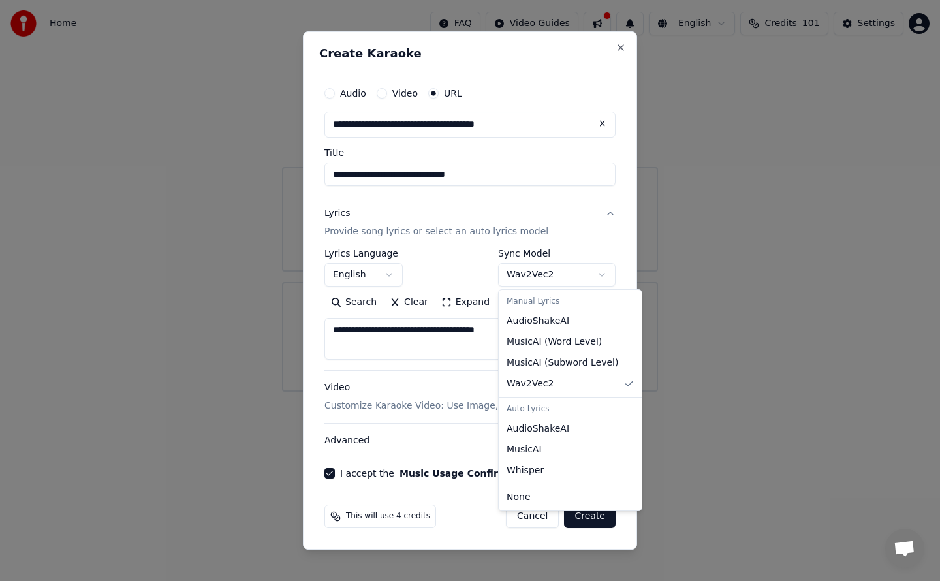
select select "**********"
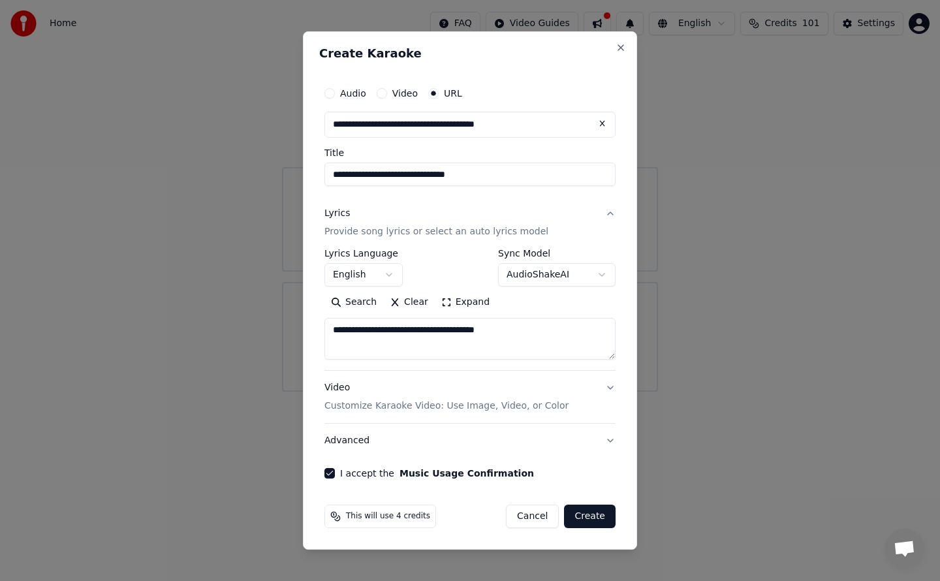
click at [596, 517] on button "Create" at bounding box center [590, 516] width 52 height 23
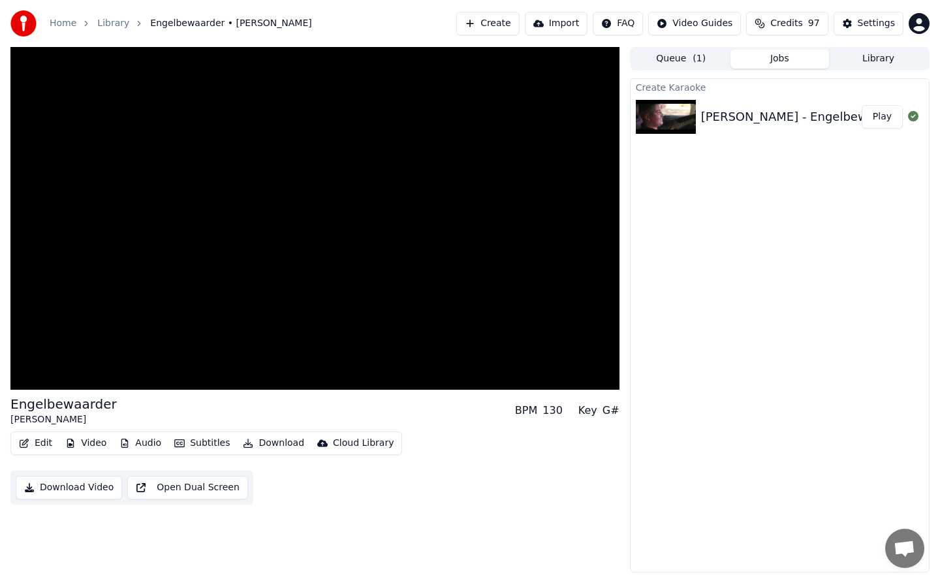
click at [42, 441] on button "Edit" at bounding box center [36, 443] width 44 height 18
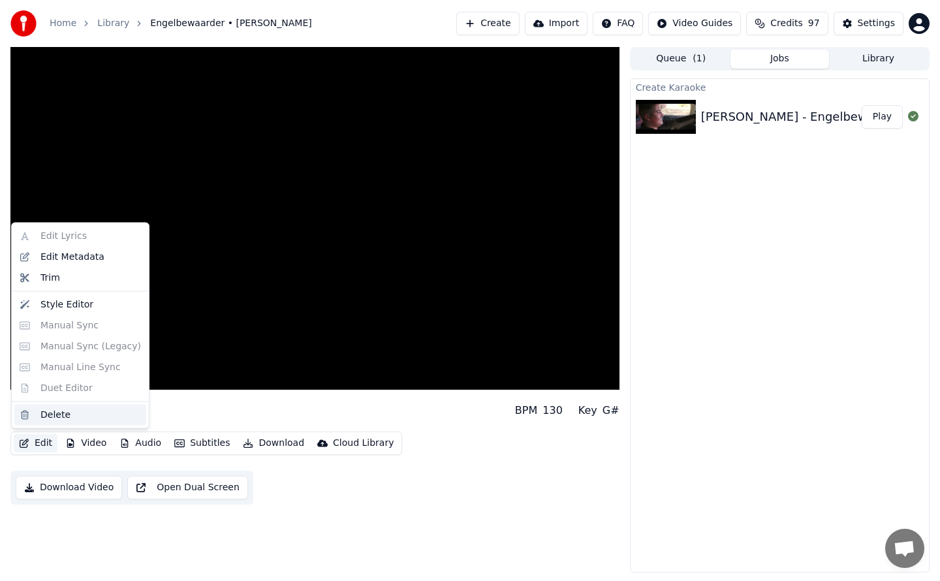
click at [57, 414] on div "Delete" at bounding box center [55, 414] width 30 height 13
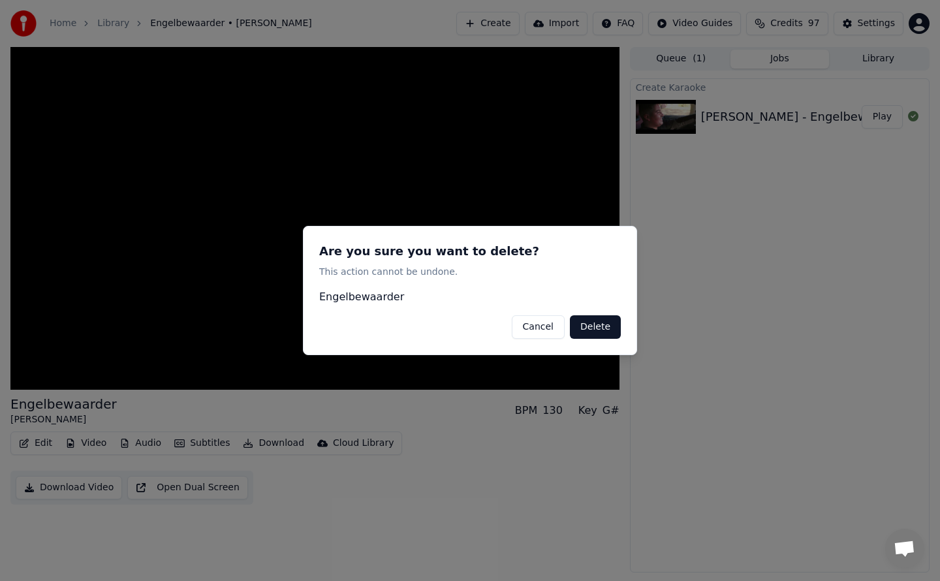
click at [544, 327] on button "Cancel" at bounding box center [538, 326] width 53 height 23
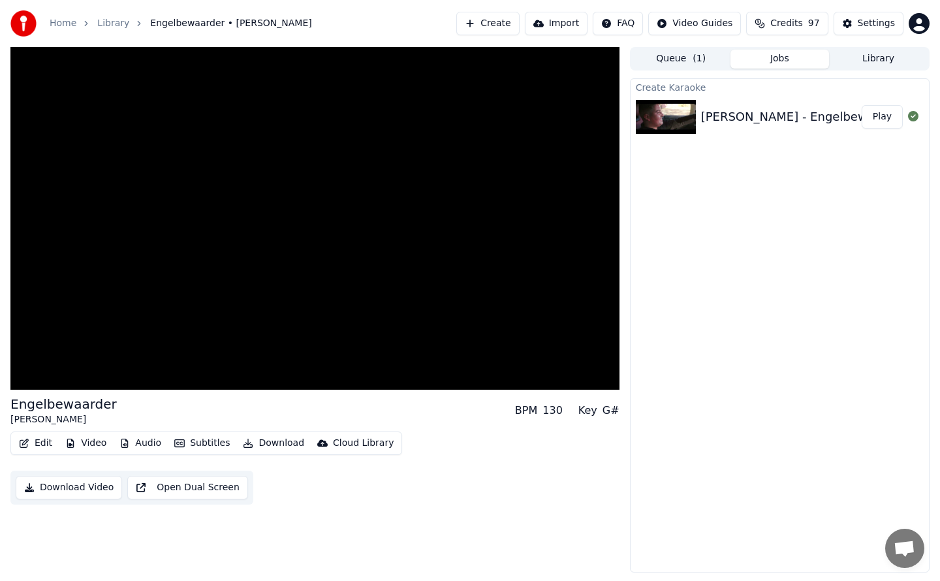
click at [147, 443] on button "Audio" at bounding box center [140, 443] width 52 height 18
click at [150, 493] on div "Imported" at bounding box center [161, 491] width 99 height 21
click at [25, 376] on icon at bounding box center [27, 376] width 8 height 9
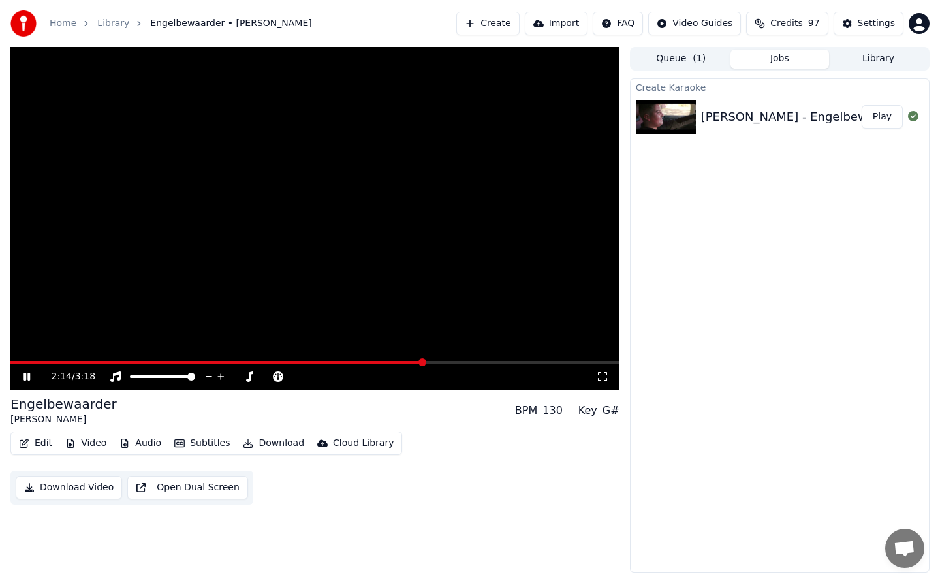
click at [27, 377] on icon at bounding box center [36, 376] width 31 height 10
click at [187, 484] on button "Open Dual Screen" at bounding box center [187, 487] width 121 height 23
click at [71, 406] on div "Engelbewaarder" at bounding box center [63, 404] width 106 height 18
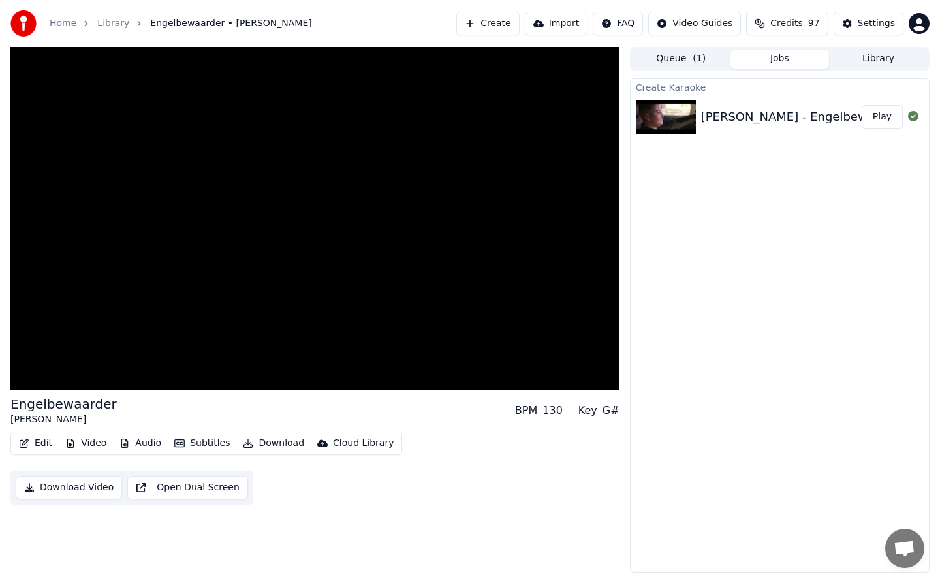
click at [513, 20] on button "Create" at bounding box center [487, 23] width 63 height 23
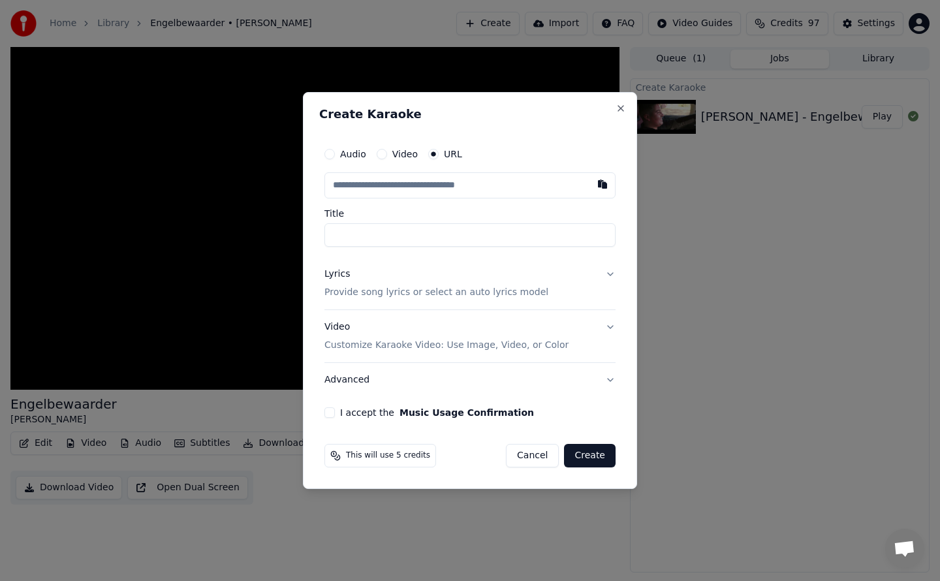
click at [446, 186] on input "text" at bounding box center [469, 185] width 291 height 26
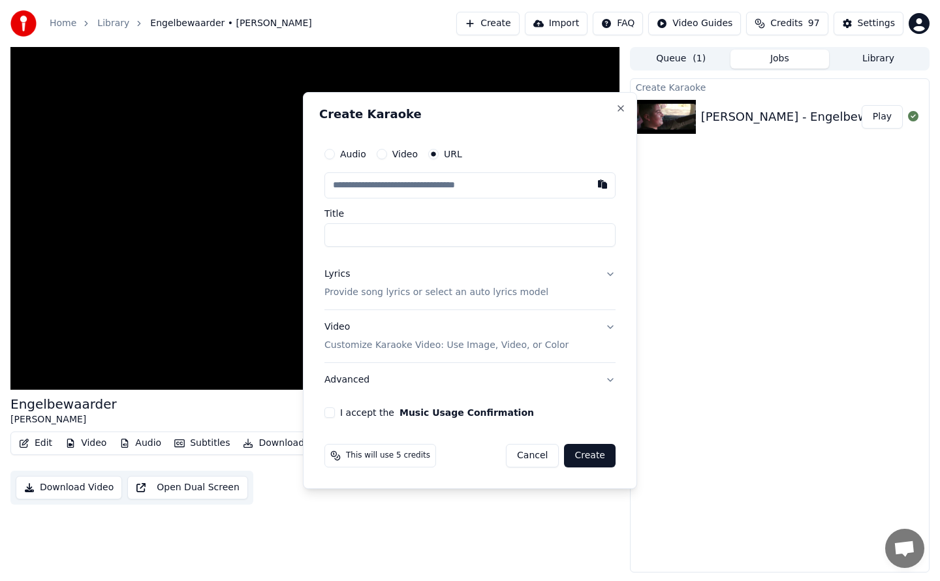
click at [632, 299] on div "Create Karaoke Audio Video URL Title Lyrics Provide song lyrics or select an au…" at bounding box center [470, 290] width 334 height 397
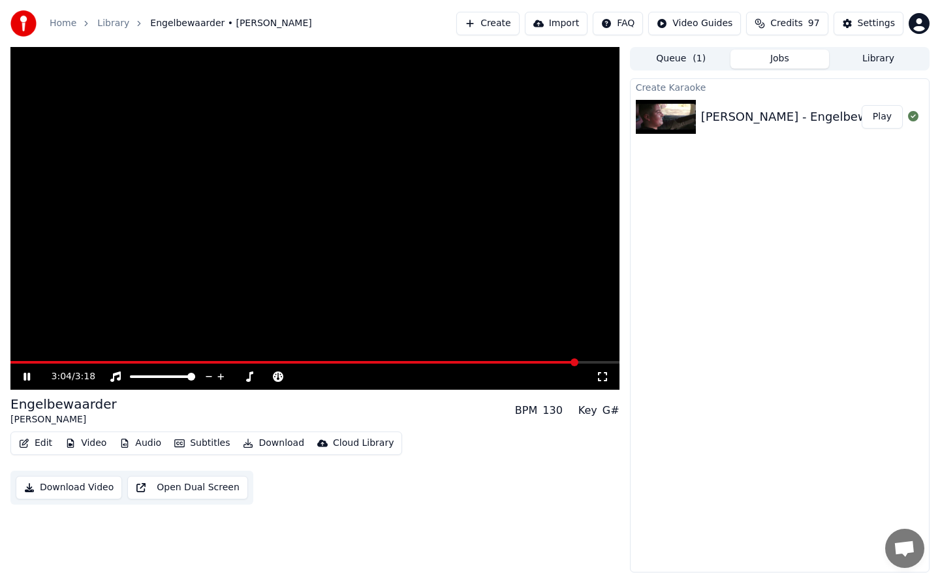
click at [17, 381] on div "3:04 / 3:18" at bounding box center [315, 376] width 598 height 13
click at [26, 377] on icon at bounding box center [26, 377] width 7 height 8
click at [505, 25] on button "Create" at bounding box center [487, 23] width 63 height 23
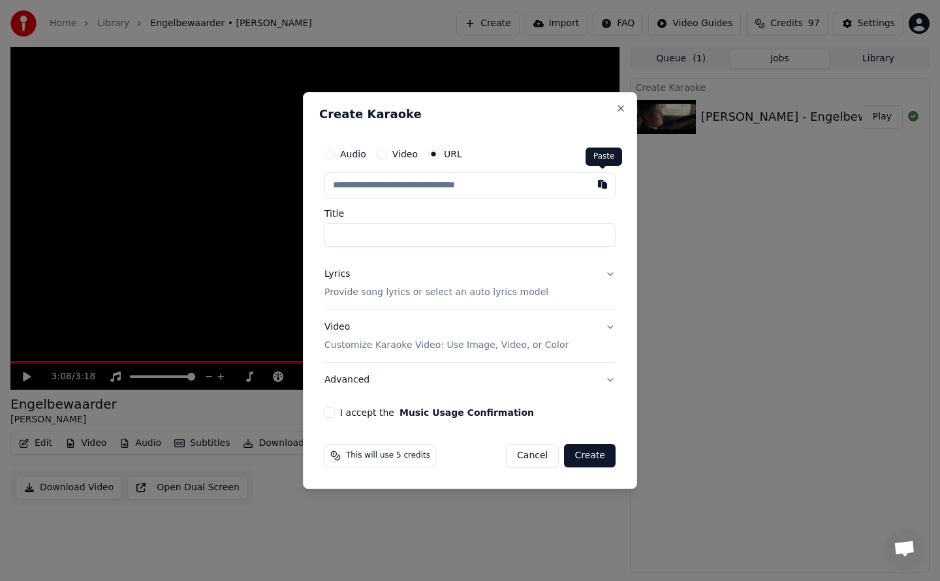
click at [603, 185] on button "button" at bounding box center [602, 183] width 26 height 23
type input "**********"
click at [610, 275] on button "Lyrics Provide song lyrics or select an auto lyrics model" at bounding box center [469, 283] width 291 height 52
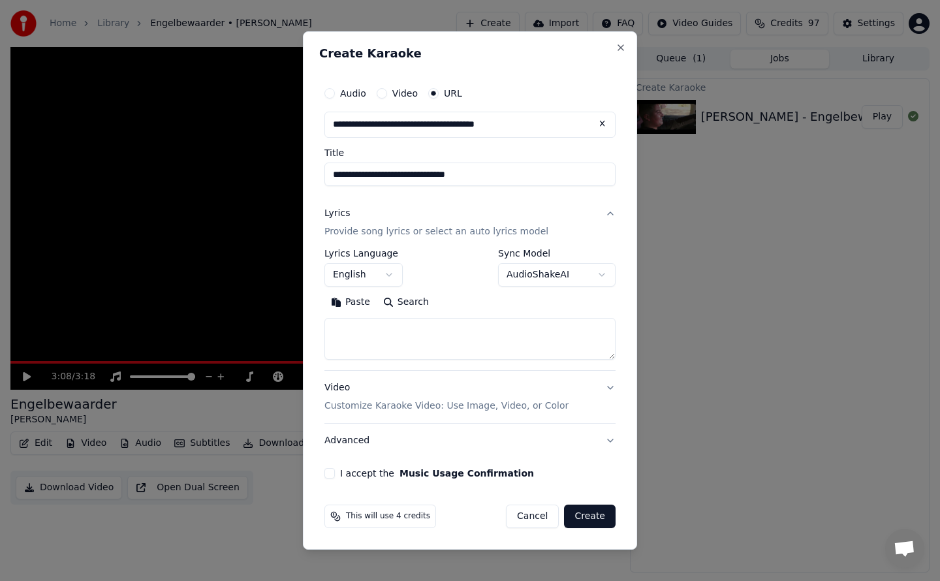
click at [602, 274] on button "AudioShakeAI" at bounding box center [556, 274] width 117 height 23
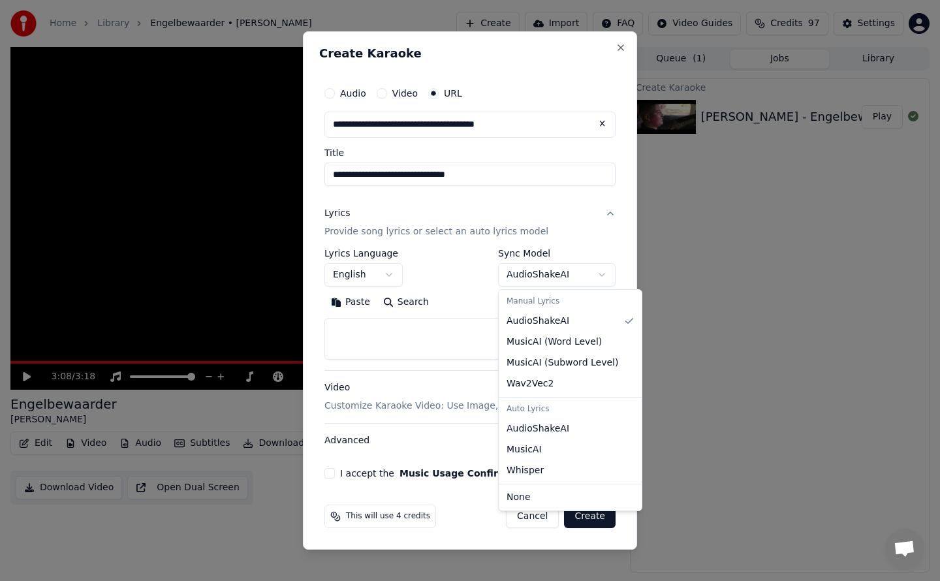
select select "**********"
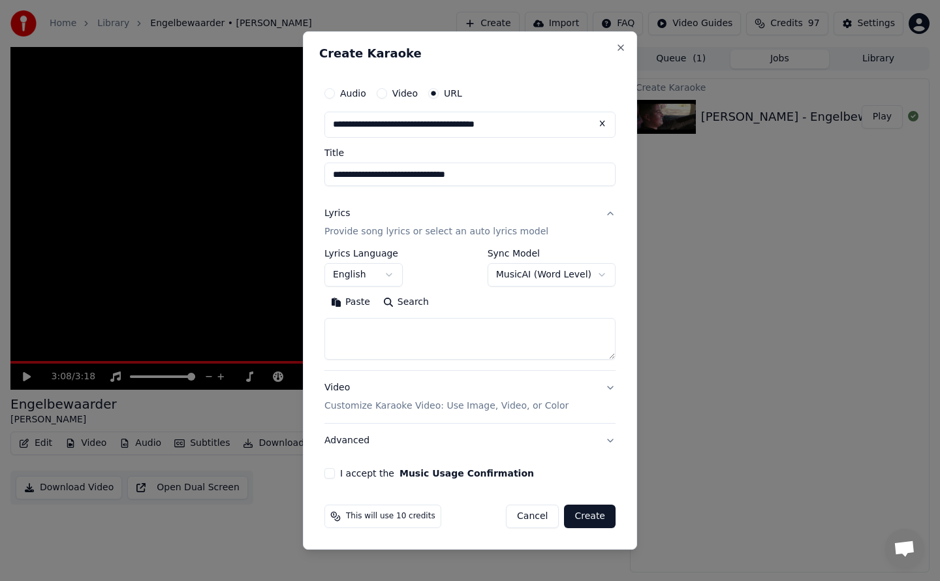
click at [330, 330] on textarea at bounding box center [469, 339] width 291 height 42
click at [612, 388] on button "Video Customize Karaoke Video: Use Image, Video, or Color" at bounding box center [469, 397] width 291 height 52
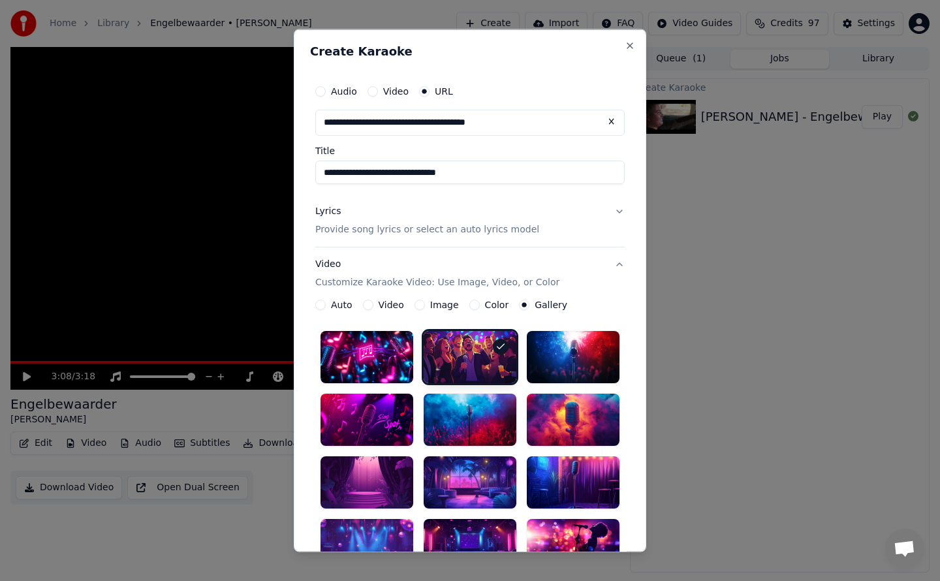
click at [460, 363] on div at bounding box center [470, 356] width 93 height 52
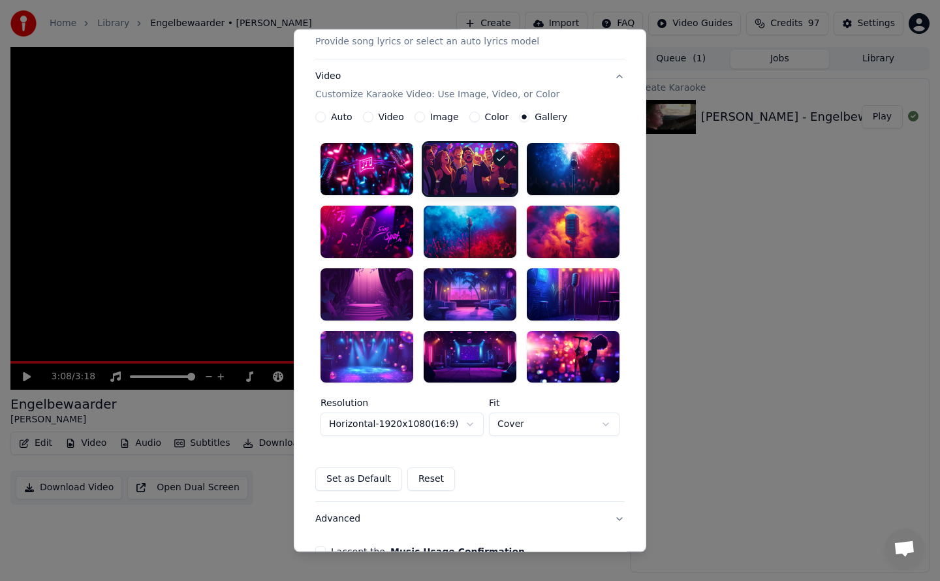
scroll to position [188, 0]
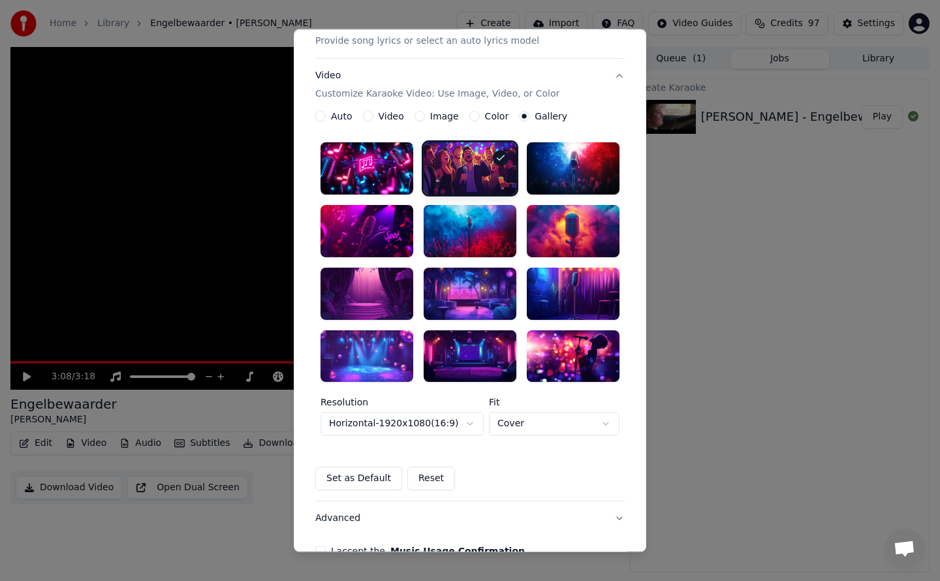
click at [356, 478] on button "Set as Default" at bounding box center [358, 478] width 87 height 23
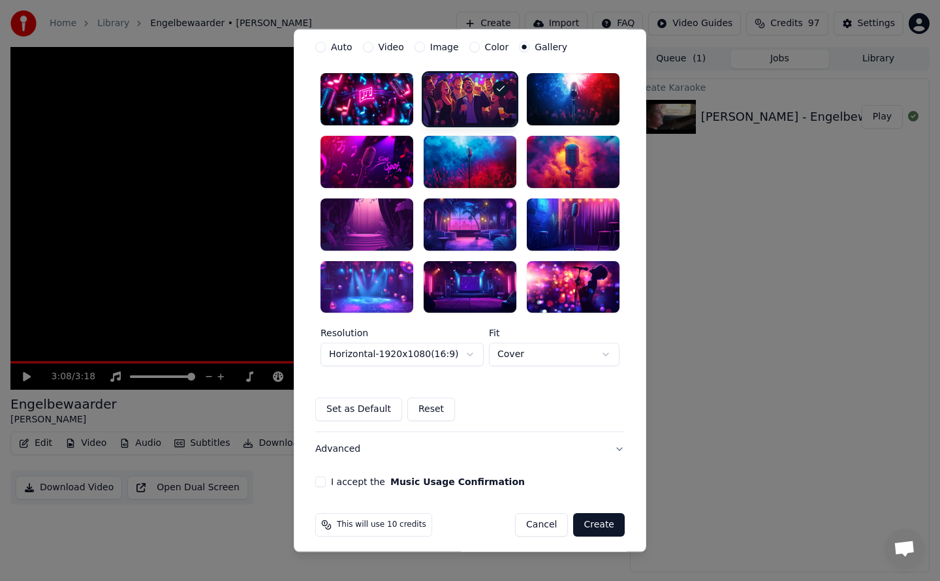
scroll to position [264, 0]
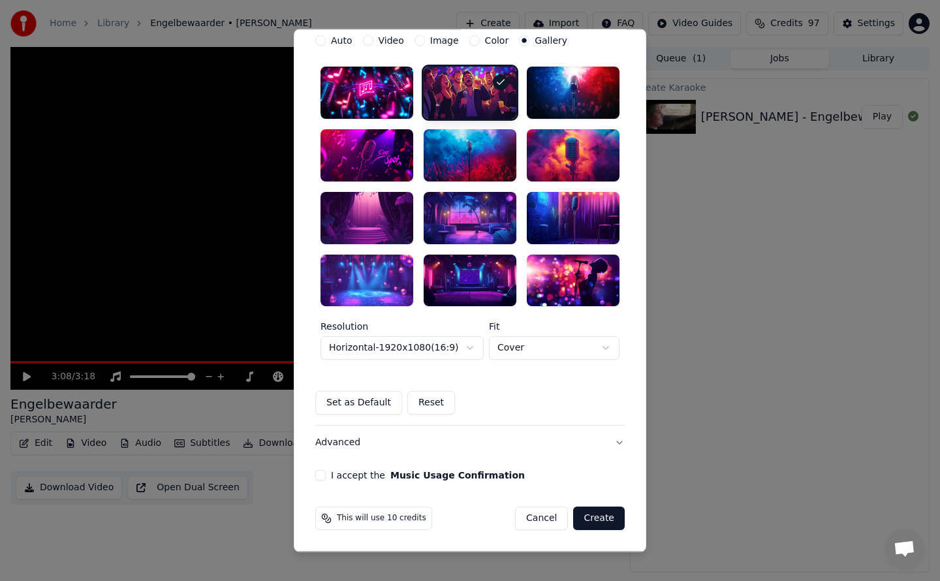
click at [613, 444] on button "Advanced" at bounding box center [469, 443] width 309 height 34
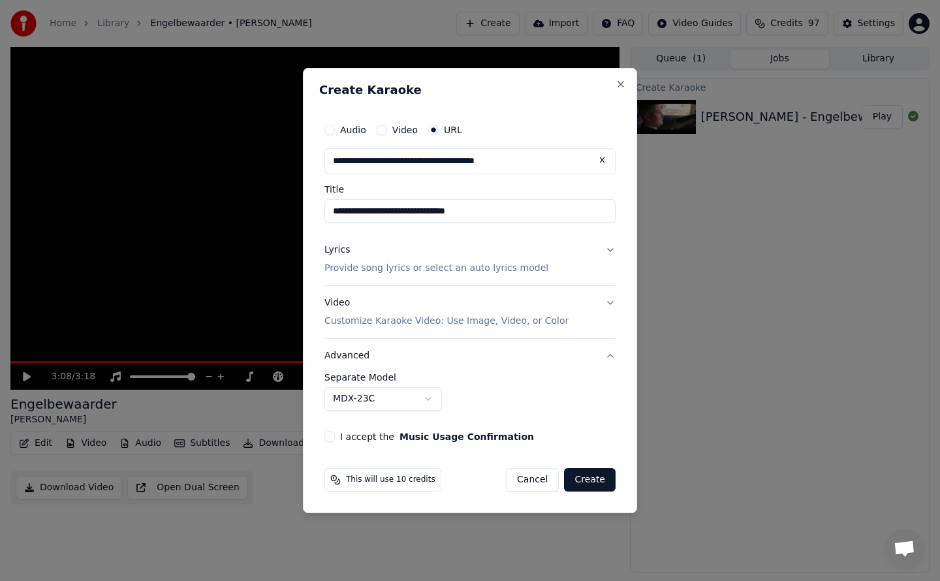
scroll to position [0, 0]
click at [330, 438] on button "I accept the Music Usage Confirmation" at bounding box center [329, 436] width 10 height 10
click at [609, 250] on button "Lyrics Provide song lyrics or select an auto lyrics model" at bounding box center [469, 259] width 291 height 52
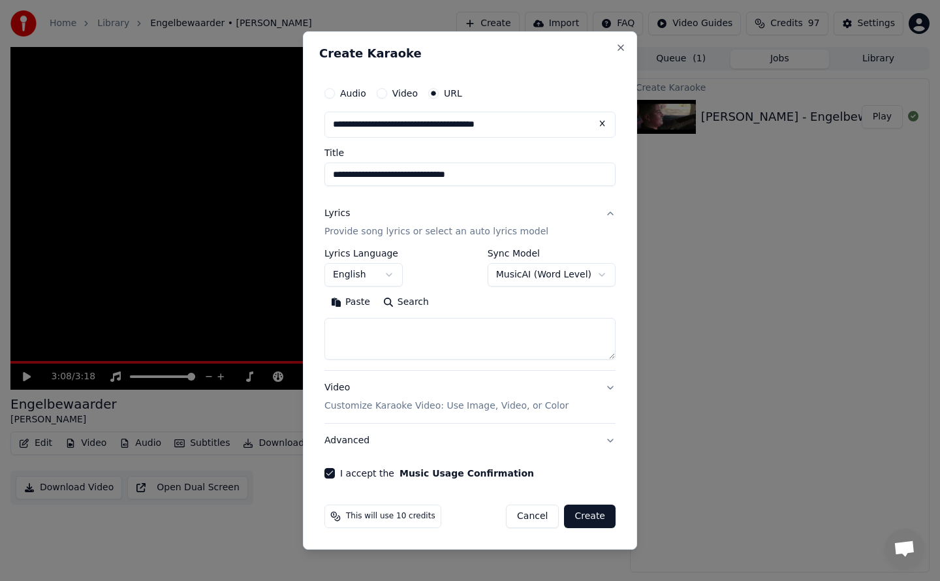
click at [604, 273] on body "**********" at bounding box center [470, 290] width 940 height 581
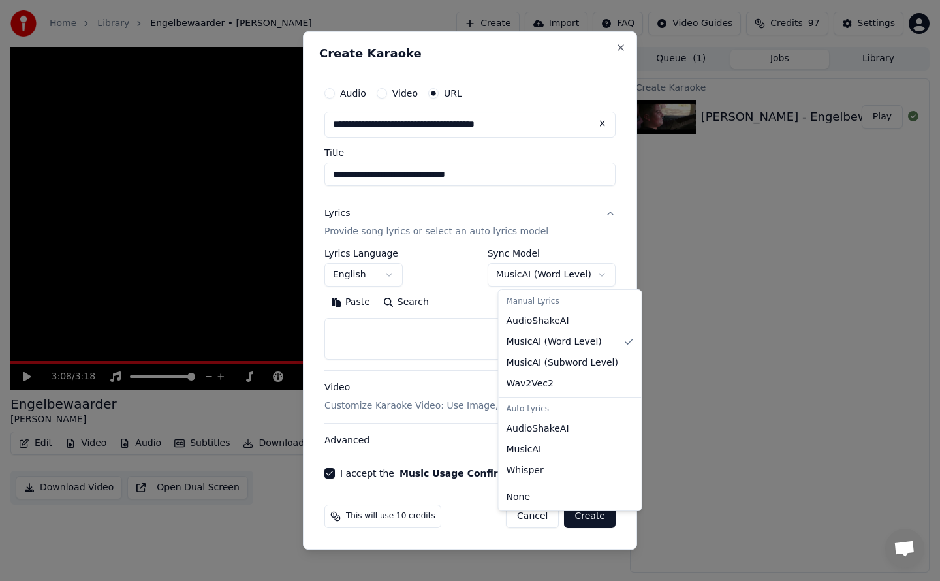
click at [692, 335] on div at bounding box center [470, 290] width 940 height 581
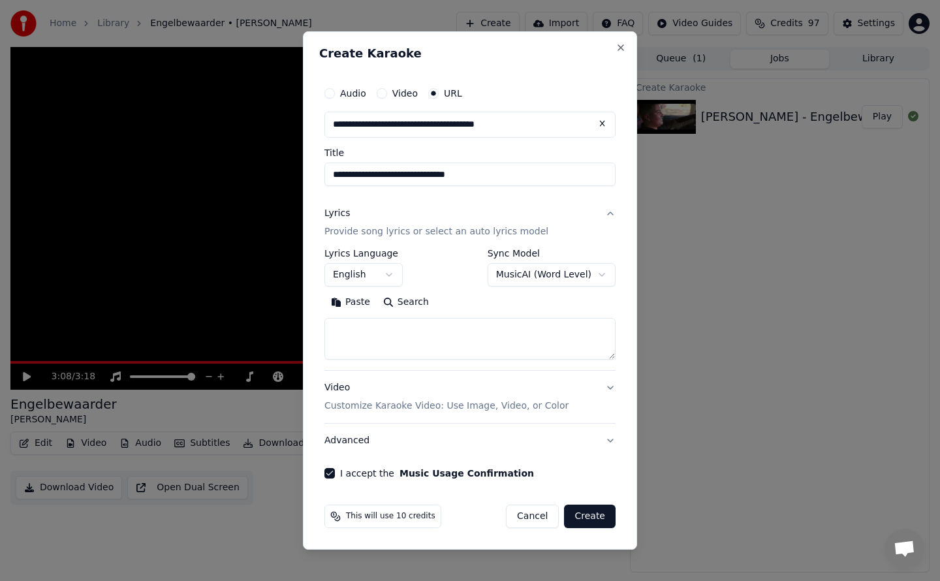
click at [611, 212] on button "Lyrics Provide song lyrics or select an auto lyrics model" at bounding box center [469, 222] width 291 height 52
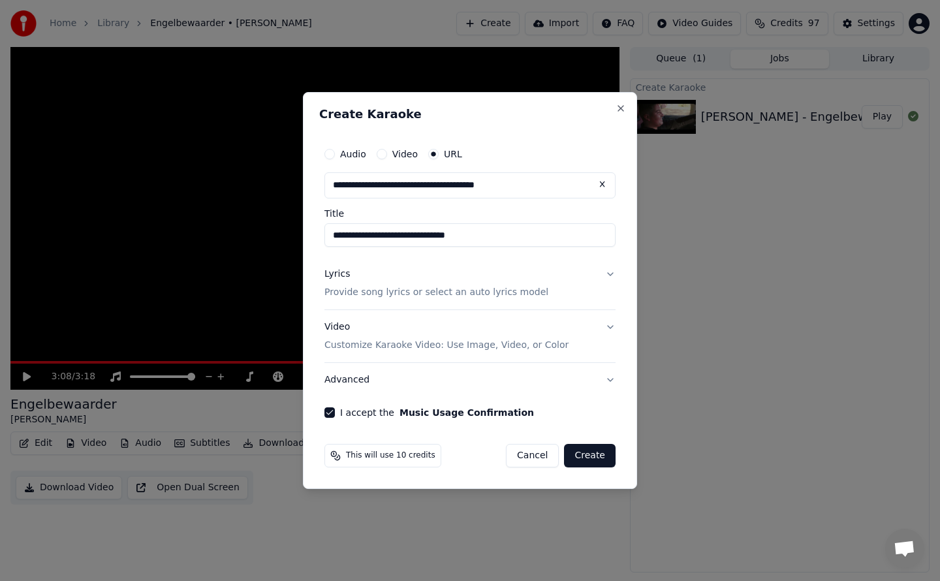
click at [609, 273] on button "Lyrics Provide song lyrics or select an auto lyrics model" at bounding box center [469, 283] width 291 height 52
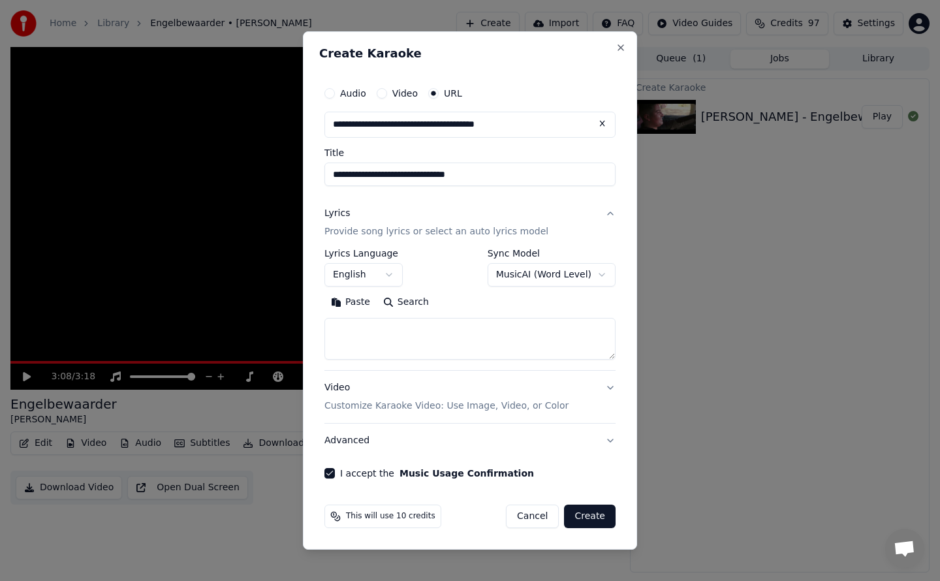
click at [601, 275] on button "MusicAI ( Word Level )" at bounding box center [552, 274] width 128 height 23
click at [601, 275] on body "**********" at bounding box center [470, 290] width 940 height 581
click at [600, 276] on button "MusicAI ( Word Level )" at bounding box center [552, 274] width 128 height 23
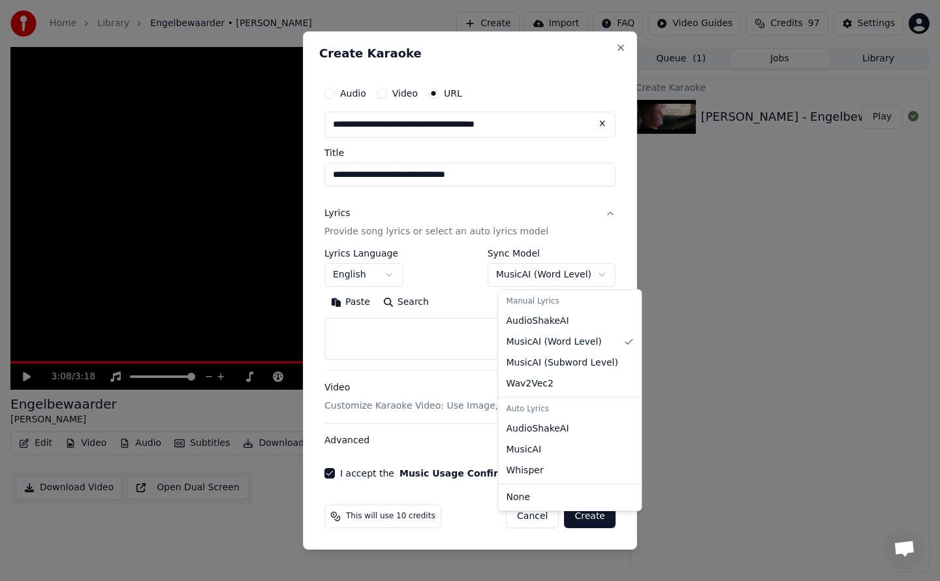
click at [602, 272] on body "**********" at bounding box center [470, 290] width 940 height 581
select select "**********"
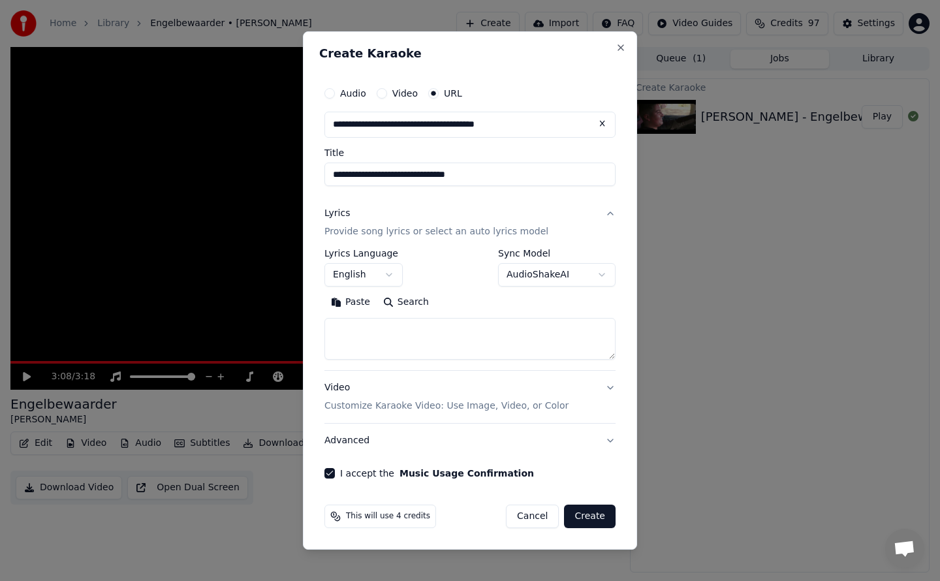
click at [612, 385] on button "Video Customize Karaoke Video: Use Image, Video, or Color" at bounding box center [469, 397] width 291 height 52
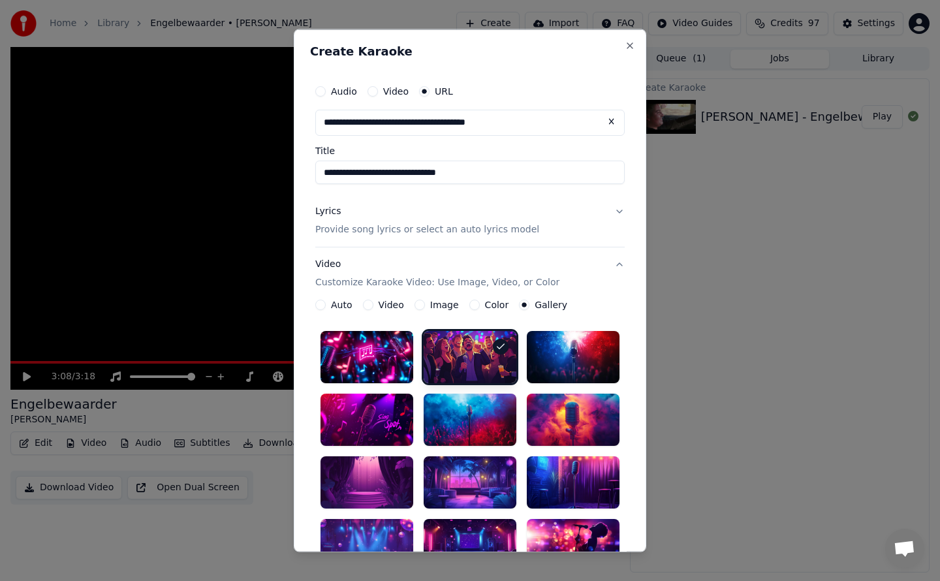
click at [613, 211] on button "Lyrics Provide song lyrics or select an auto lyrics model" at bounding box center [469, 220] width 309 height 52
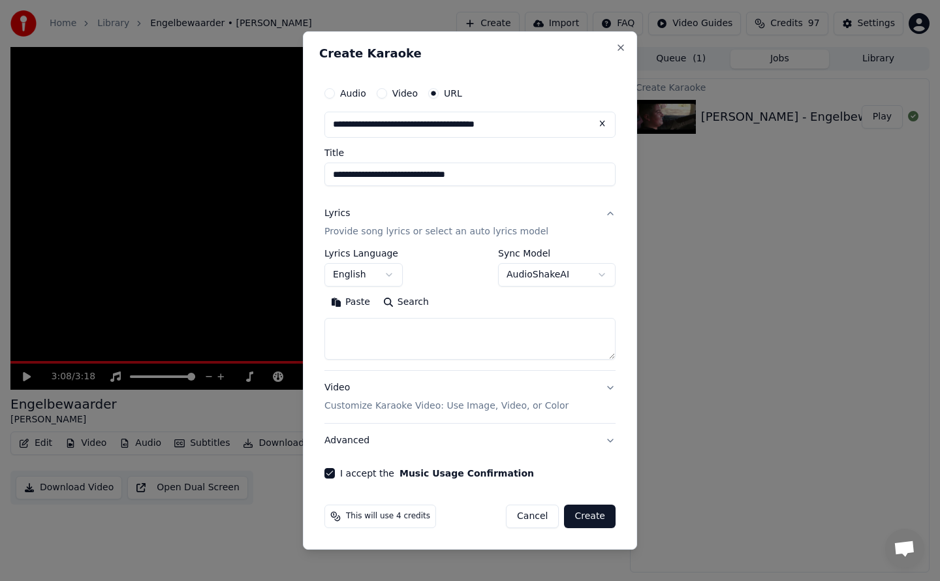
click at [602, 274] on button "AudioShakeAI" at bounding box center [556, 274] width 117 height 23
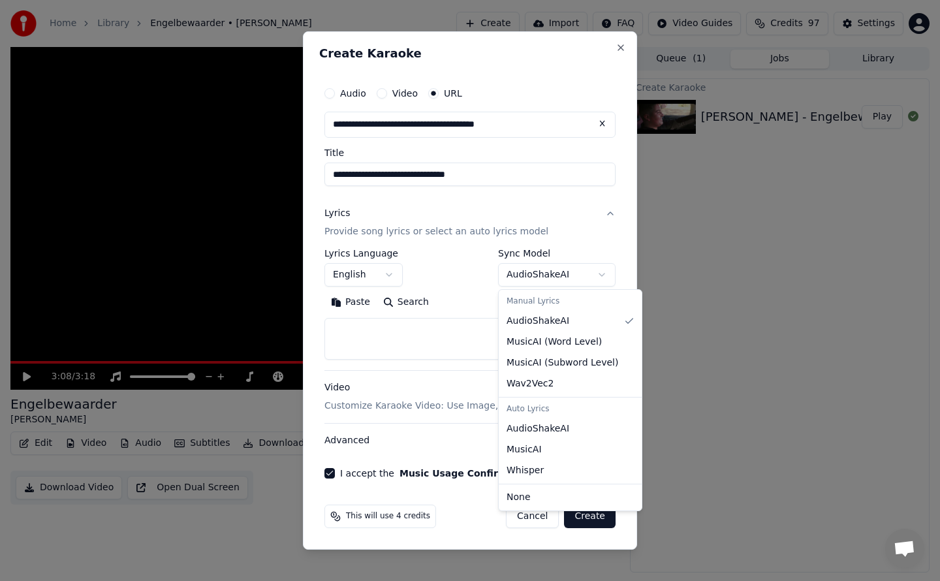
click at [602, 274] on div at bounding box center [470, 290] width 940 height 581
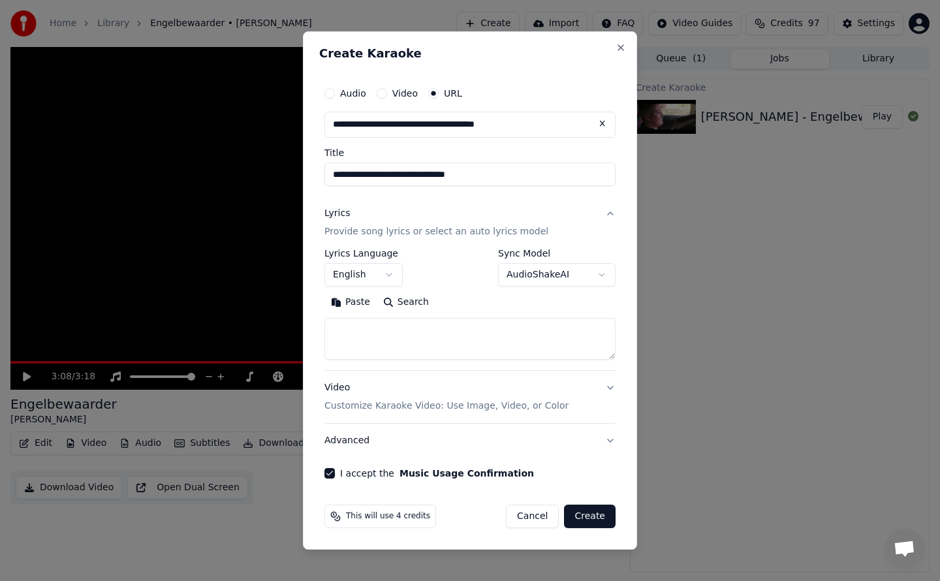
click at [602, 274] on button "AudioShakeAI" at bounding box center [556, 274] width 117 height 23
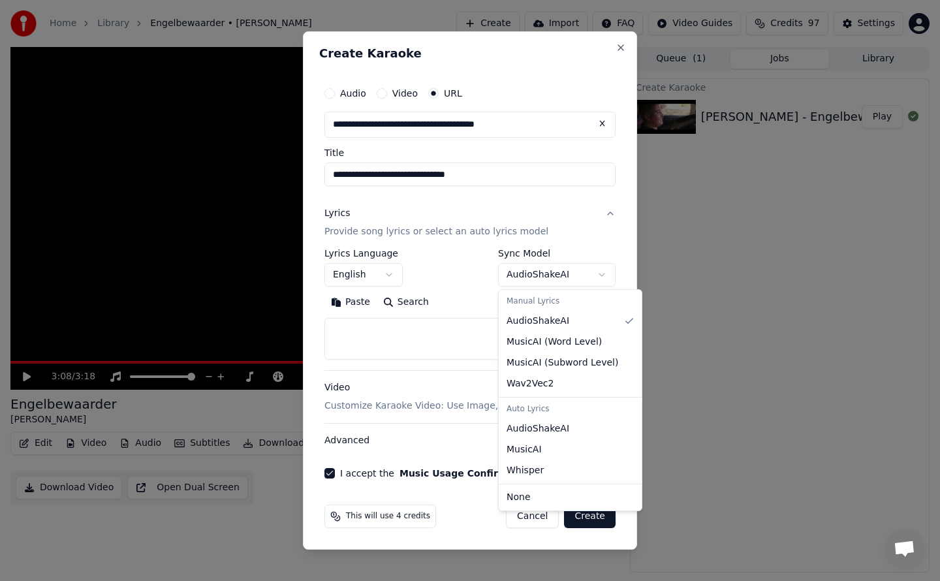
click at [548, 302] on div "Manual Lyrics" at bounding box center [570, 301] width 138 height 18
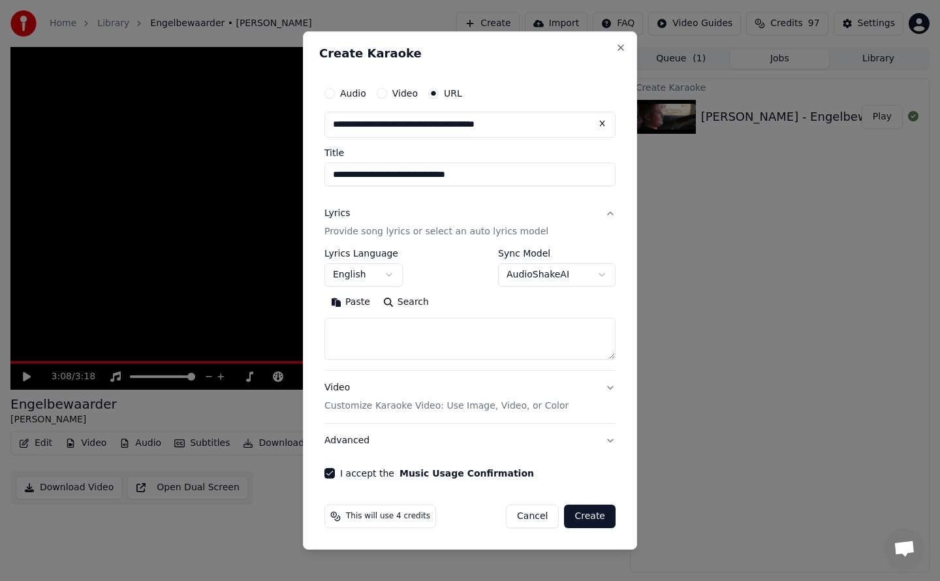
click at [589, 519] on body "**********" at bounding box center [470, 290] width 940 height 581
click at [596, 515] on button "Create" at bounding box center [590, 516] width 52 height 23
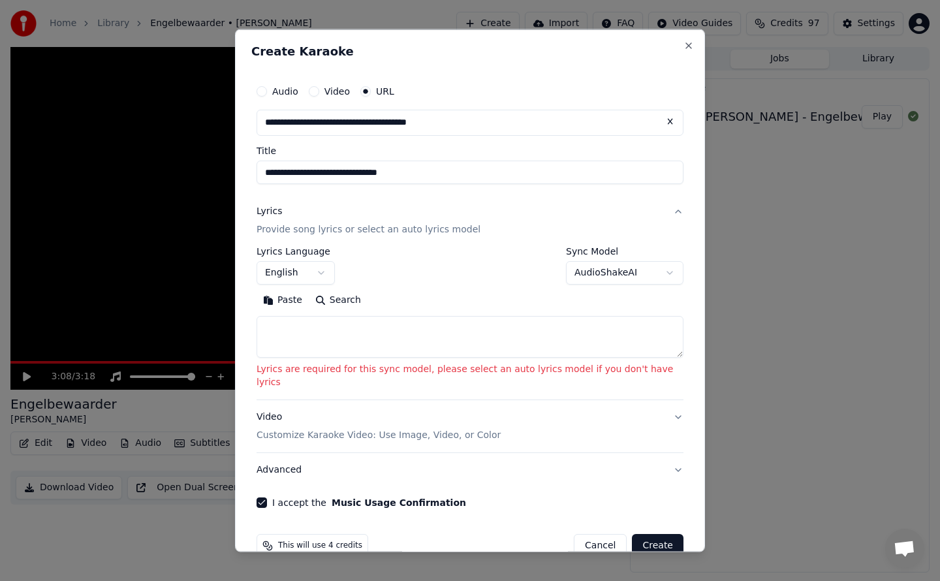
click at [642, 272] on body "**********" at bounding box center [470, 290] width 940 height 581
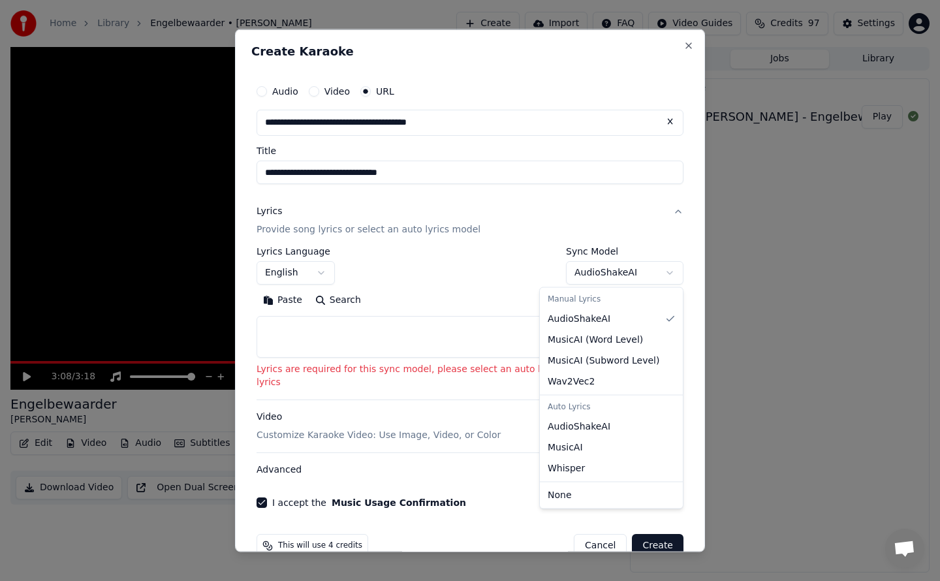
select select "*******"
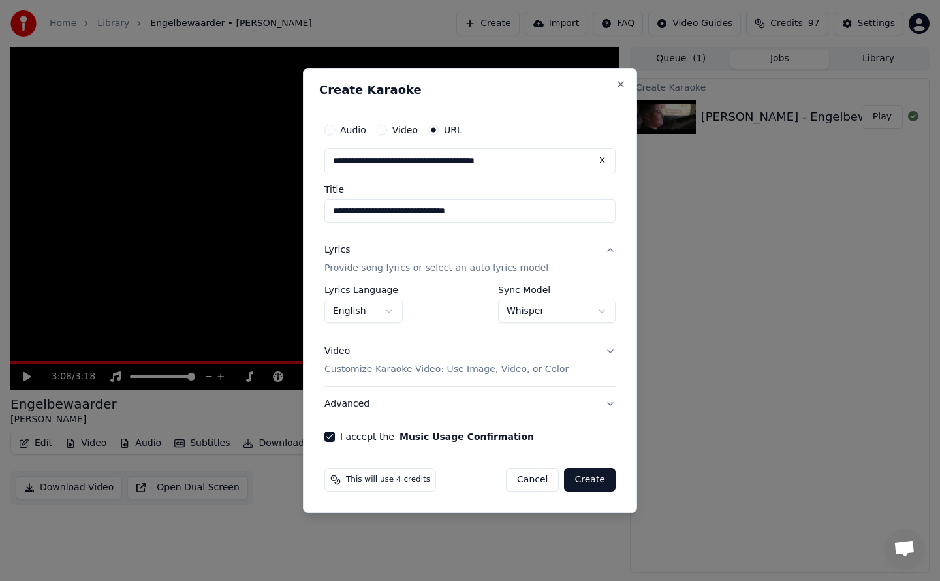
click at [599, 484] on button "Create" at bounding box center [590, 479] width 52 height 23
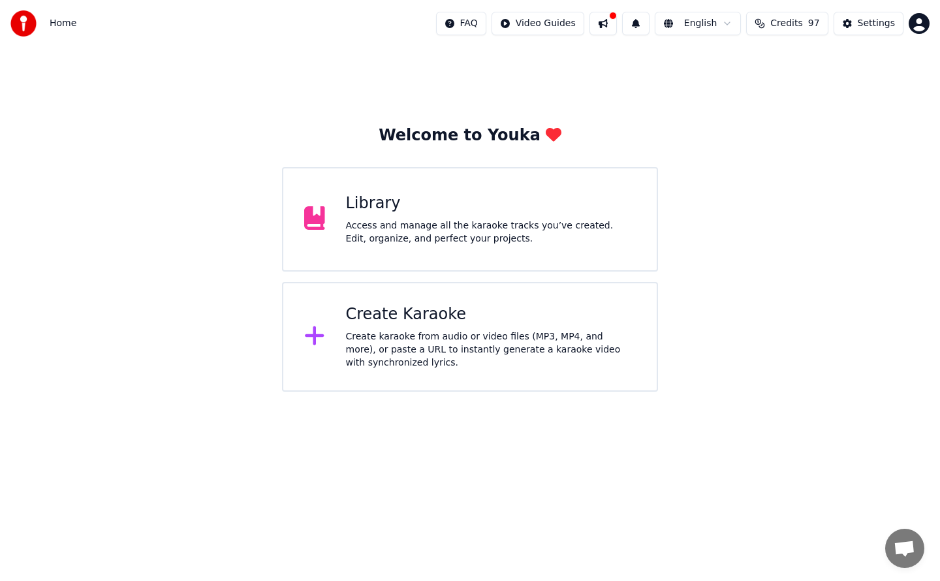
click at [733, 23] on html "Home FAQ Video Guides English Credits 97 Settings Welcome to Youka Library Acce…" at bounding box center [470, 196] width 940 height 392
click at [446, 341] on div "Create karaoke from audio or video files (MP3, MP4, and more), or paste a URL t…" at bounding box center [491, 349] width 290 height 39
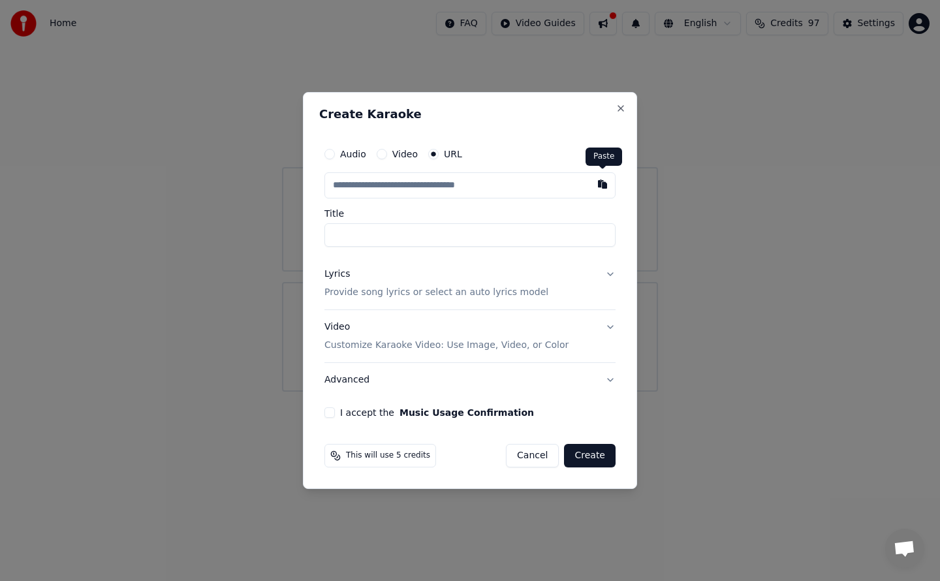
click at [604, 184] on button "button" at bounding box center [602, 183] width 26 height 23
type input "**********"
click at [449, 347] on p "Customize Karaoke Video: Use Image, Video, or Color" at bounding box center [446, 345] width 244 height 13
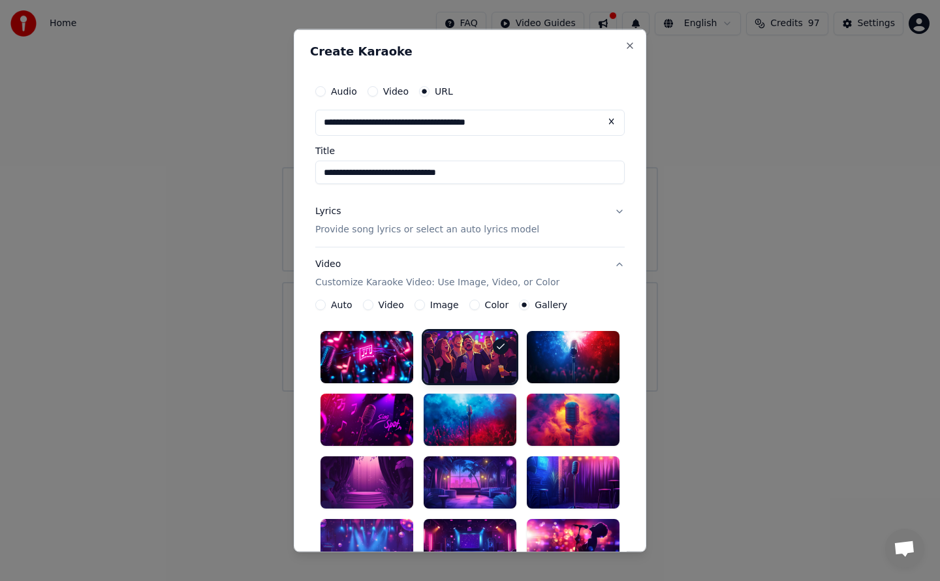
click at [449, 347] on div at bounding box center [470, 356] width 93 height 52
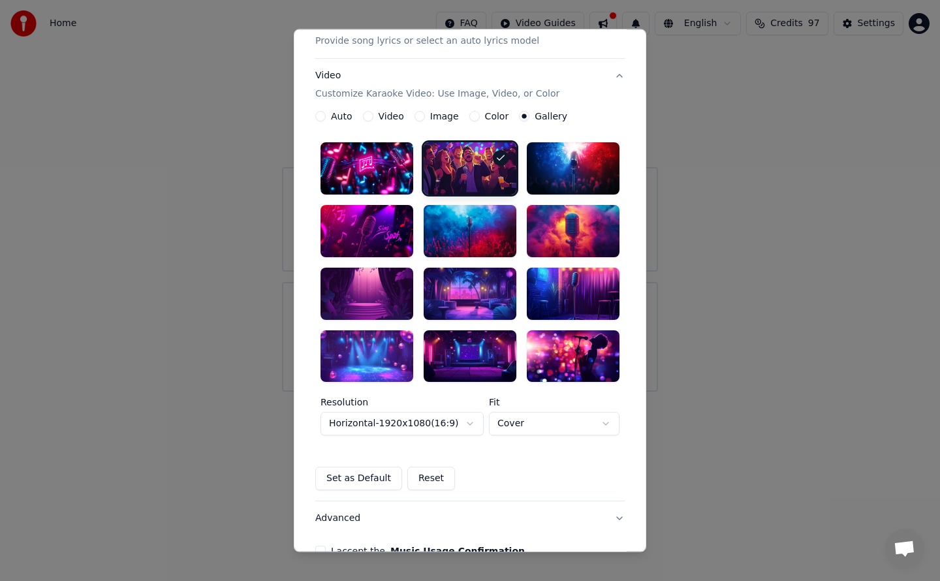
scroll to position [264, 0]
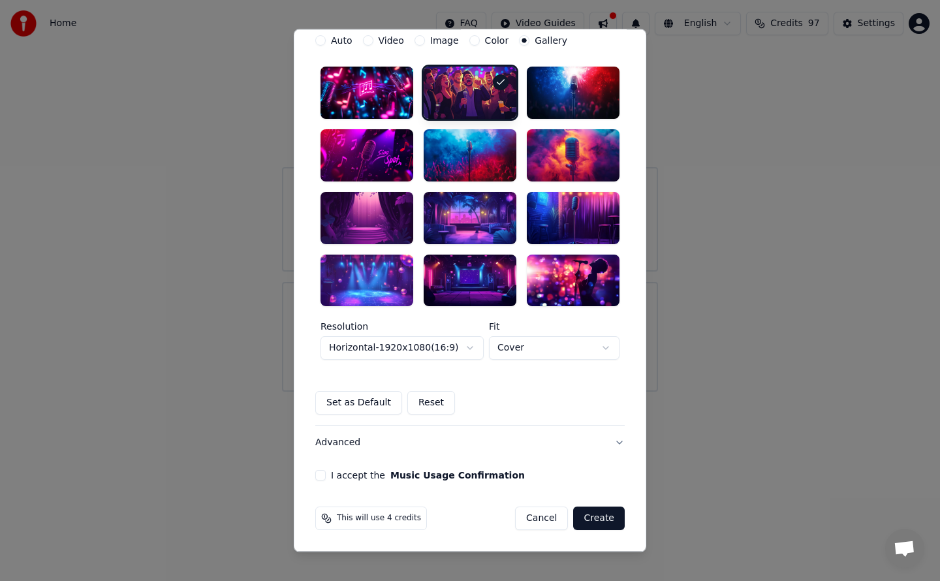
click at [362, 403] on button "Set as Default" at bounding box center [358, 403] width 87 height 23
click at [315, 475] on button "I accept the Music Usage Confirmation" at bounding box center [320, 476] width 10 height 10
click at [591, 519] on button "Create" at bounding box center [599, 518] width 52 height 23
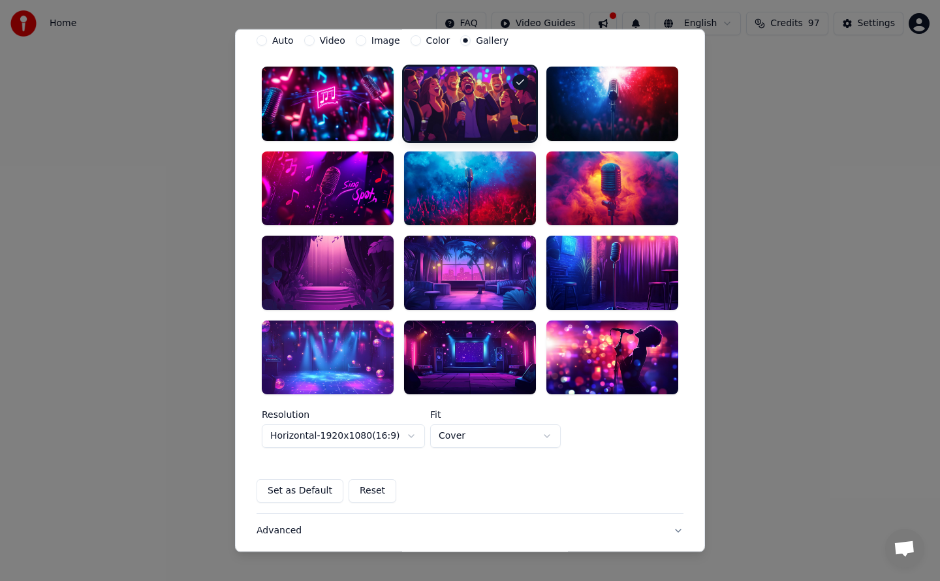
scroll to position [14, 0]
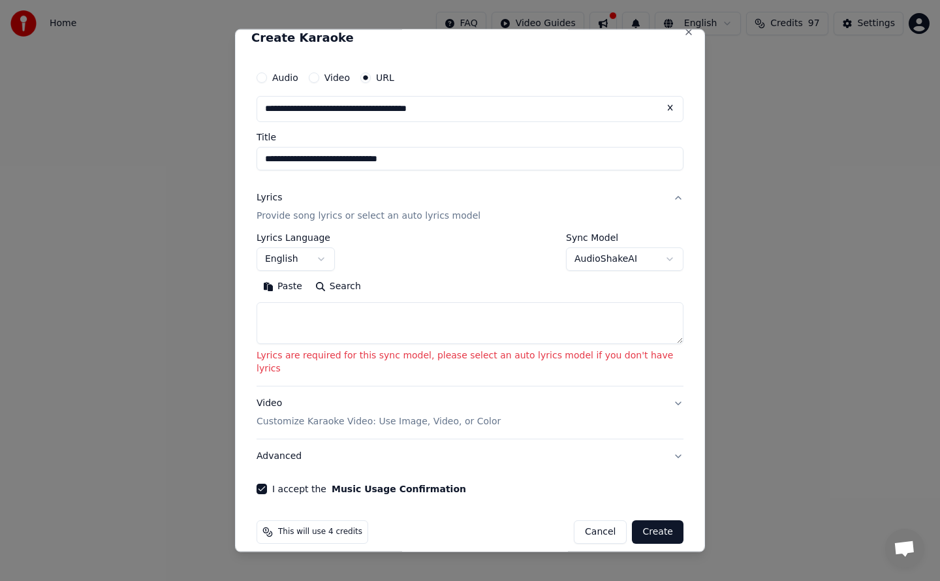
click at [644, 259] on button "AudioShakeAI" at bounding box center [624, 258] width 117 height 23
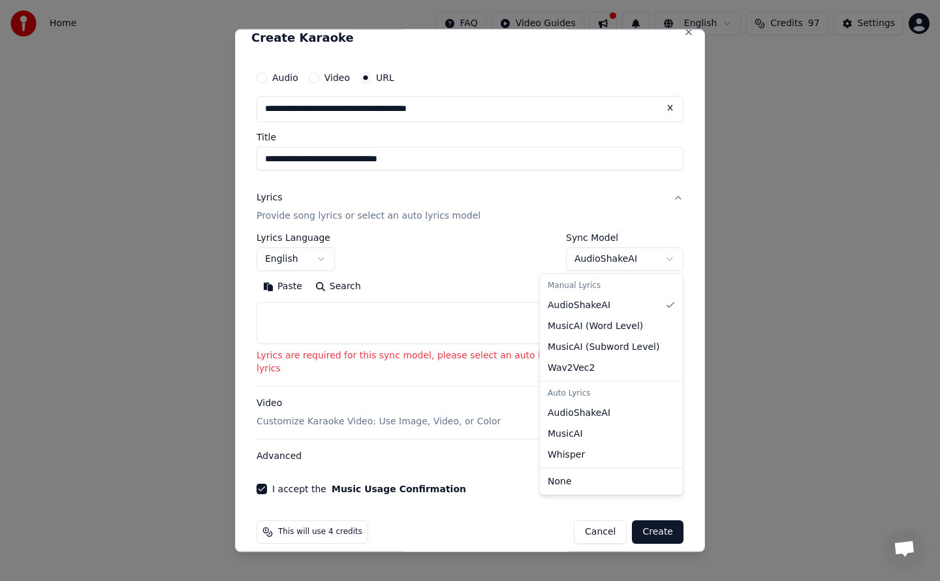
click at [642, 261] on body "**********" at bounding box center [470, 196] width 940 height 392
click at [644, 261] on body "**********" at bounding box center [470, 196] width 940 height 392
select select "**********"
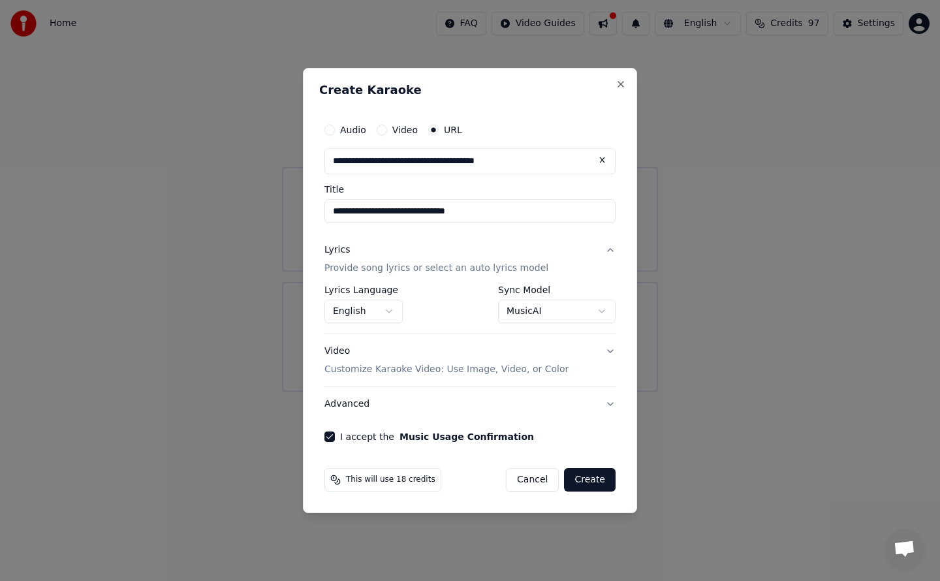
scroll to position [0, 0]
click at [592, 478] on button "Create" at bounding box center [590, 479] width 52 height 23
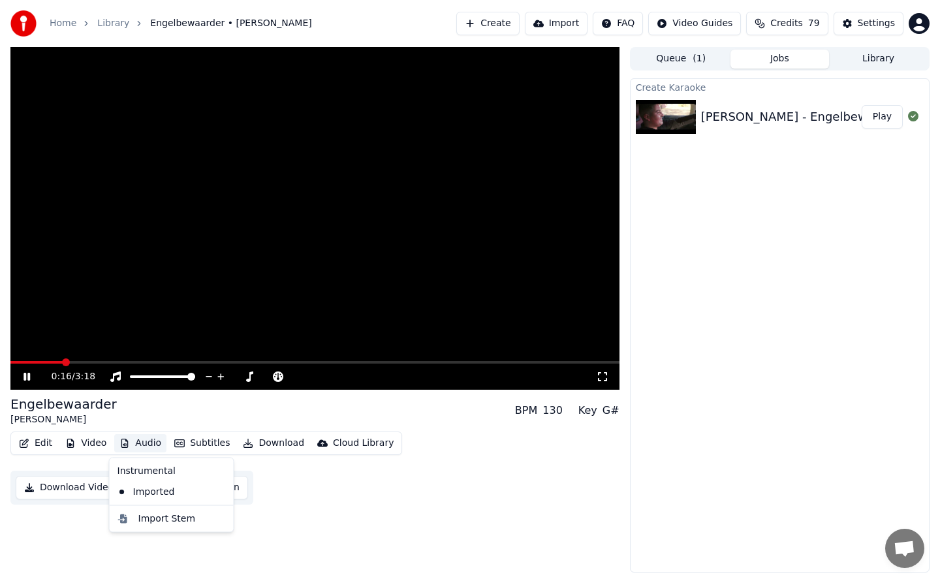
click at [147, 444] on button "Audio" at bounding box center [140, 443] width 52 height 18
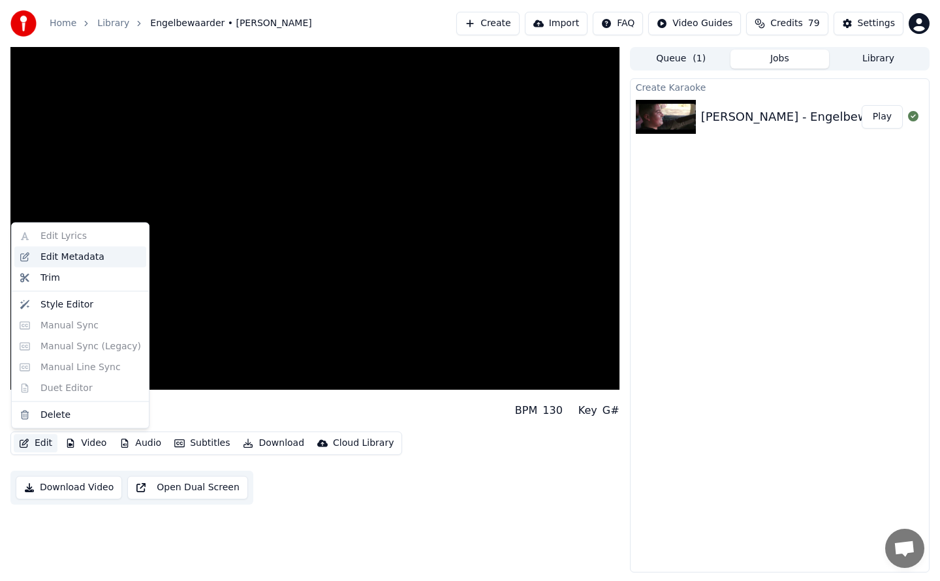
click at [60, 260] on div "Edit Metadata" at bounding box center [72, 256] width 64 height 13
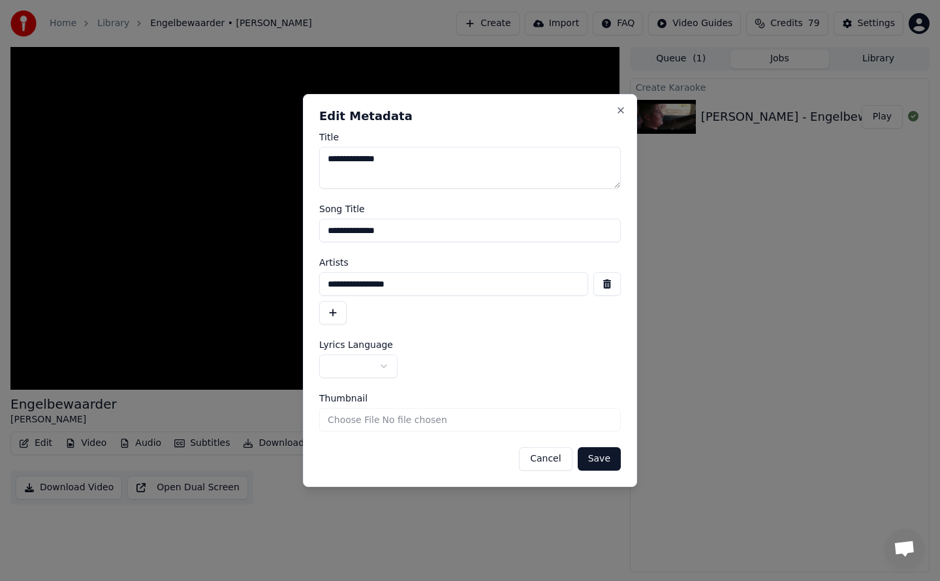
click at [384, 370] on button "button" at bounding box center [358, 365] width 78 height 23
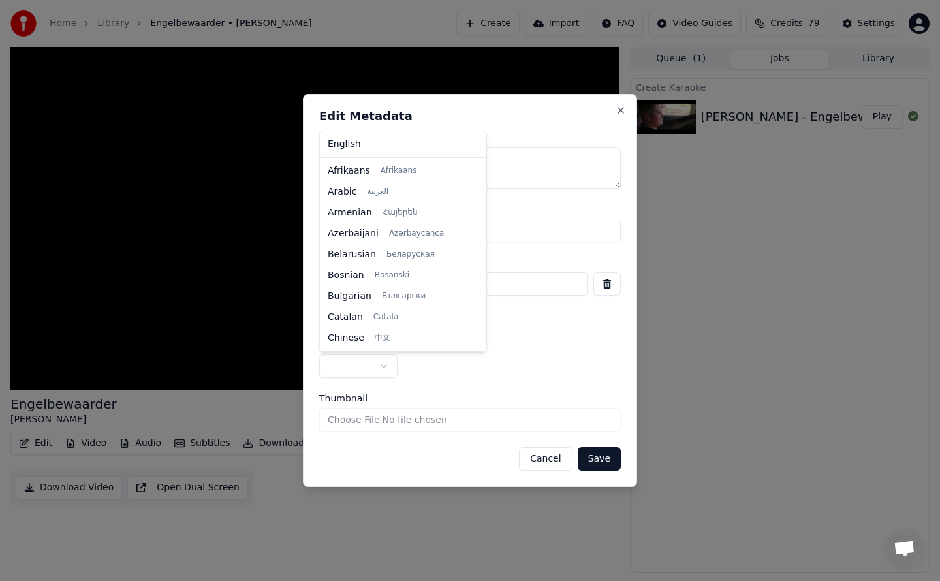
select select "**"
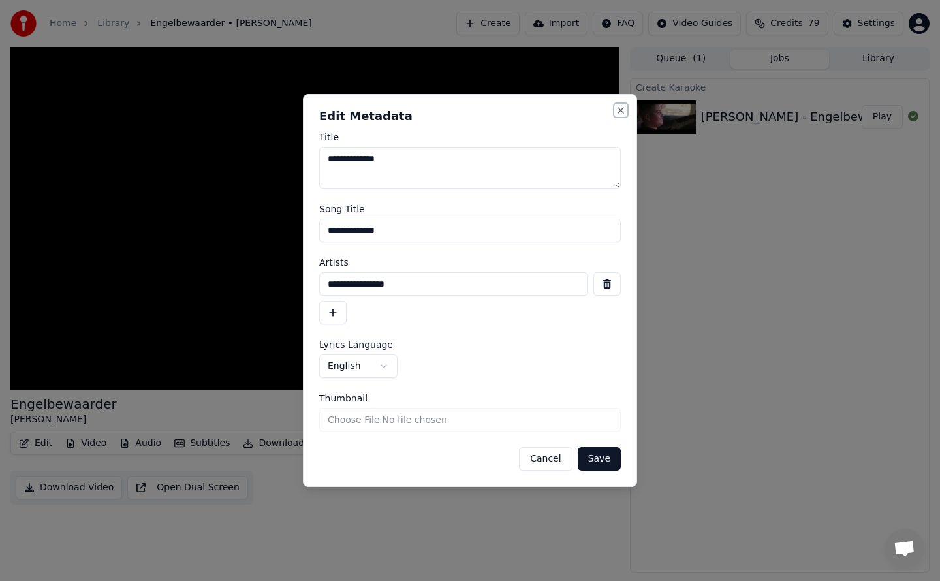
click at [621, 110] on button "Close" at bounding box center [620, 110] width 10 height 10
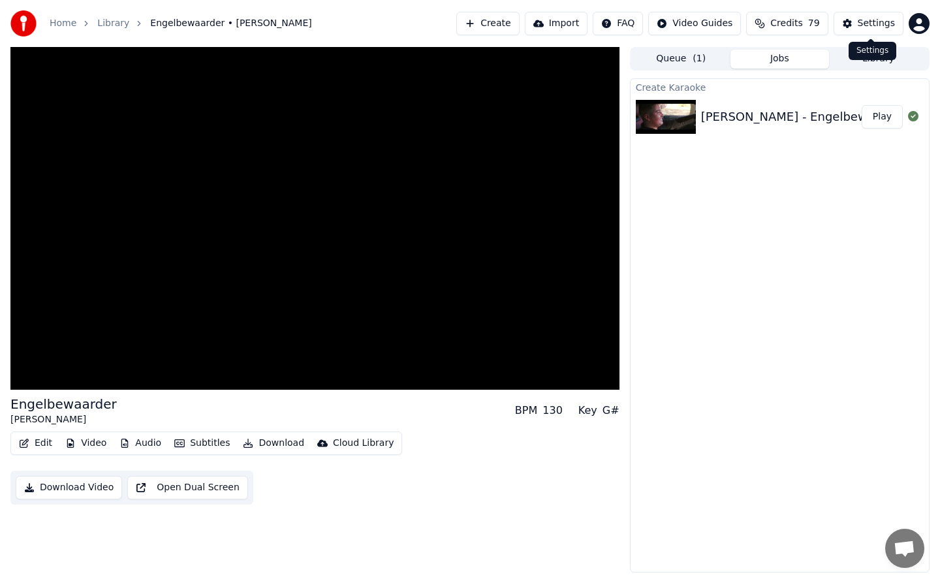
click at [870, 23] on div "Settings" at bounding box center [876, 23] width 37 height 13
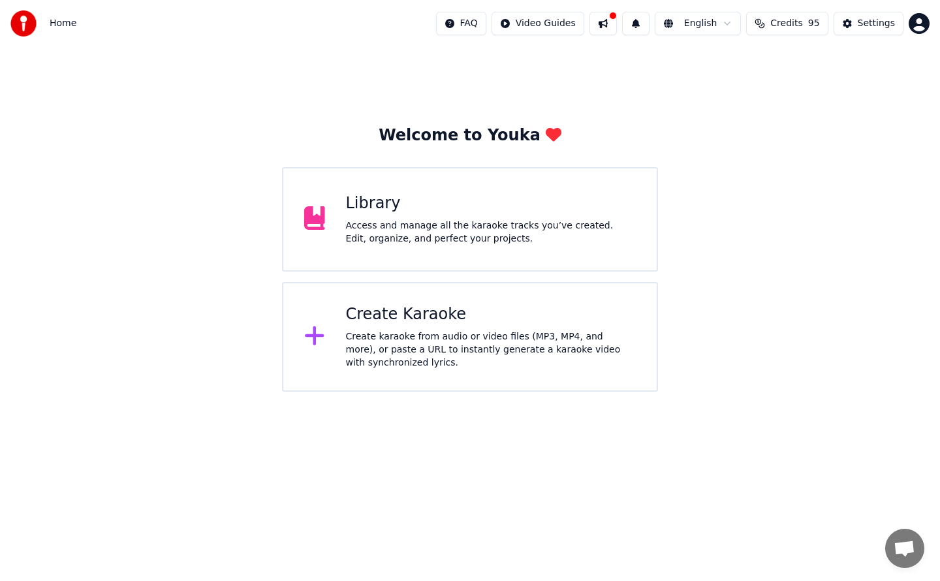
click at [459, 328] on div "Create Karaoke Create karaoke from audio or video files (MP3, MP4, and more), o…" at bounding box center [491, 336] width 290 height 65
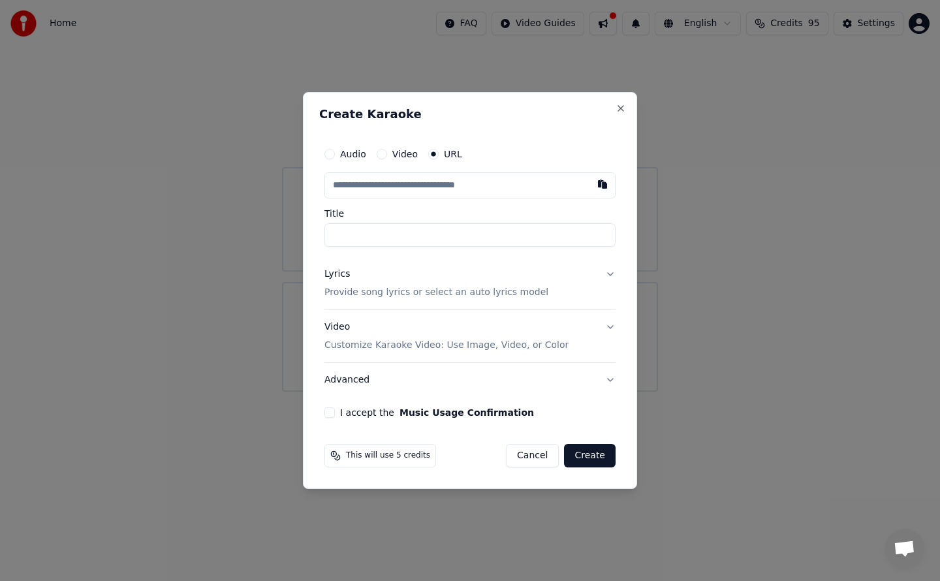
click at [384, 153] on button "Video" at bounding box center [382, 154] width 10 height 10
click at [328, 154] on button "Audio" at bounding box center [329, 154] width 10 height 10
click at [428, 156] on button "URL" at bounding box center [433, 154] width 10 height 10
click at [328, 416] on button "I accept the Music Usage Confirmation" at bounding box center [329, 412] width 10 height 10
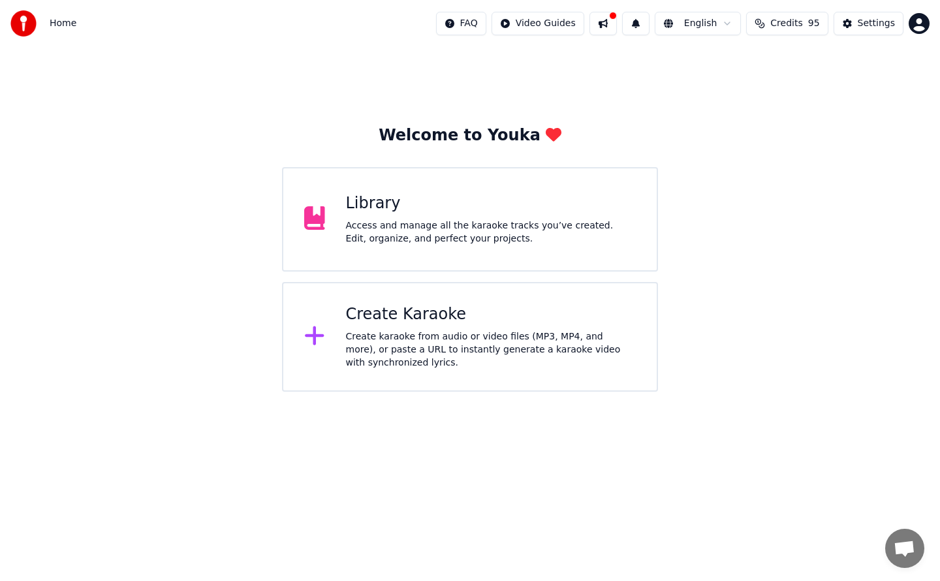
click at [790, 22] on span "Credits" at bounding box center [786, 23] width 32 height 13
click at [613, 25] on button at bounding box center [602, 23] width 27 height 23
click at [563, 23] on html "Home FAQ Video Guides English Credits 95 Settings Welcome to Youka Library Acce…" at bounding box center [470, 196] width 940 height 392
click at [553, 73] on div "Lyrics Sync Guide" at bounding box center [557, 72] width 91 height 21
